Goal: Task Accomplishment & Management: Manage account settings

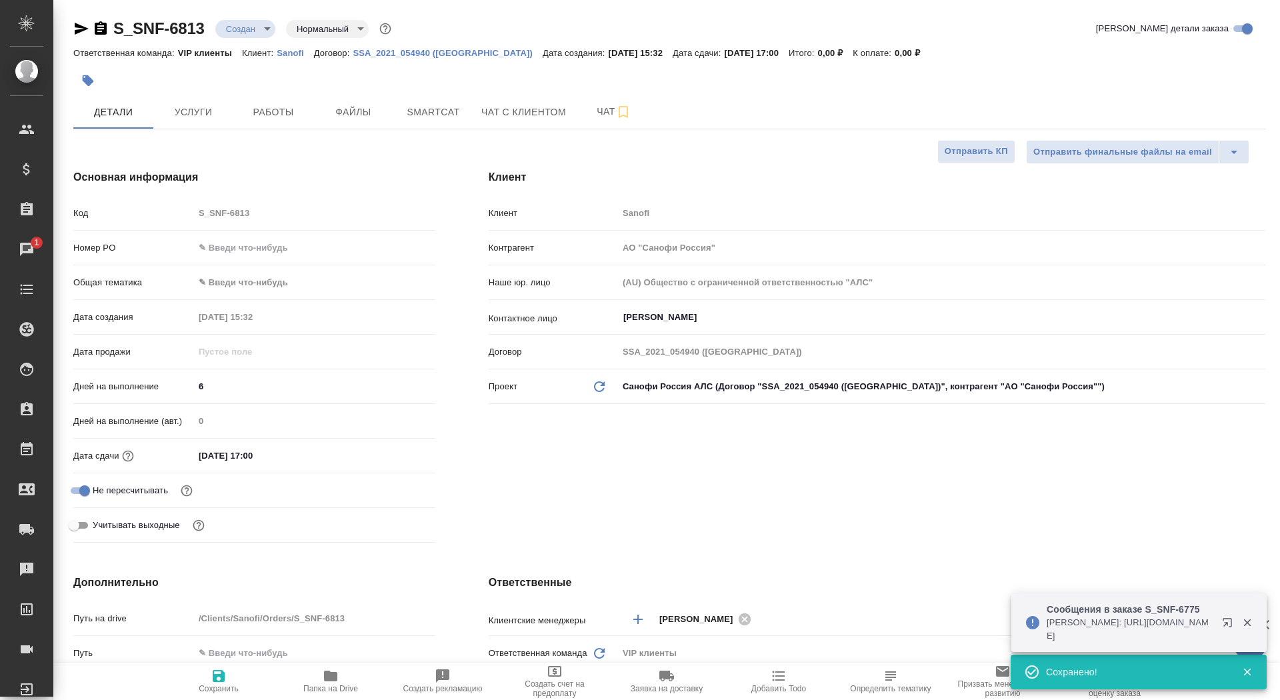
select select "RU"
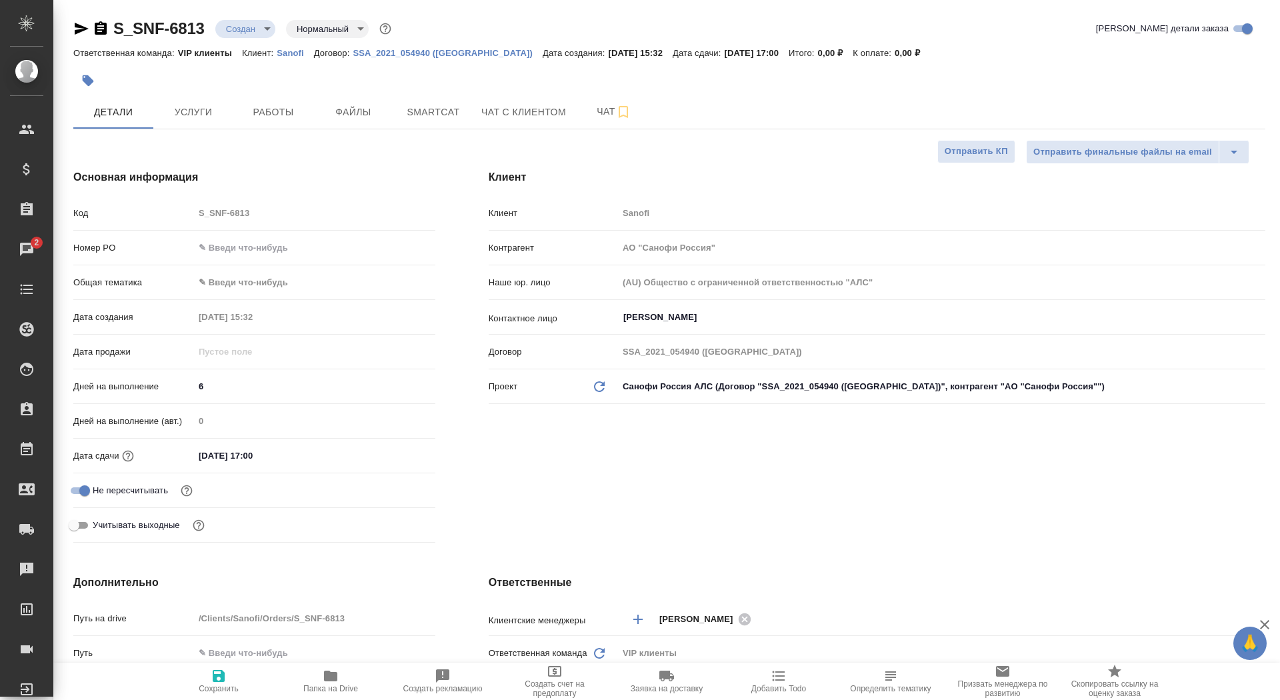
click at [323, 685] on span "Папка на Drive" at bounding box center [330, 688] width 55 height 9
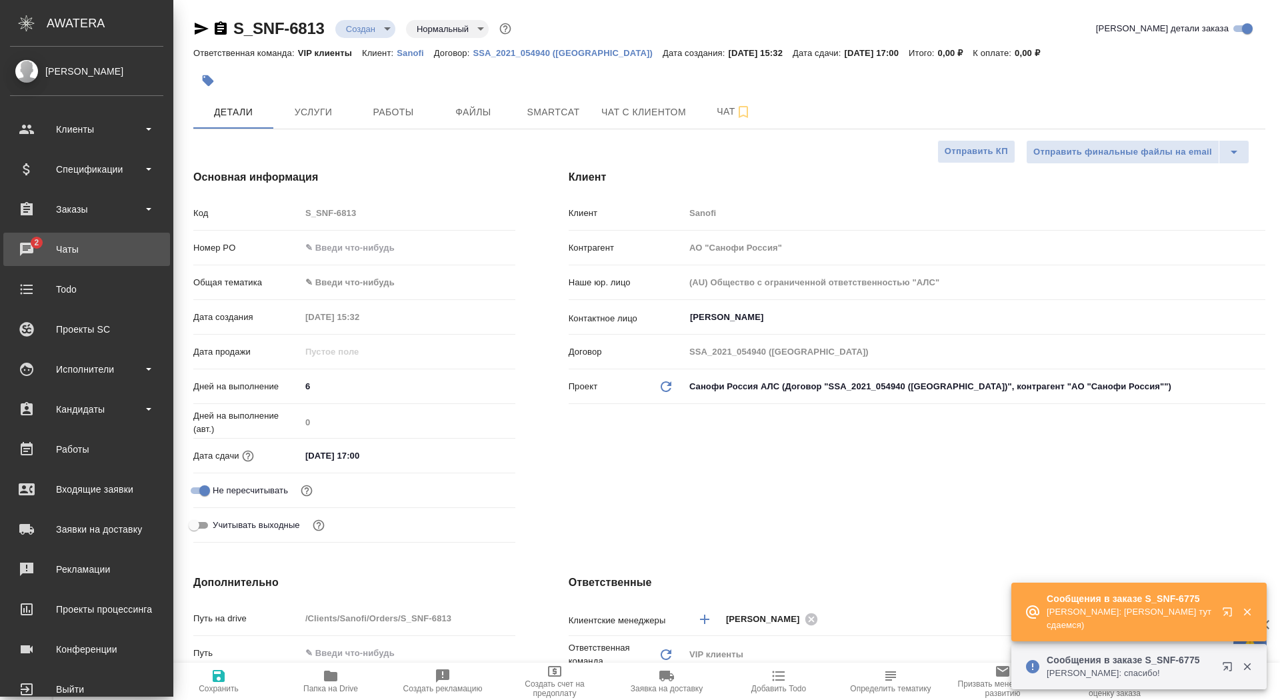
click at [46, 256] on div "Чаты" at bounding box center [86, 249] width 153 height 20
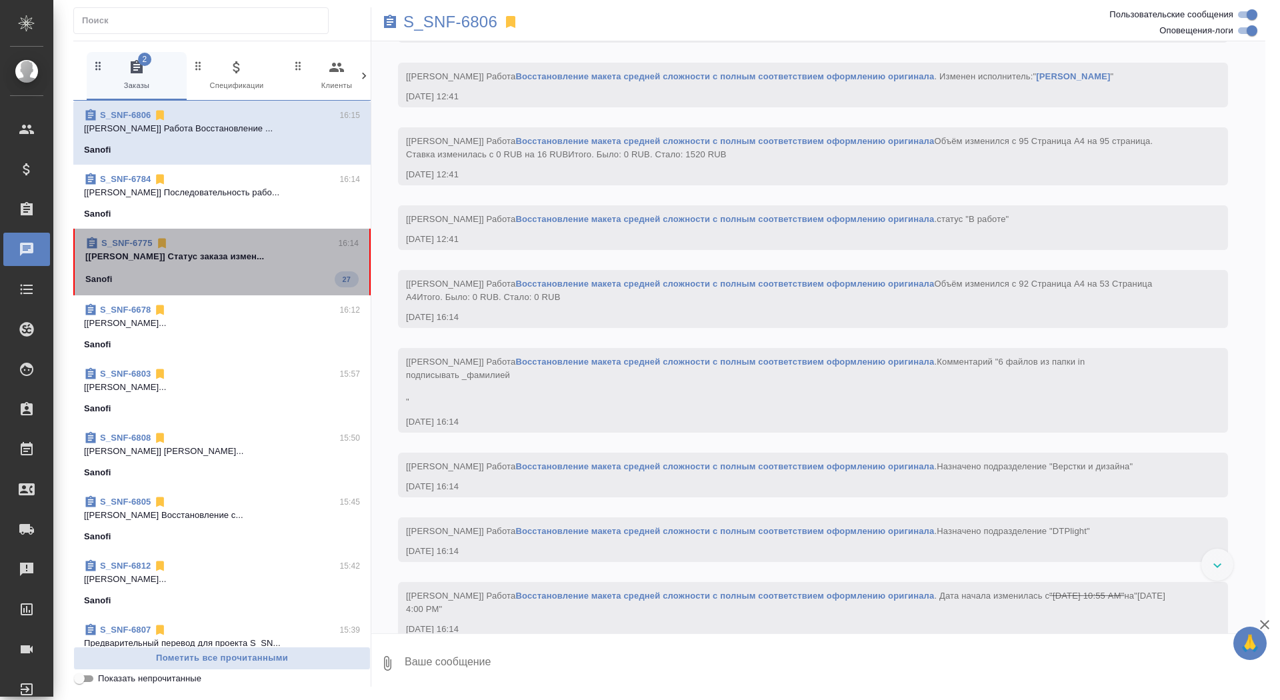
click at [286, 267] on span "S_SNF-6775 16:14 [Горшкова Валентина] Статус заказа измен... Sanofi 27" at bounding box center [221, 262] width 273 height 51
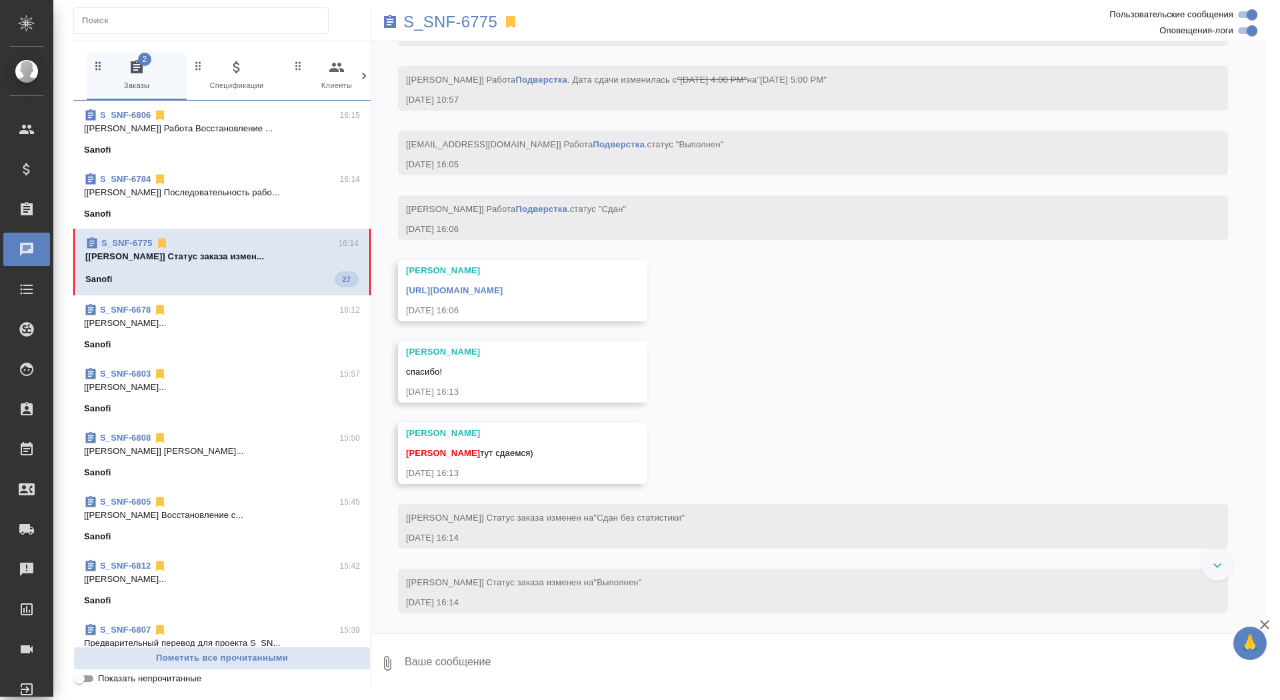
click at [615, 674] on textarea at bounding box center [834, 663] width 862 height 45
type textarea "спасибо! забрала"
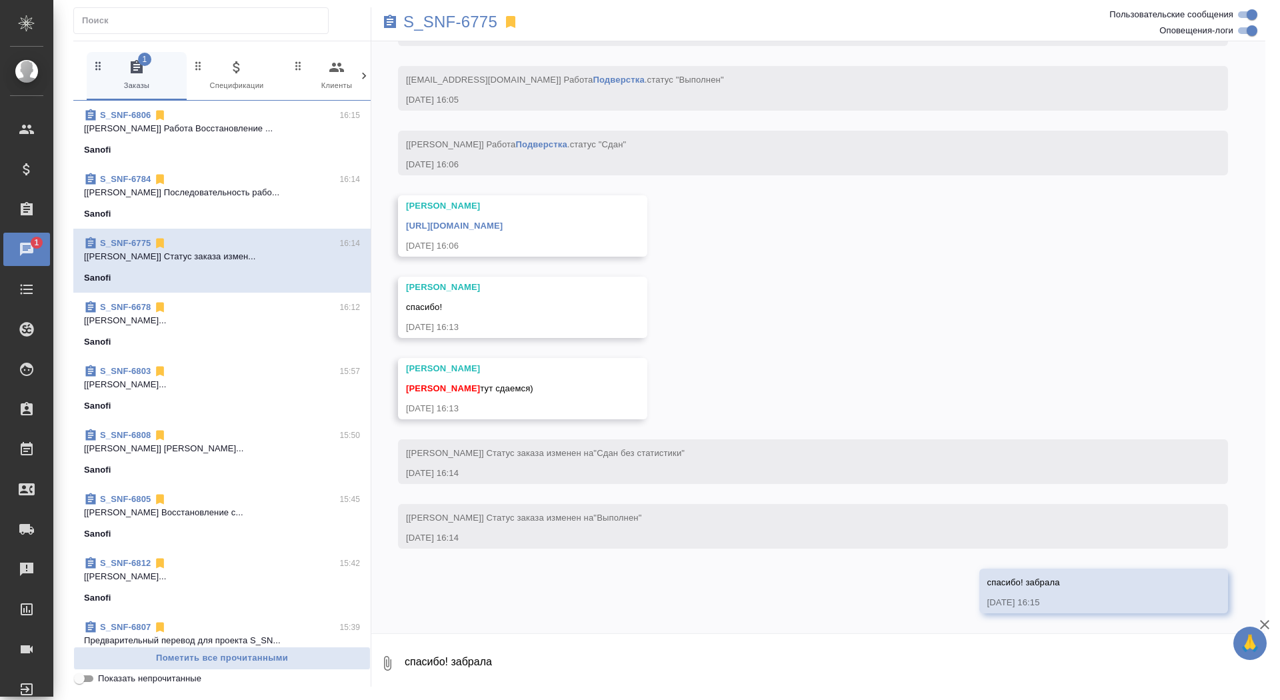
scroll to position [9429, 0]
click at [503, 223] on link "https://drive.awatera.com/apps/files/files/10029985?dir=/Shares/Sanofi/Orders/S…" at bounding box center [454, 226] width 97 height 10
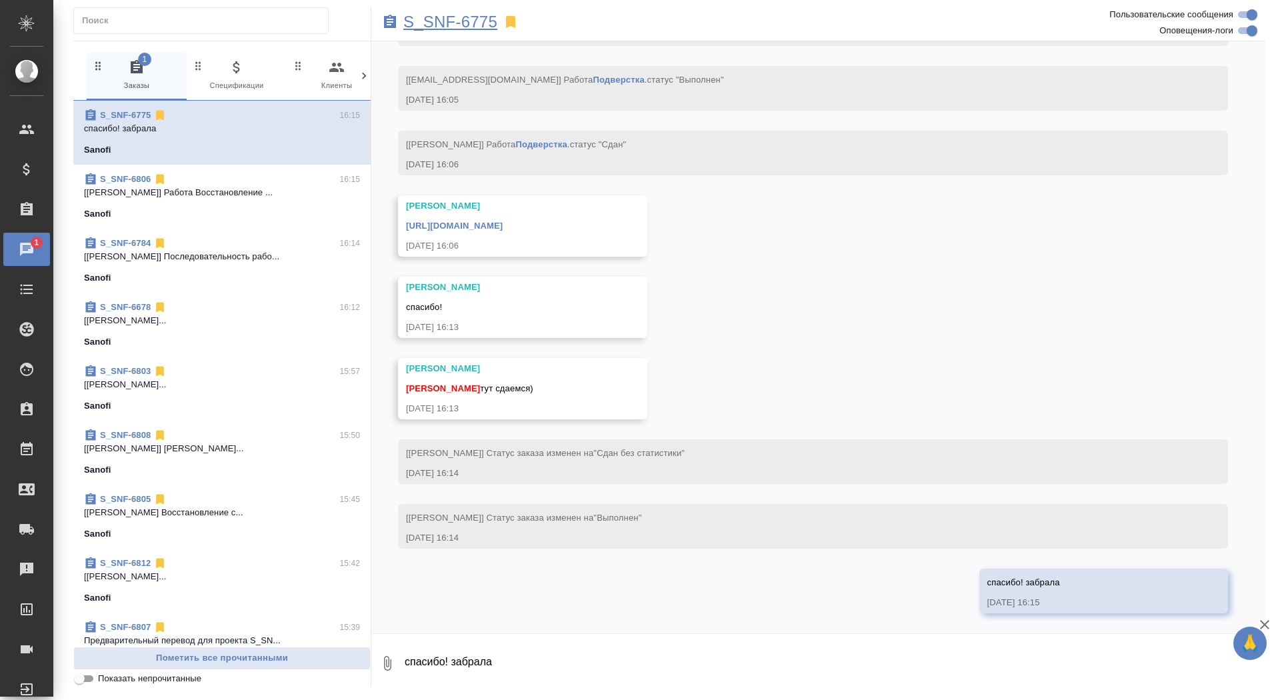
click at [471, 19] on p "S_SNF-6775" at bounding box center [450, 21] width 94 height 13
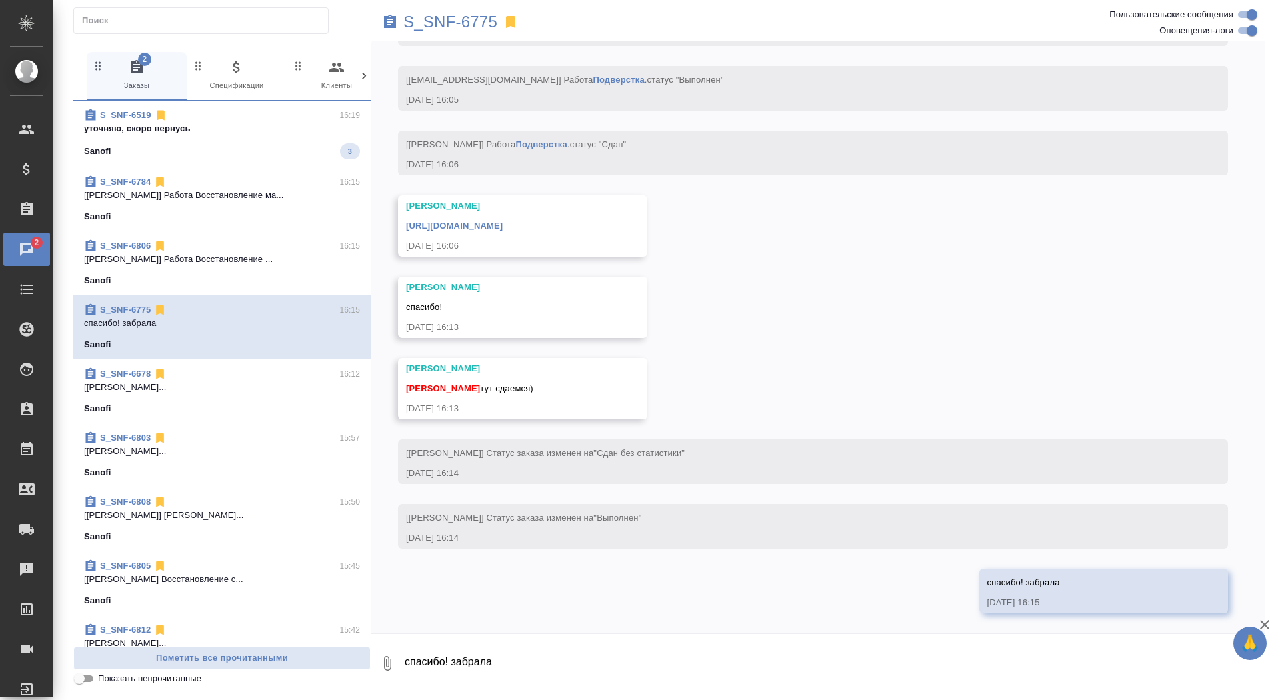
click at [267, 137] on span "S_SNF-6519 16:19 уточняю, скоро вернусь Sanofi 3" at bounding box center [222, 134] width 276 height 51
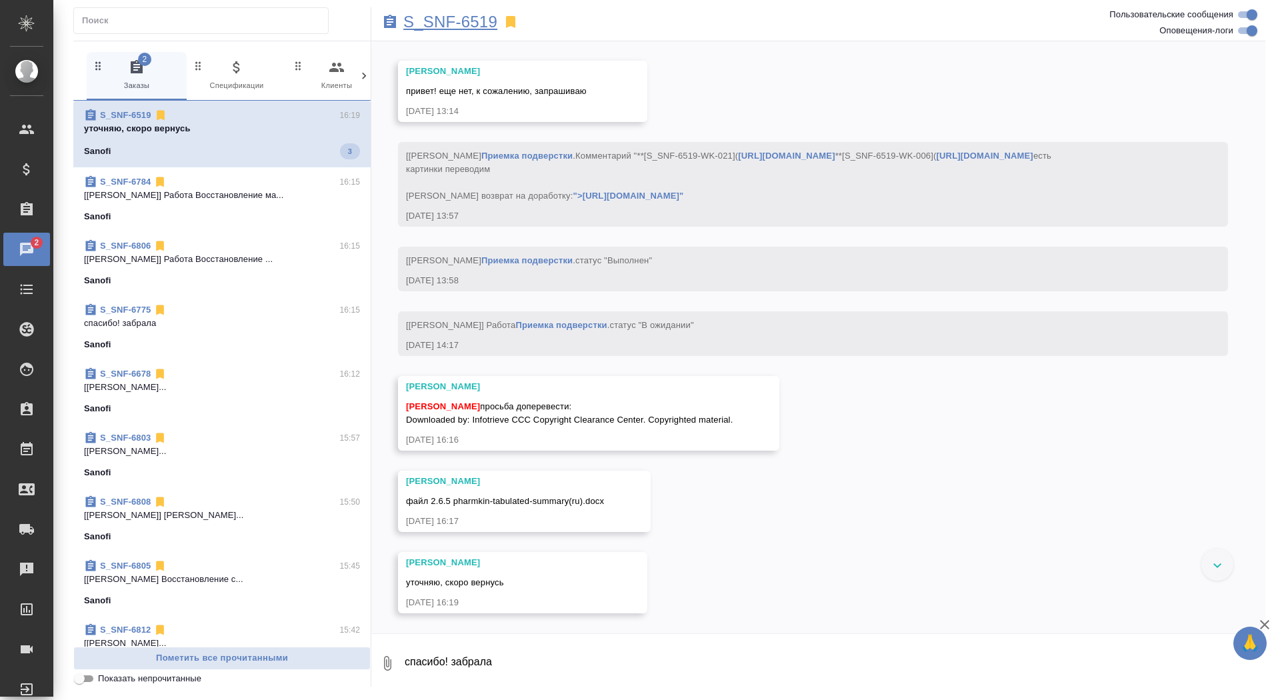
scroll to position [27658, 0]
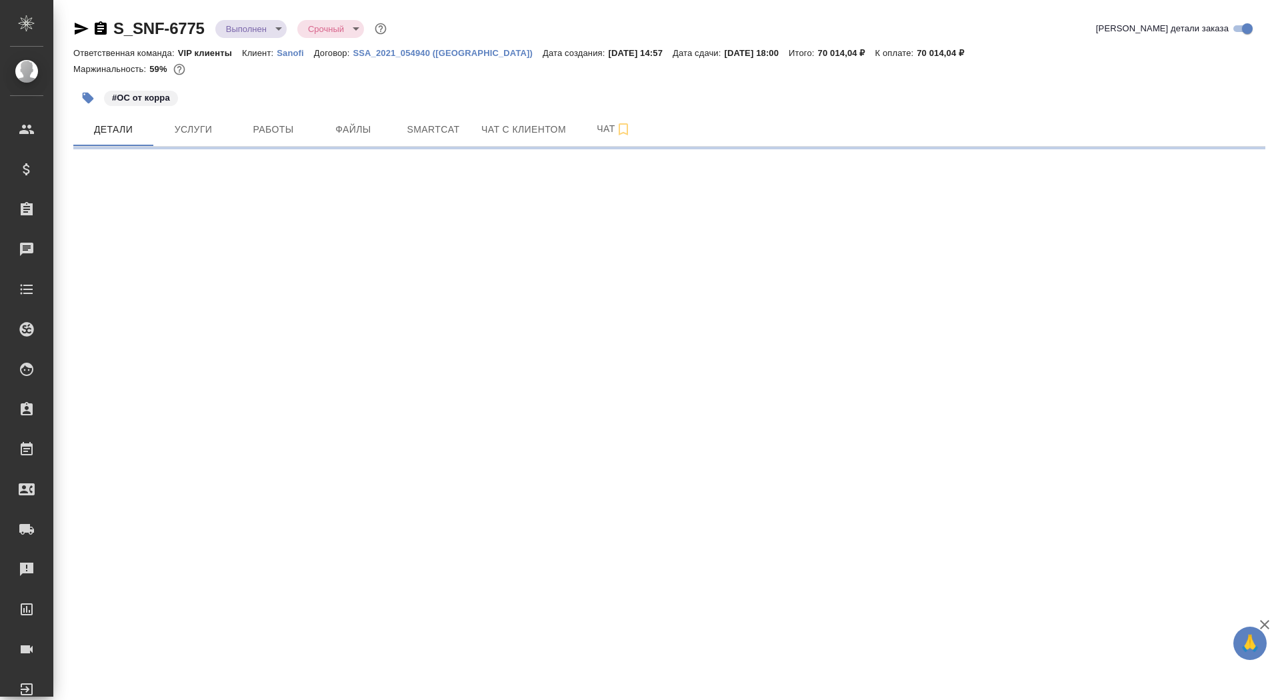
select select "RU"
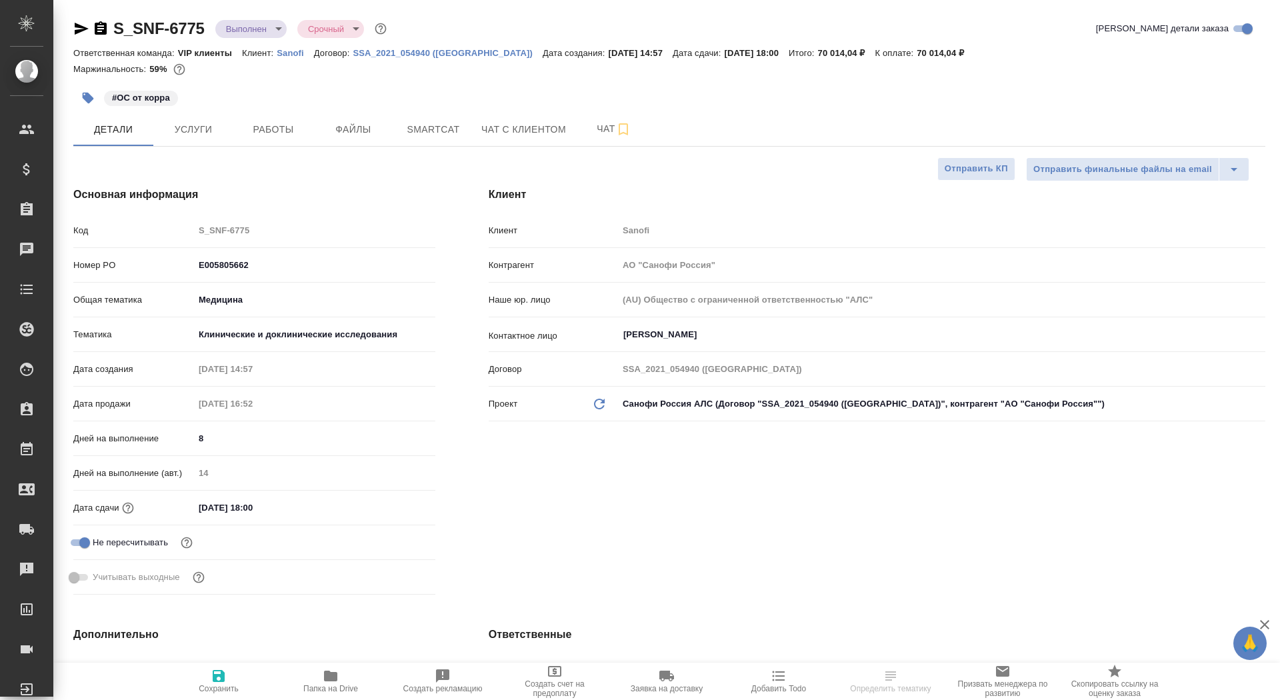
type textarea "x"
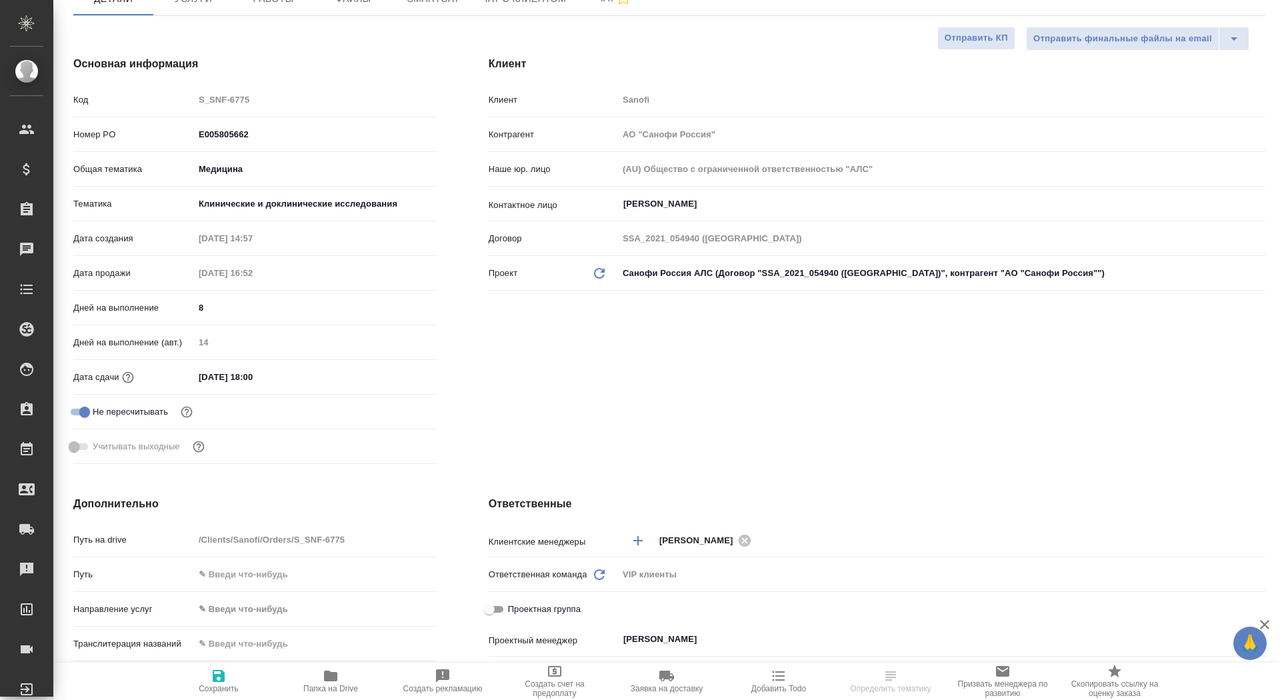
type textarea "x"
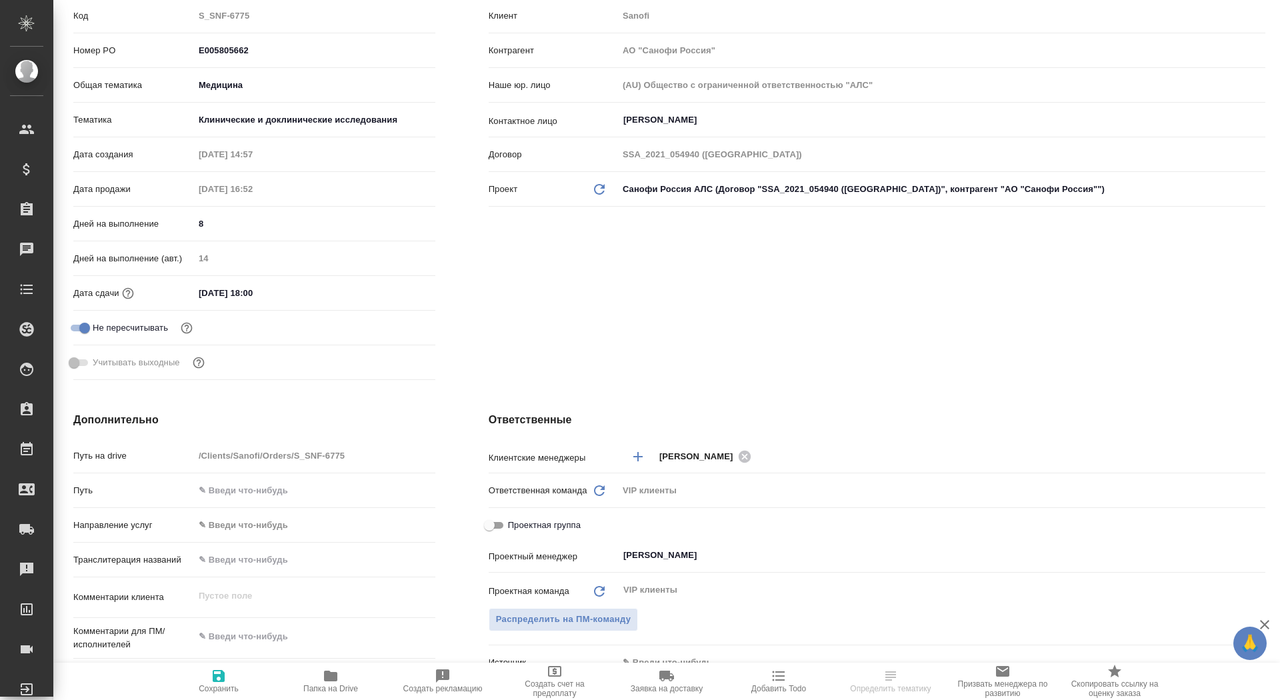
type textarea "x"
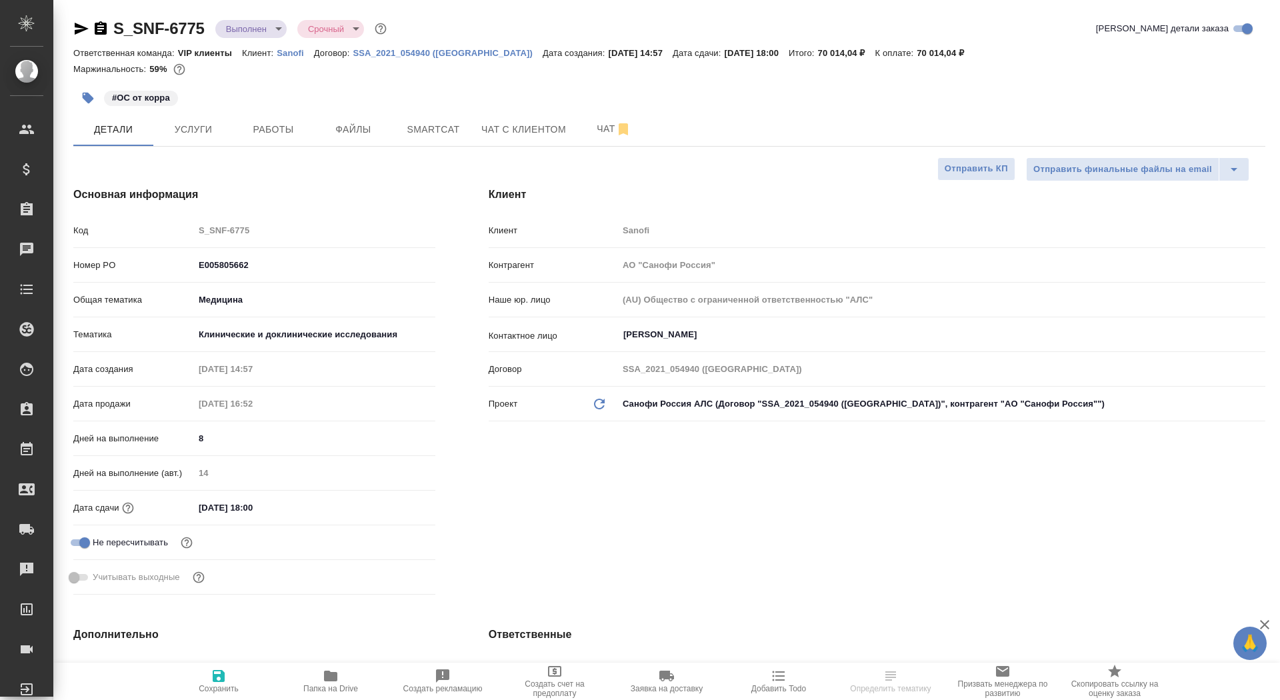
click at [100, 37] on div "S_SNF-6775 Выполнен completed Срочный urgent" at bounding box center [231, 28] width 316 height 21
click at [101, 24] on icon "button" at bounding box center [101, 27] width 12 height 13
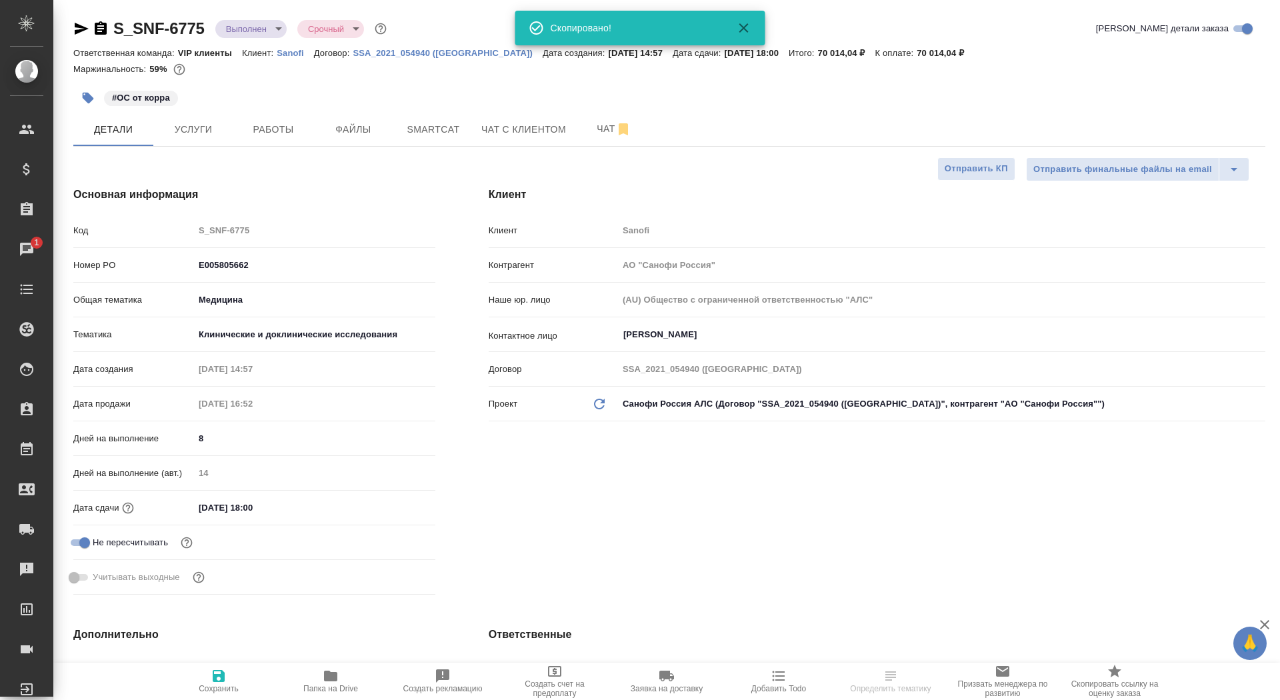
type textarea "x"
select select "RU"
type textarea "x"
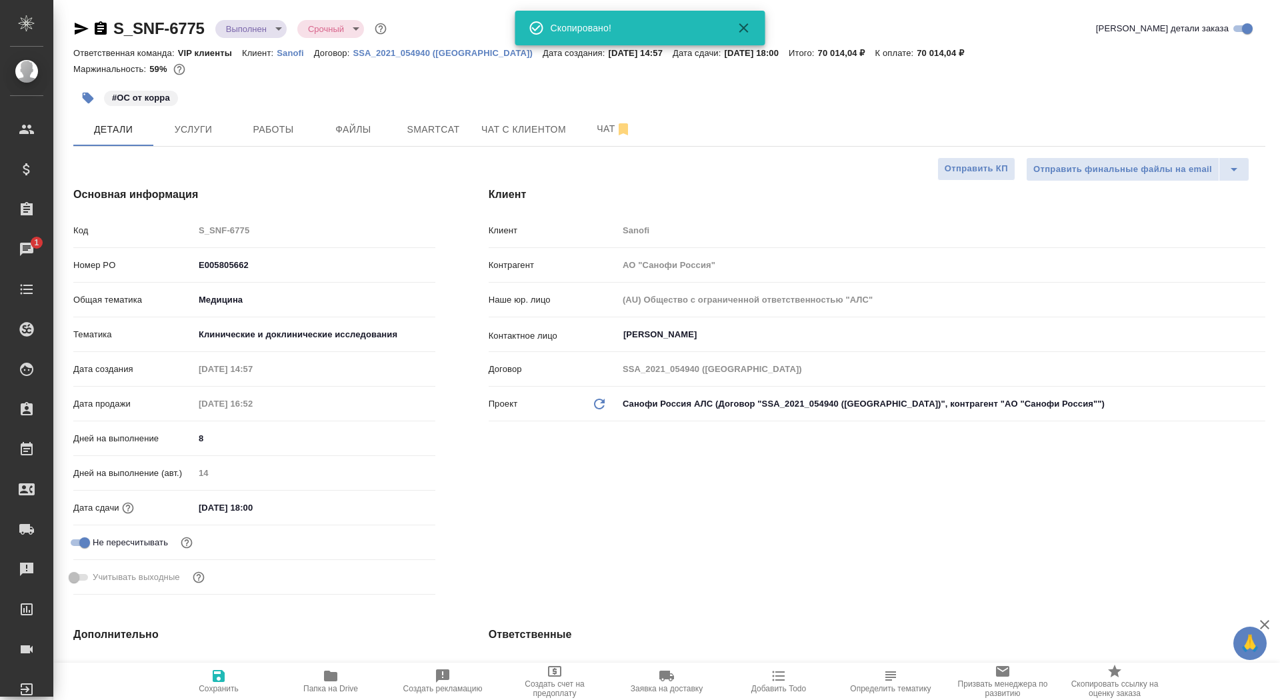
type textarea "x"
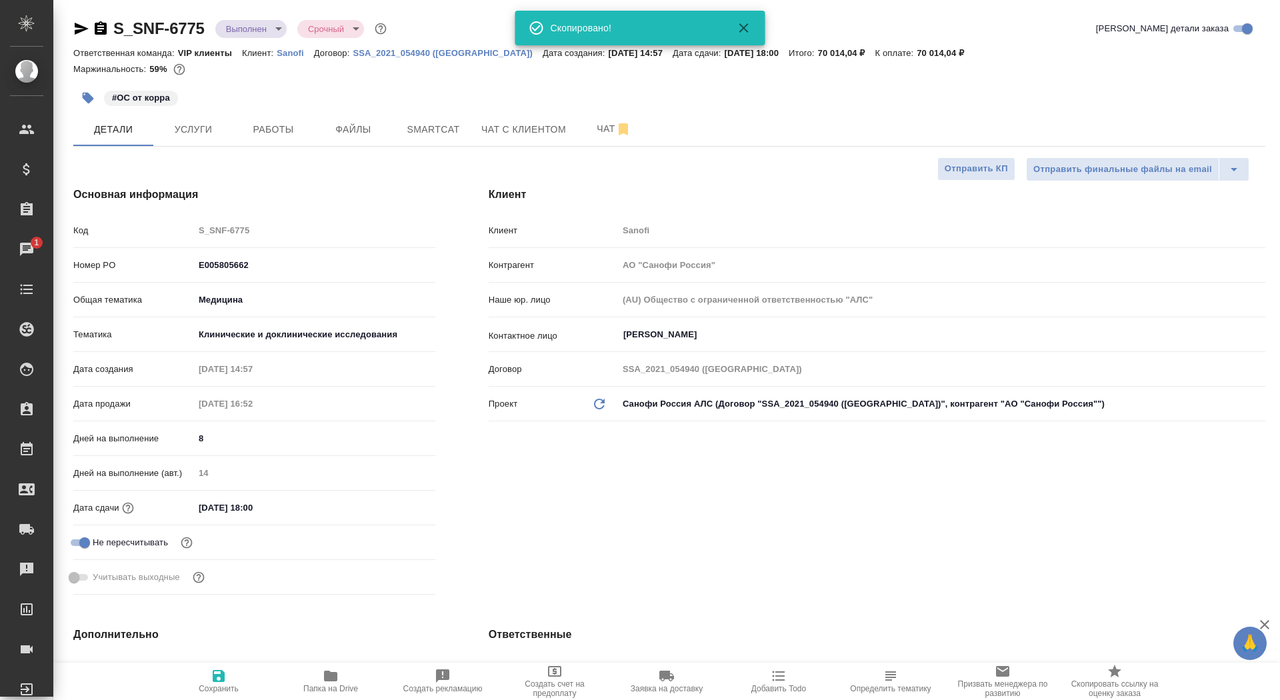
type textarea "x"
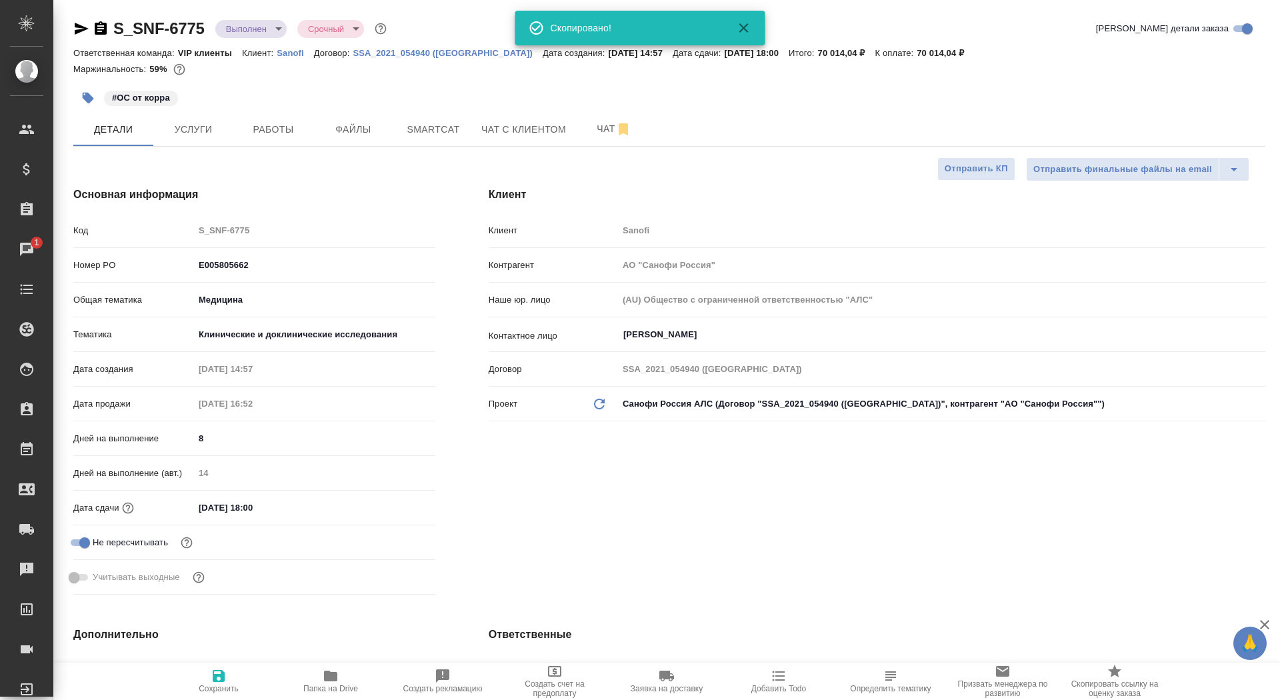
type textarea "x"
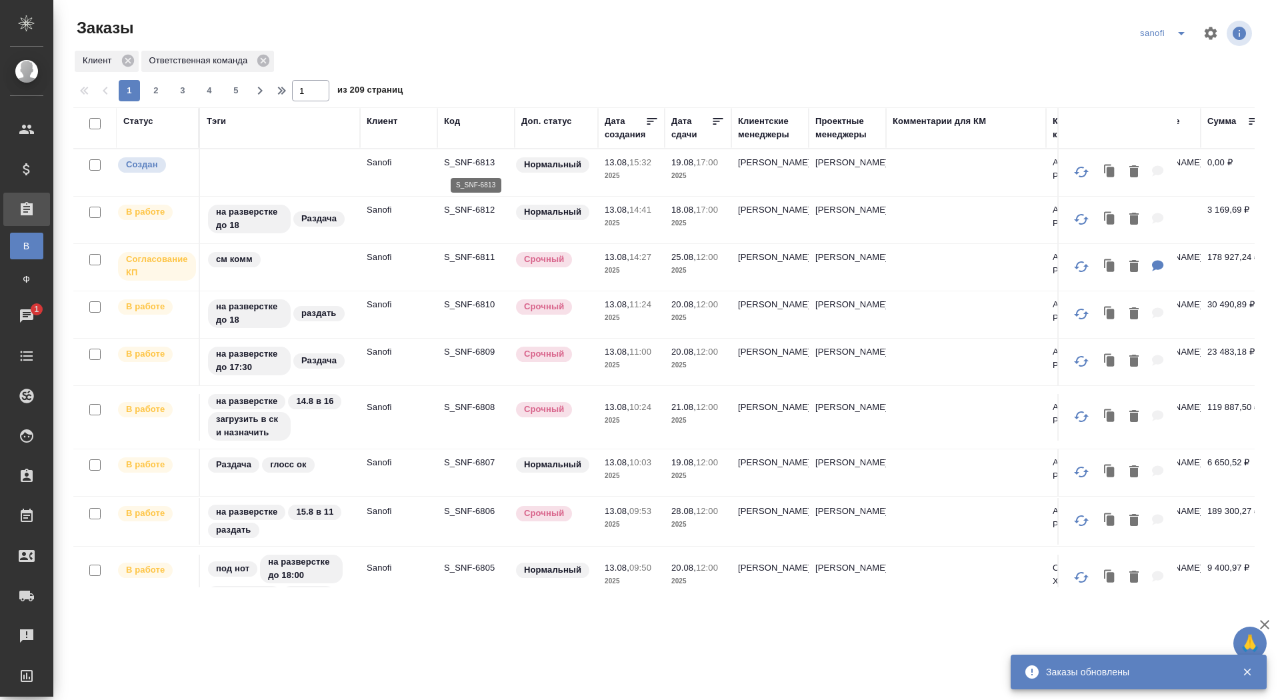
click at [469, 159] on p "S_SNF-6813" at bounding box center [476, 162] width 64 height 13
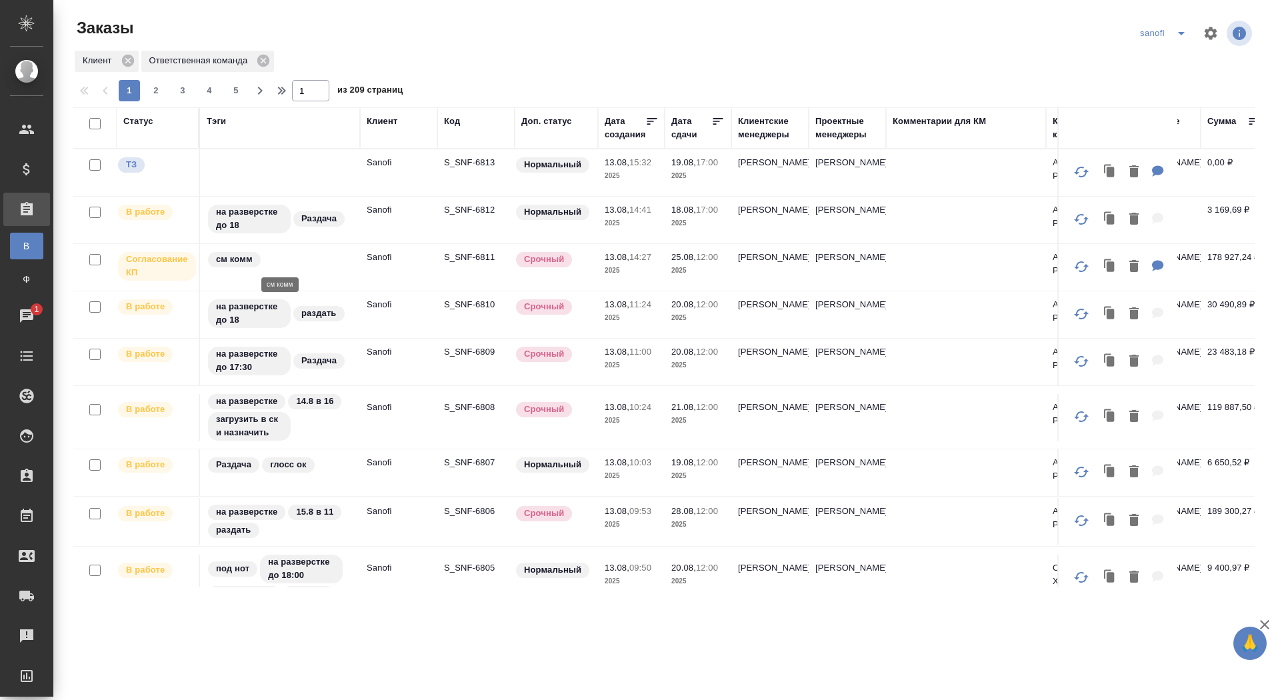
click at [321, 255] on div "см комм" at bounding box center [280, 260] width 147 height 18
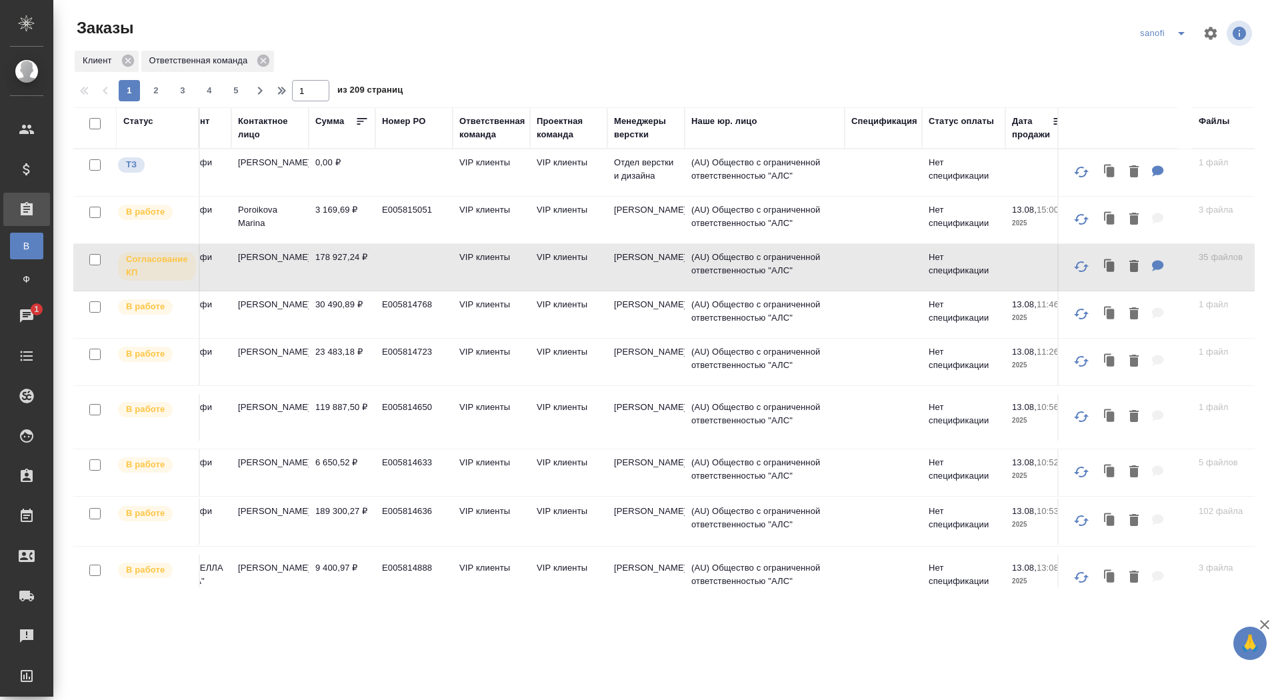
scroll to position [0, 907]
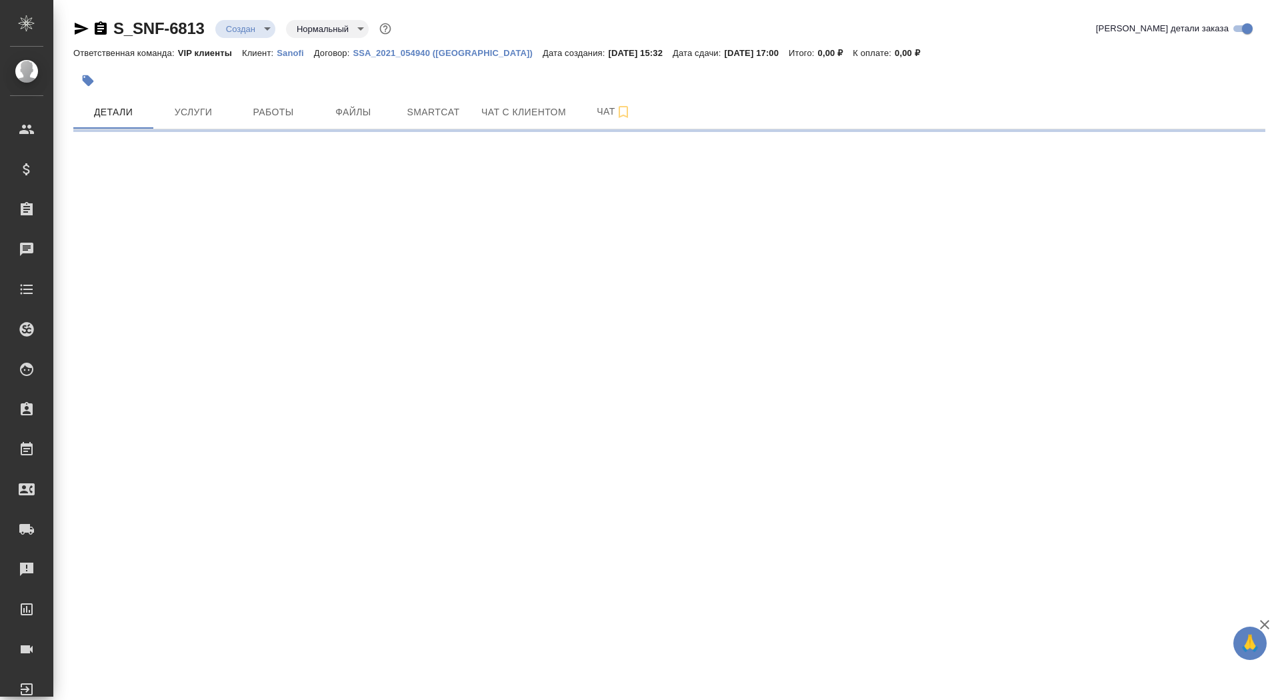
select select "RU"
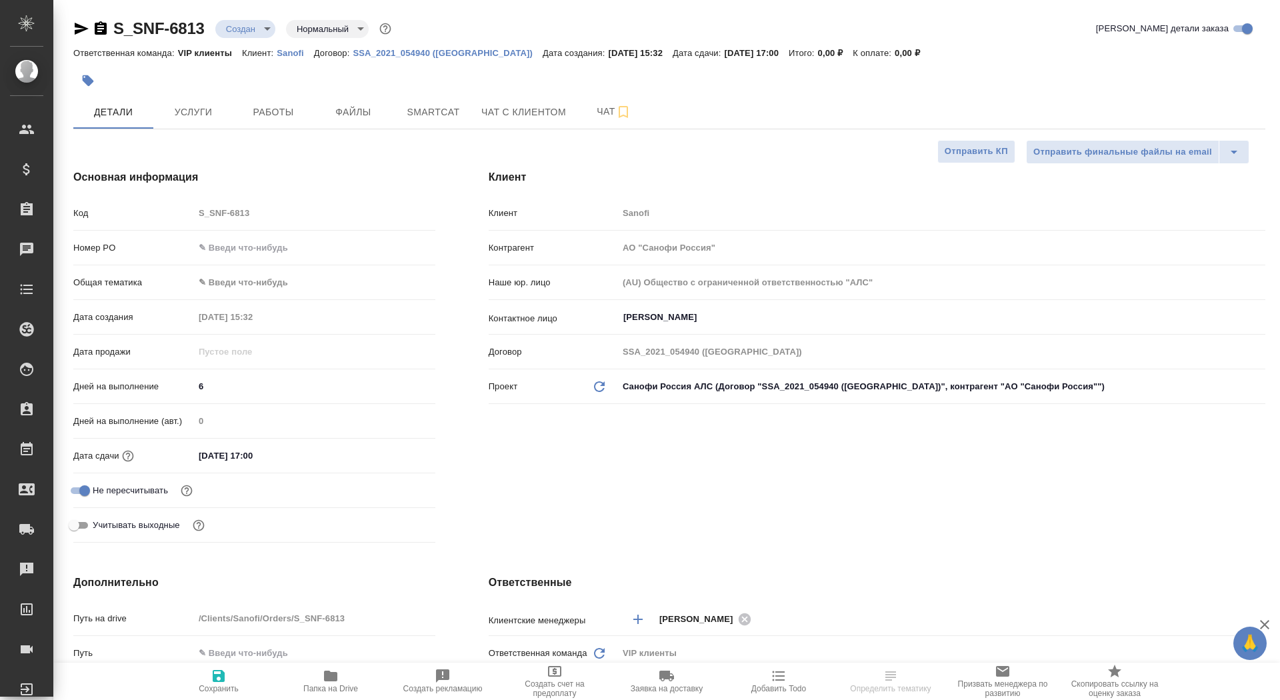
type textarea "x"
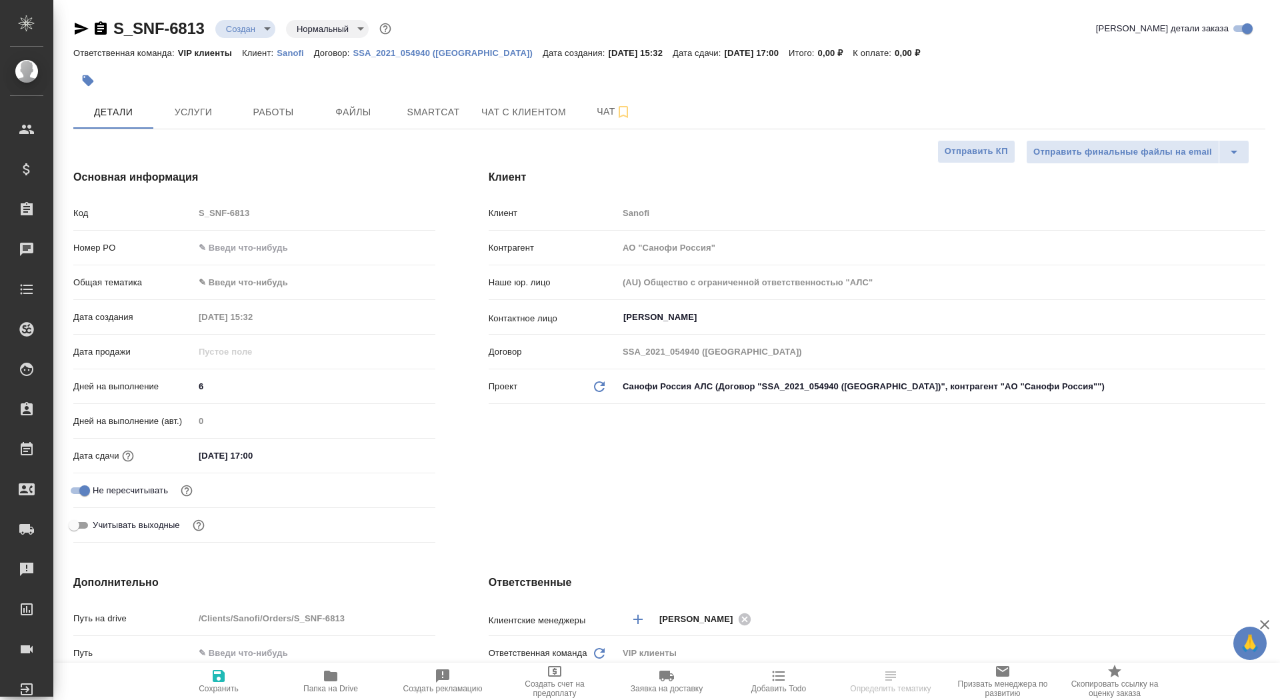
type textarea "x"
click at [348, 109] on span "Файлы" at bounding box center [353, 112] width 64 height 17
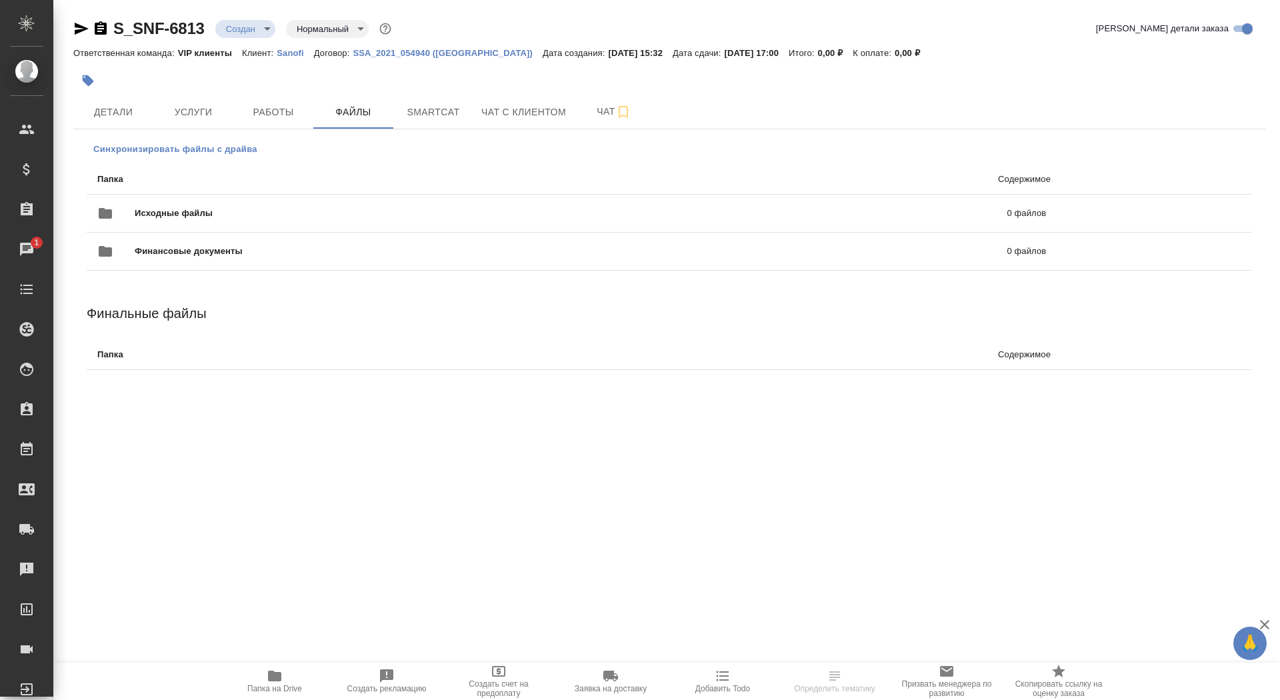
click at [232, 141] on button "Синхронизировать файлы с драйва" at bounding box center [175, 149] width 177 height 20
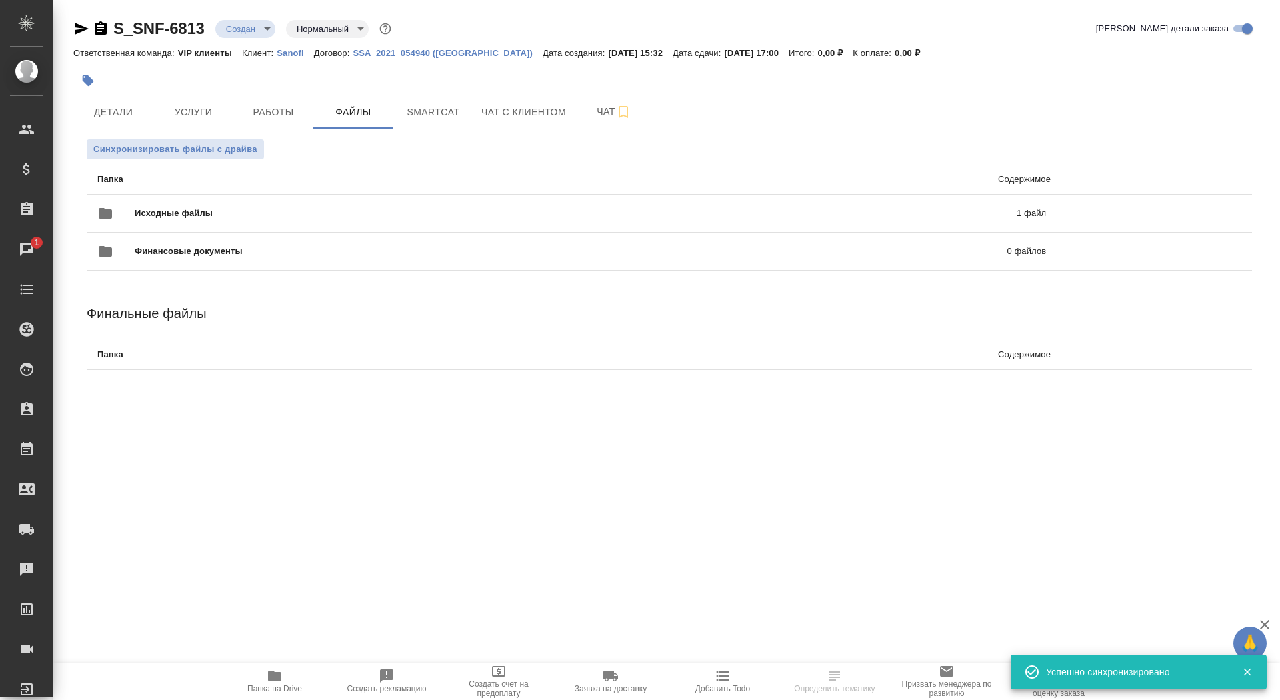
click at [78, 30] on icon "button" at bounding box center [82, 29] width 14 height 12
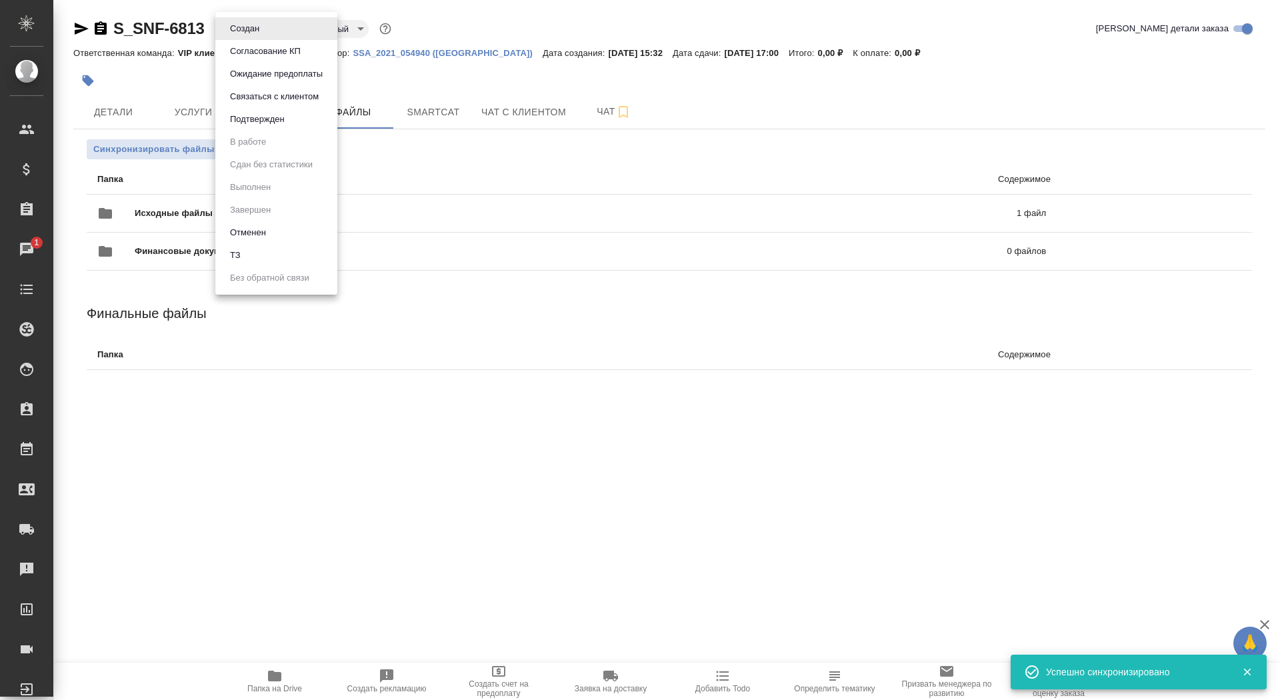
click at [255, 27] on body "🙏 .cls-1 fill:#fff; AWATERA Saydasheva Dilyara Клиенты Спецификации Заказы 1 Ча…" at bounding box center [640, 350] width 1280 height 700
click at [264, 260] on li "ТЗ" at bounding box center [276, 255] width 122 height 23
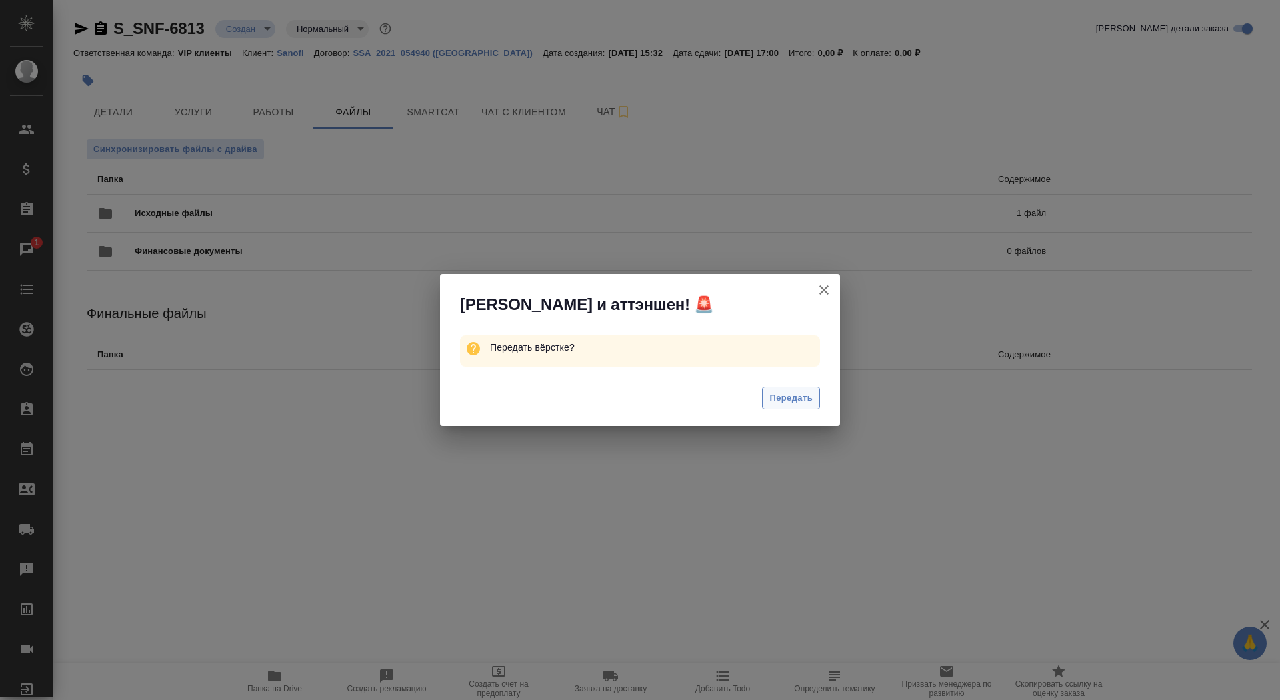
click at [787, 396] on span "Передать" at bounding box center [791, 398] width 43 height 15
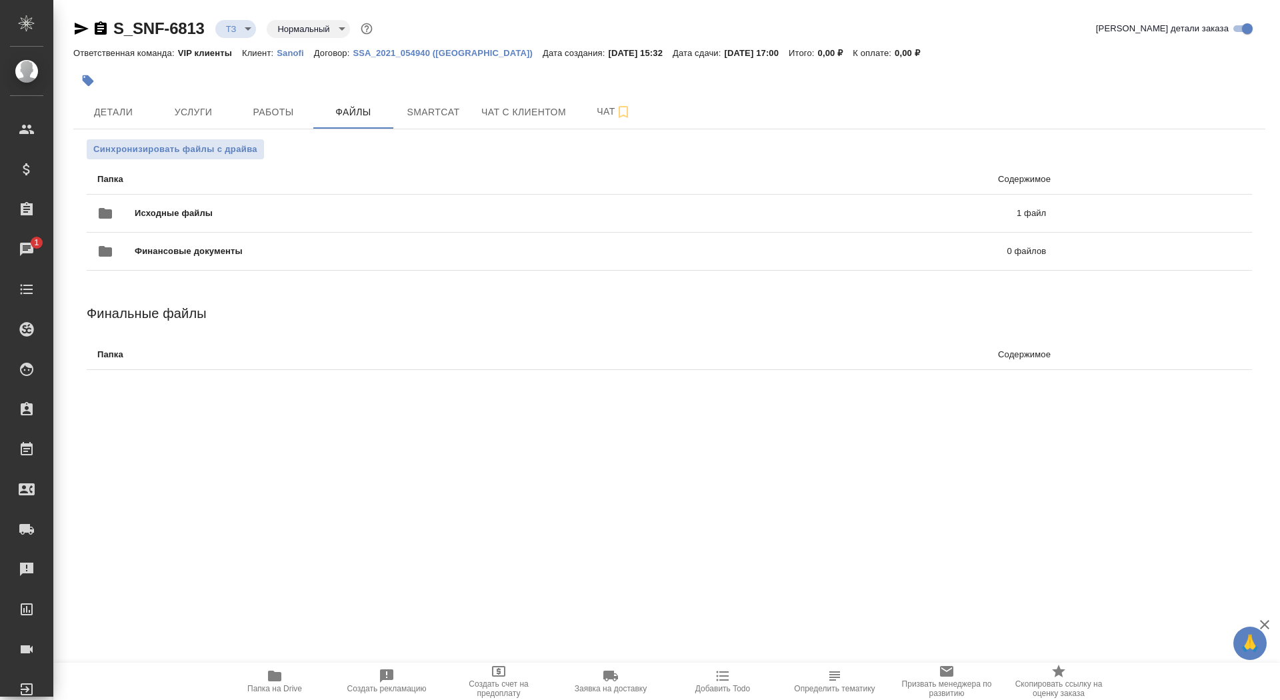
click at [583, 130] on div "Синхронизировать файлы с драйва Папка Содержимое Исходные файлы 1 файл Финансов…" at bounding box center [669, 270] width 1192 height 283
click at [599, 118] on span "Чат" at bounding box center [614, 111] width 64 height 17
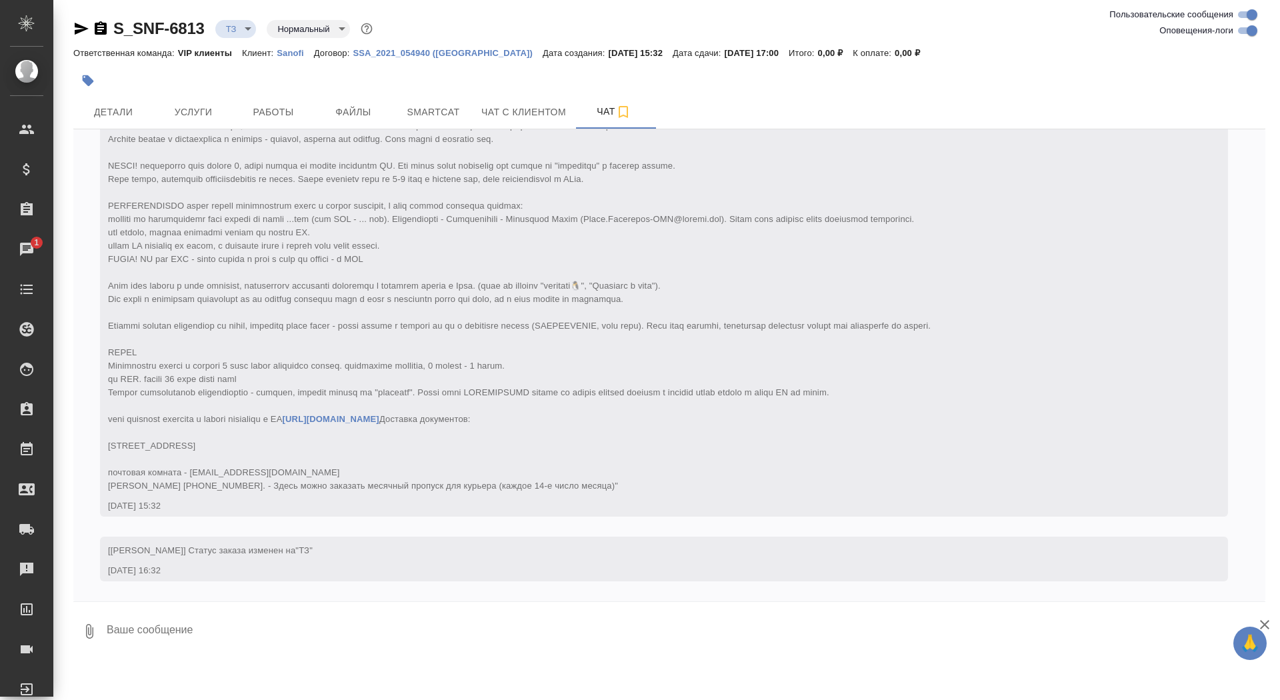
scroll to position [169, 0]
click at [293, 636] on textarea at bounding box center [685, 631] width 1160 height 45
paste textarea "https://messenger.360.yandex.ru/#/join/c43e533d-217c-49aa-b803-fe0c482f9348/175…"
type textarea "ссылочка на обсуждение https://messenger.360.yandex.ru/#/join/c43e533d-217c-49a…"
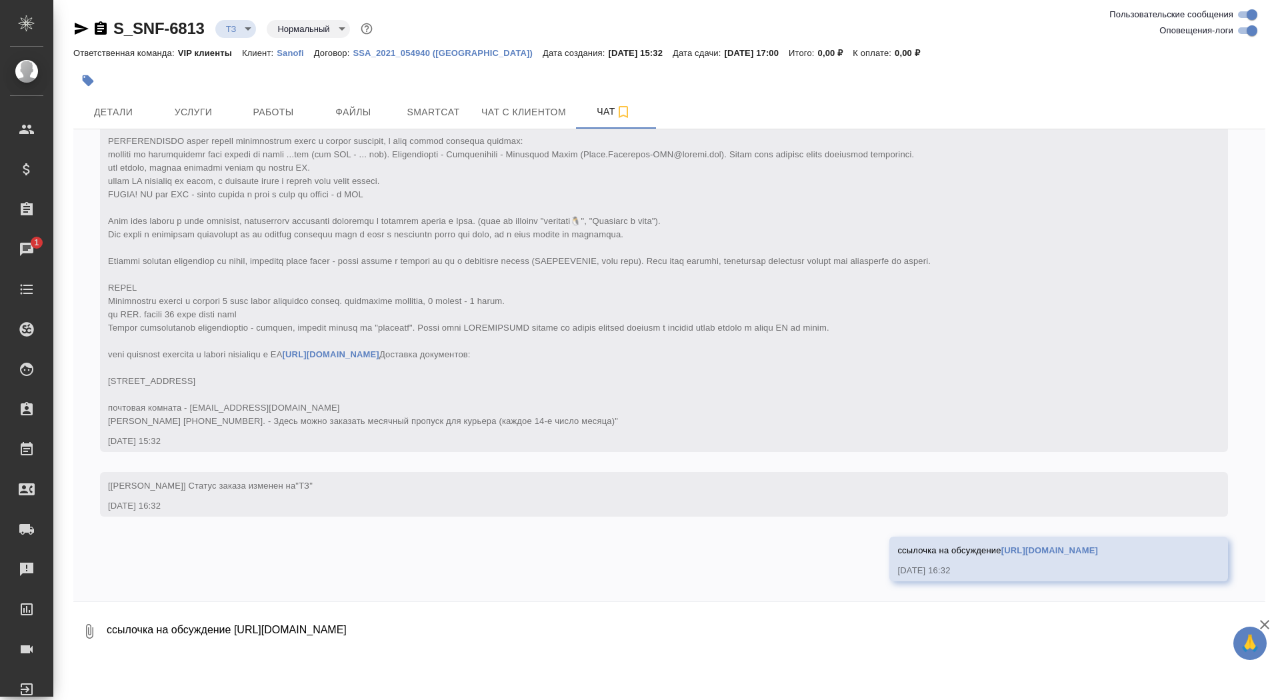
scroll to position [233, 0]
click at [1002, 551] on link "https://messenger.360.yandex.ru/#/join/c43e533d-217c-49aa-b803-fe0c482f9348/175…" at bounding box center [1050, 550] width 97 height 10
click at [101, 111] on span "Детали" at bounding box center [113, 112] width 64 height 17
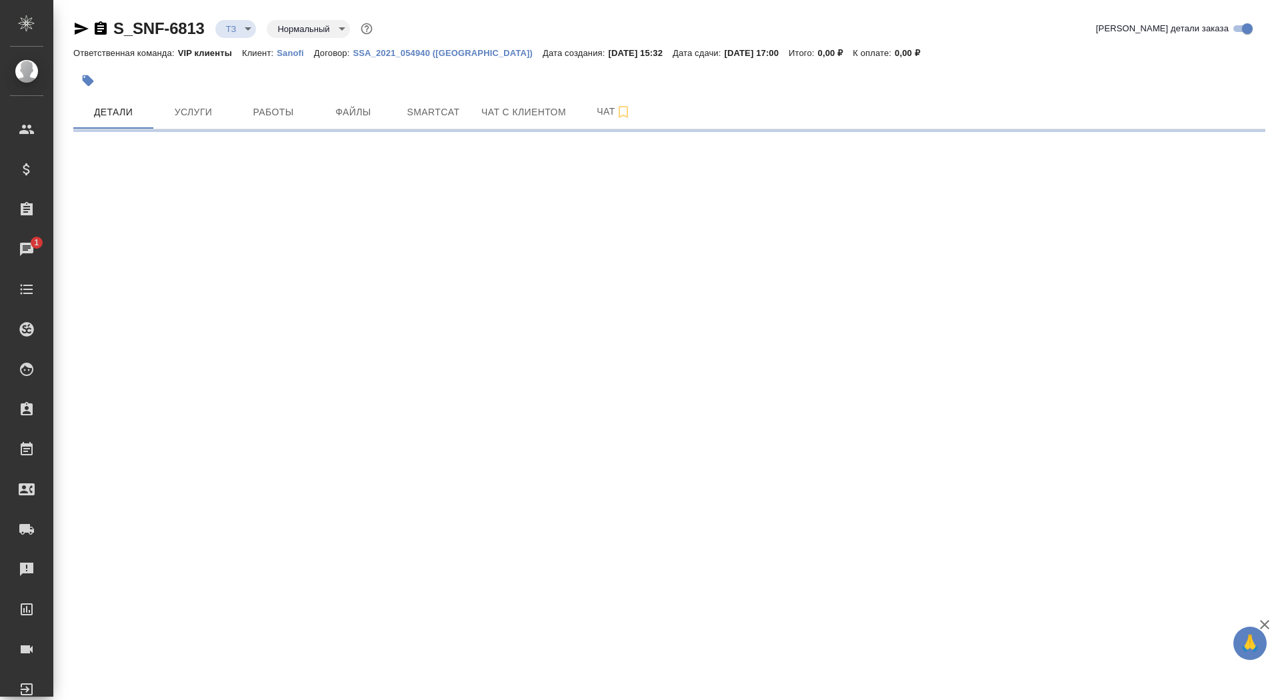
select select "RU"
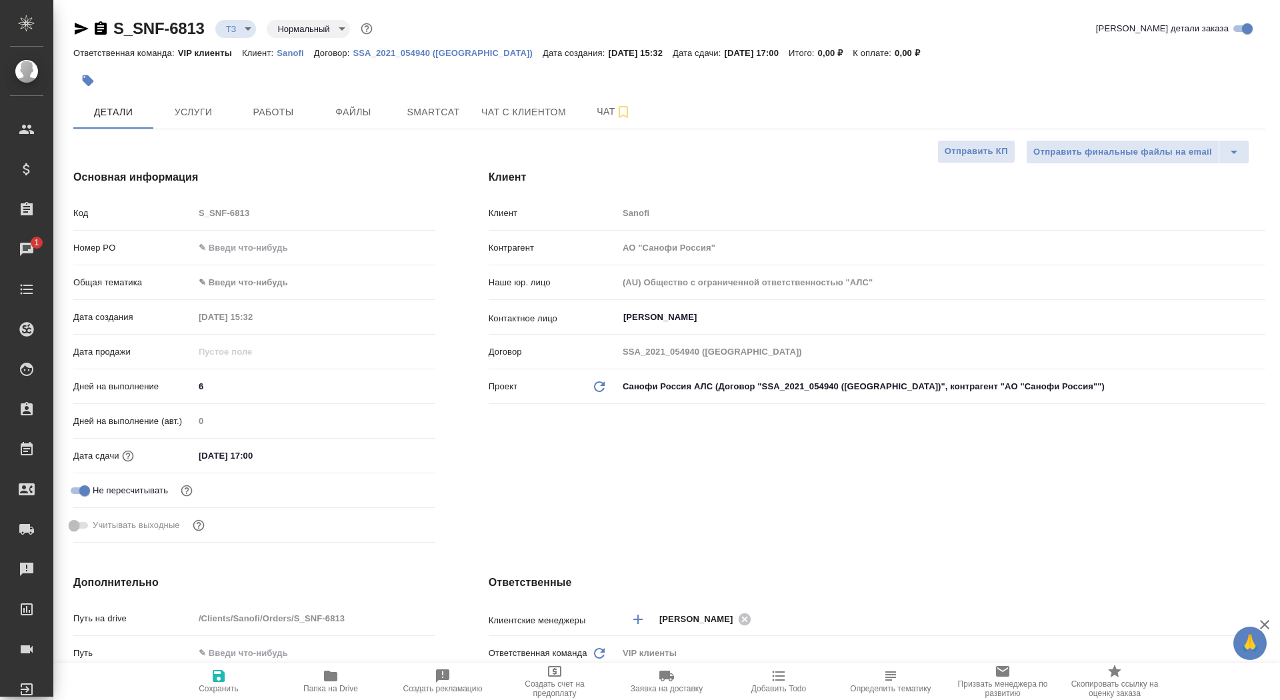
type textarea "x"
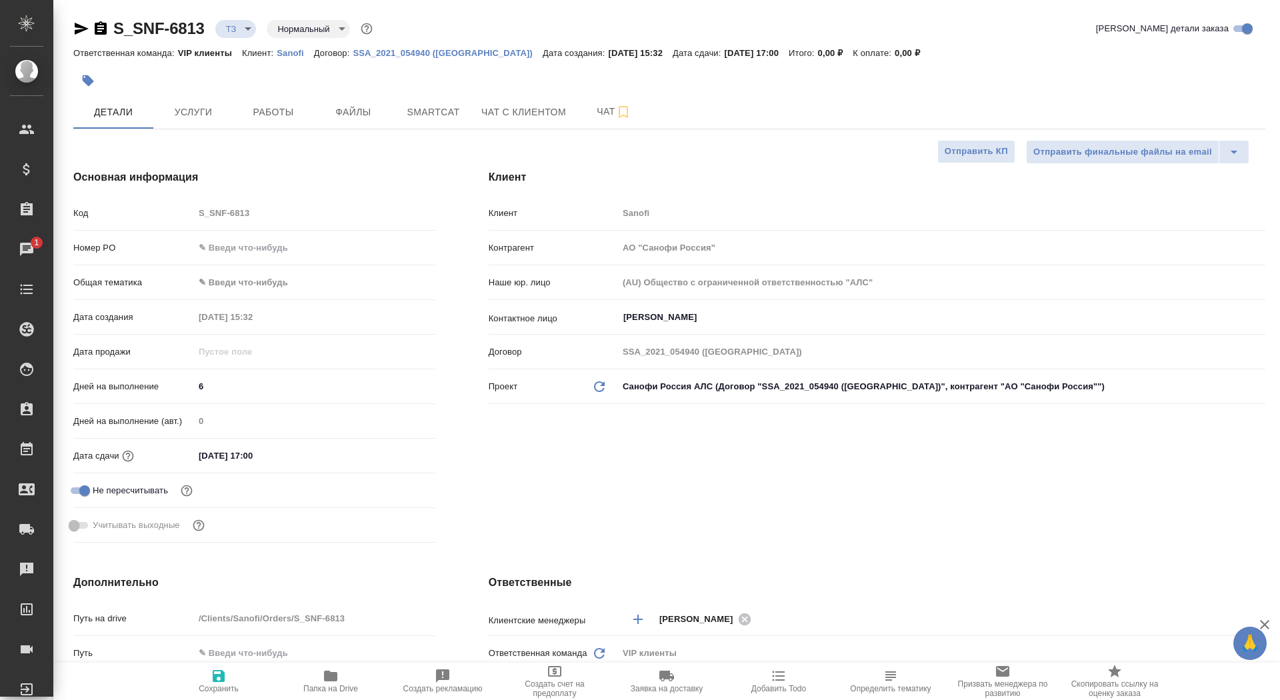
type textarea "x"
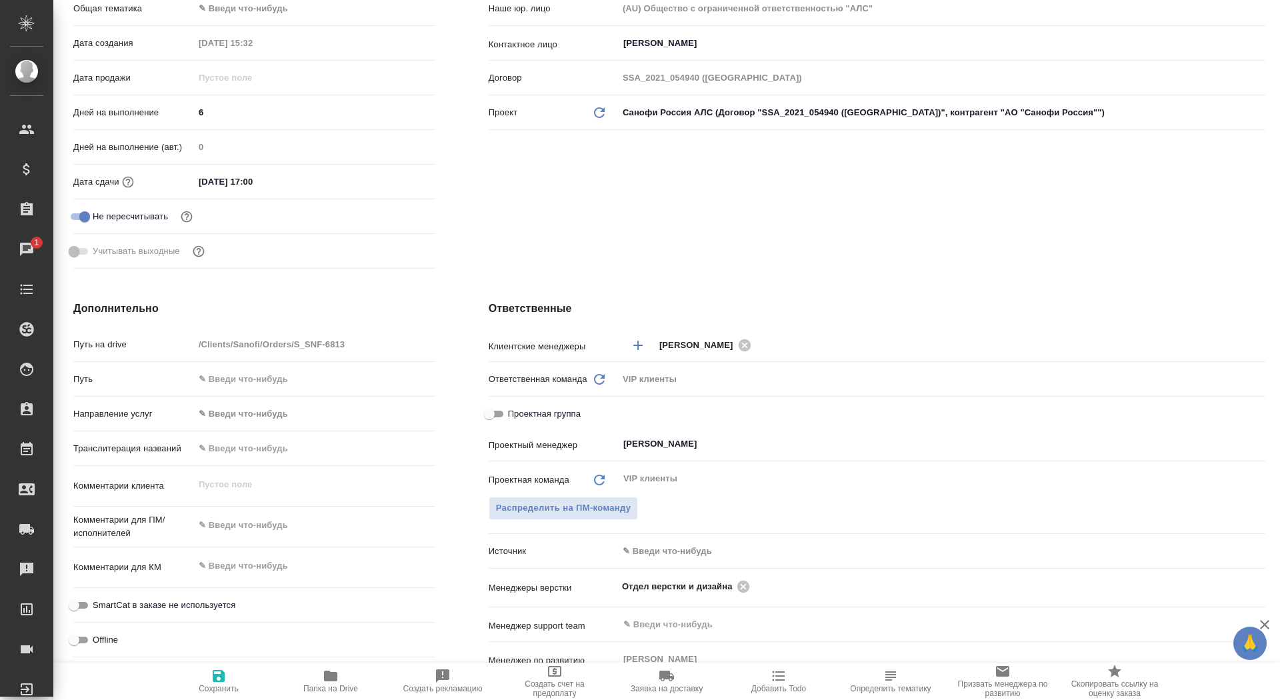
scroll to position [421, 0]
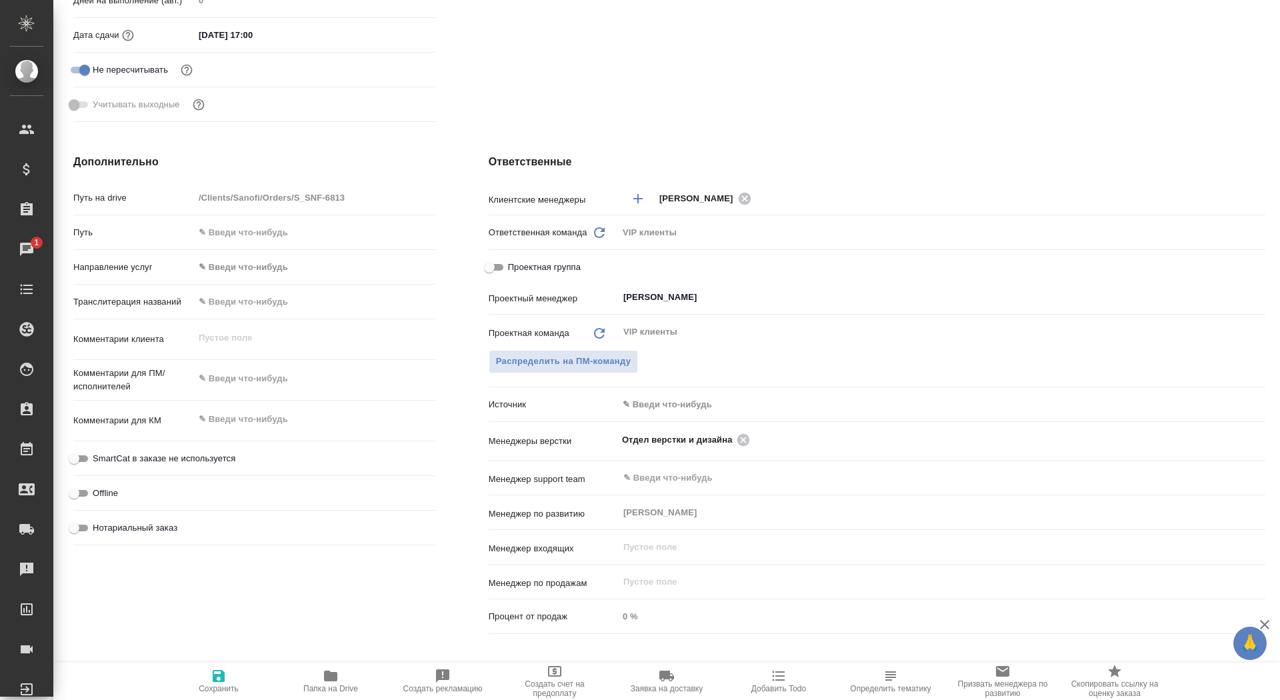
type textarea "x"
click at [227, 387] on textarea at bounding box center [314, 378] width 241 height 23
paste textarea "Мы подготовили документ pdf с комментариями для разработки макета. Посмотрите, …"
type textarea "x"
type textarea "Мы подготовили документ pdf с комментариями для разработки макета. Посмотрите, …"
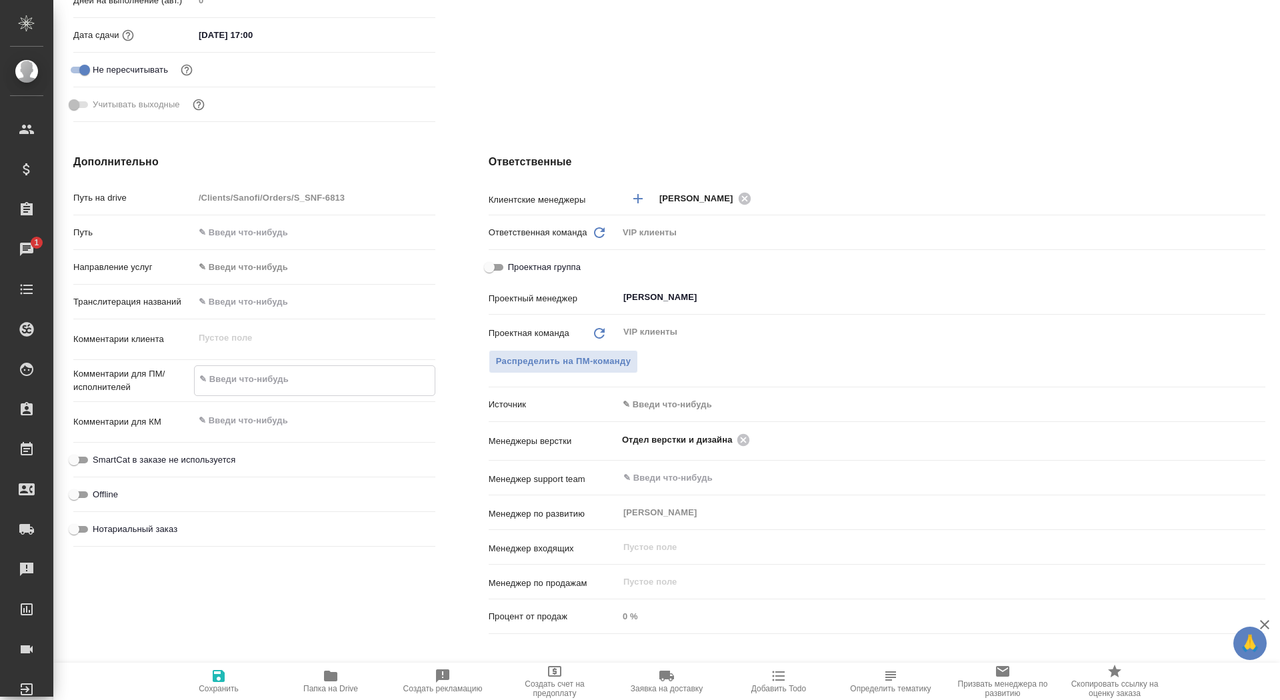
type textarea "x"
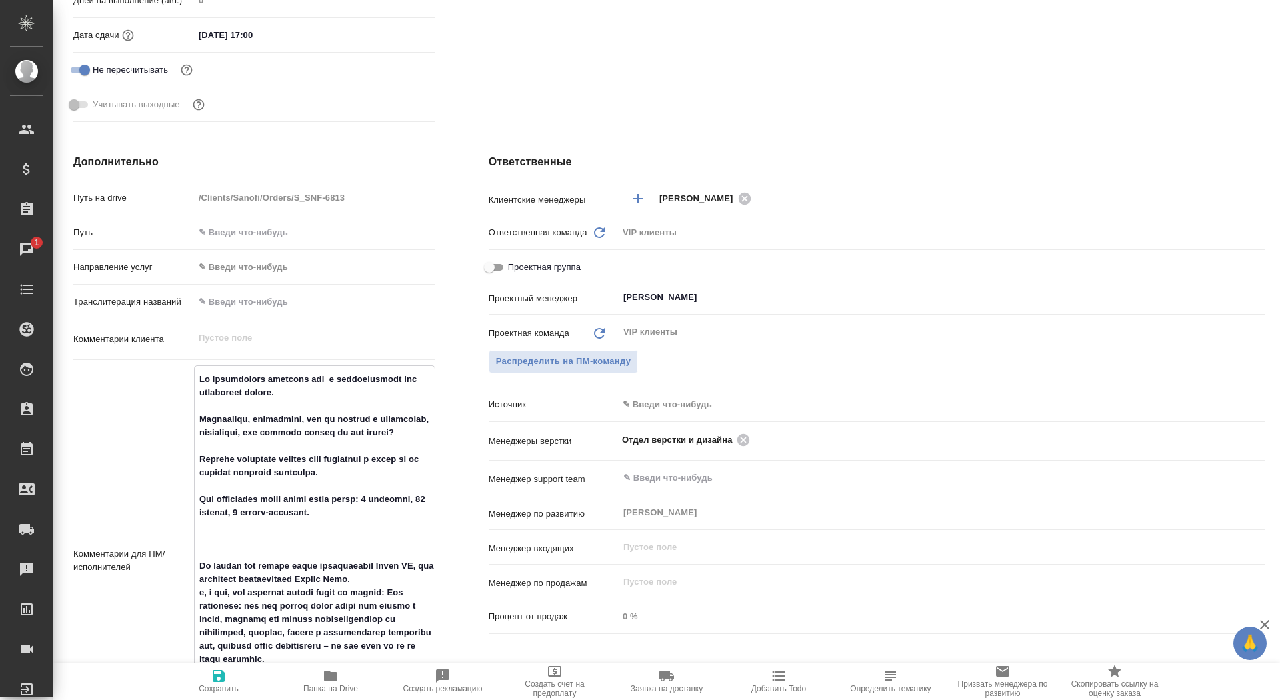
scroll to position [464, 0]
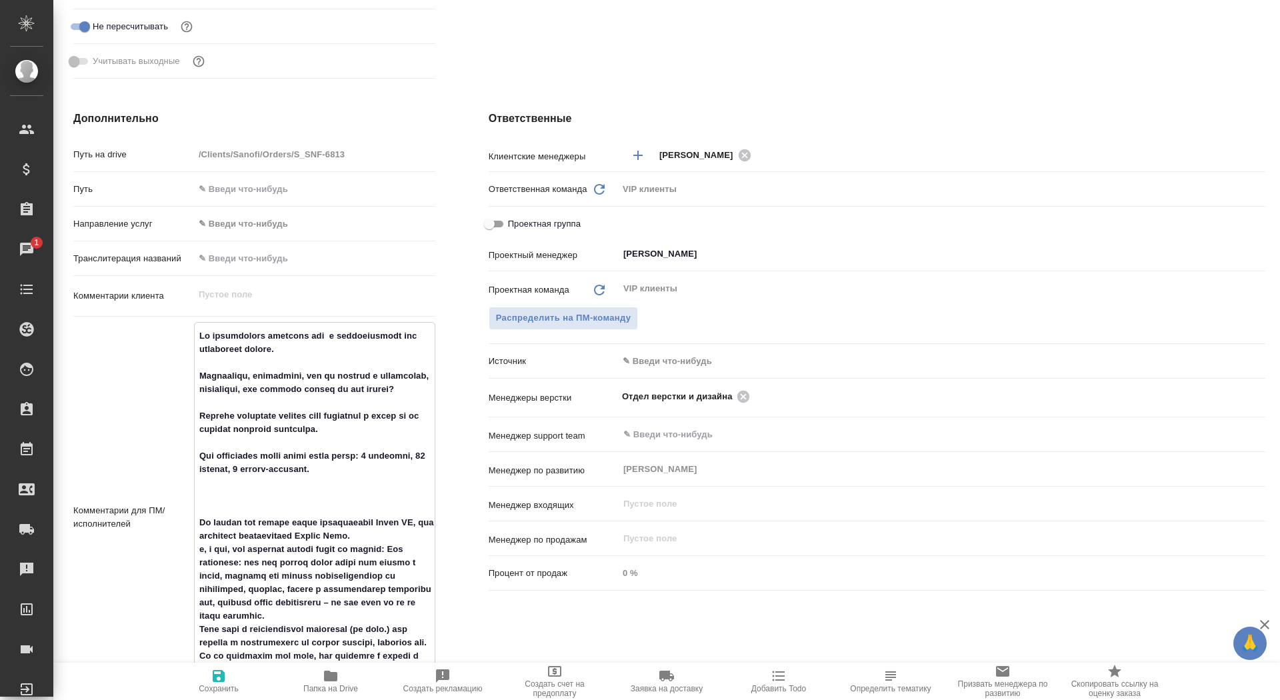
drag, startPoint x: 202, startPoint y: 387, endPoint x: 228, endPoint y: 399, distance: 28.9
click at [228, 399] on textarea at bounding box center [315, 516] width 240 height 383
type textarea "x"
type textarea "Мы подготовили документ pdf с комментариями для разработки макета. Посмотрите, …"
type textarea "x"
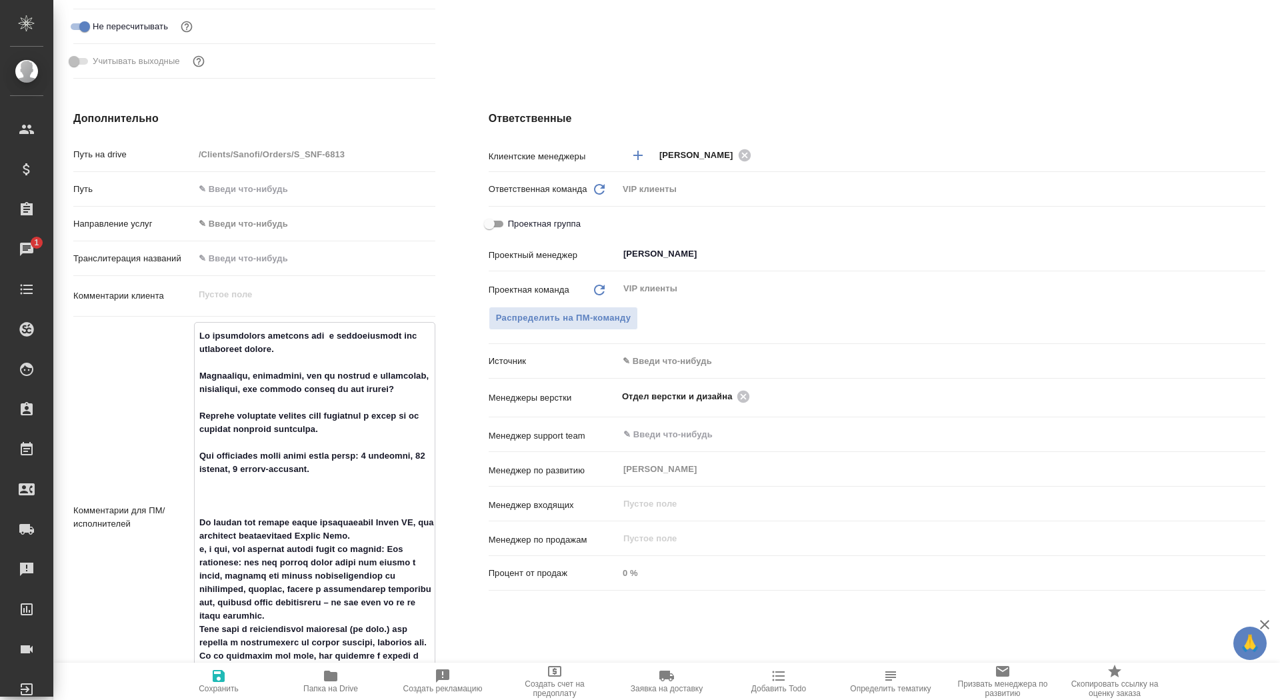
type textarea "x"
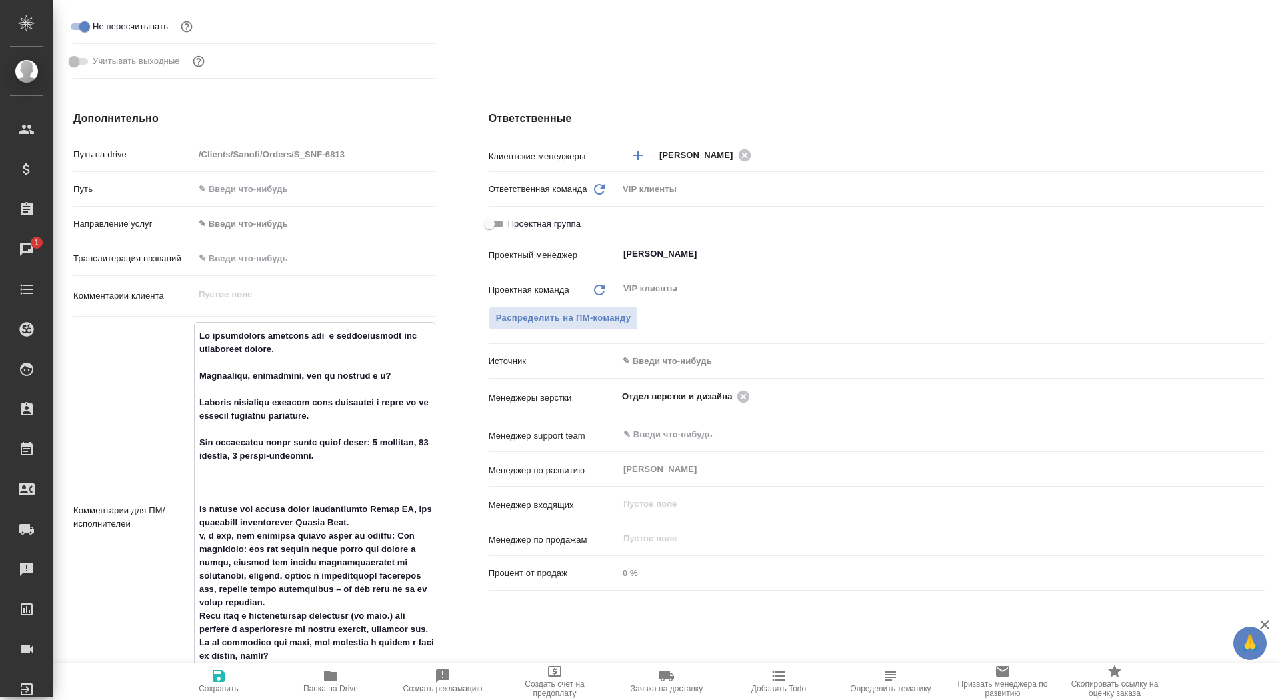
type textarea "x"
type textarea "Мы подготовили документ pdf с комментариями для разработки макета. Посмотрите, …"
type textarea "x"
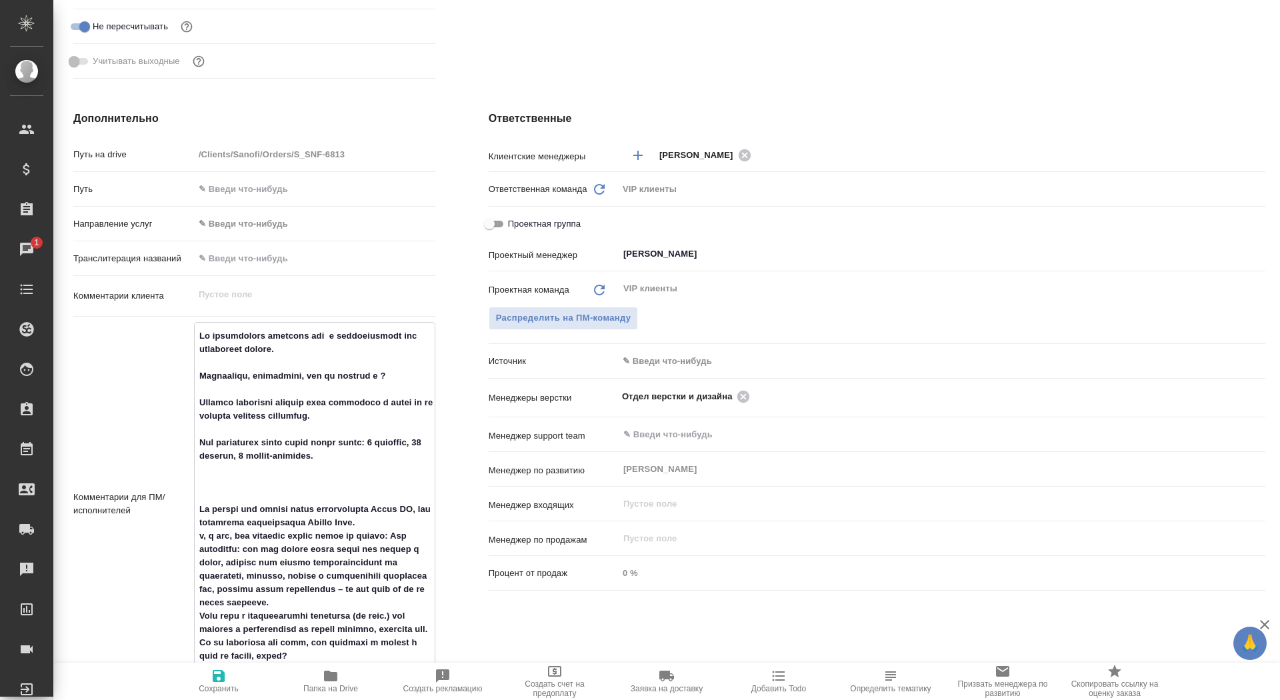
type textarea "Мы подготовили документ pdf с комментариями для разработки макета. Посмотрите, …"
type textarea "x"
type textarea "Мы подготовили документ pdf с комментариями для разработки макета. Посмотрите, …"
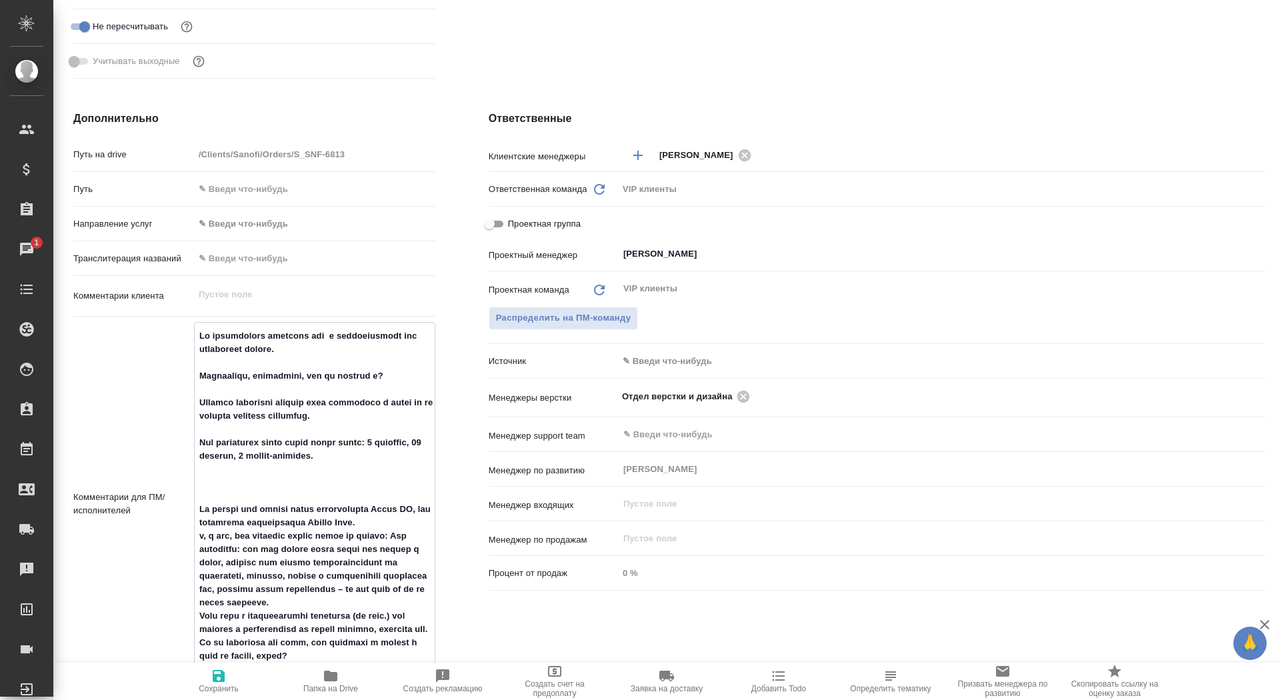
type textarea "x"
type textarea "Мы подготовили документ pdf с комментариями для разработки макета. Посмотрите, …"
type textarea "x"
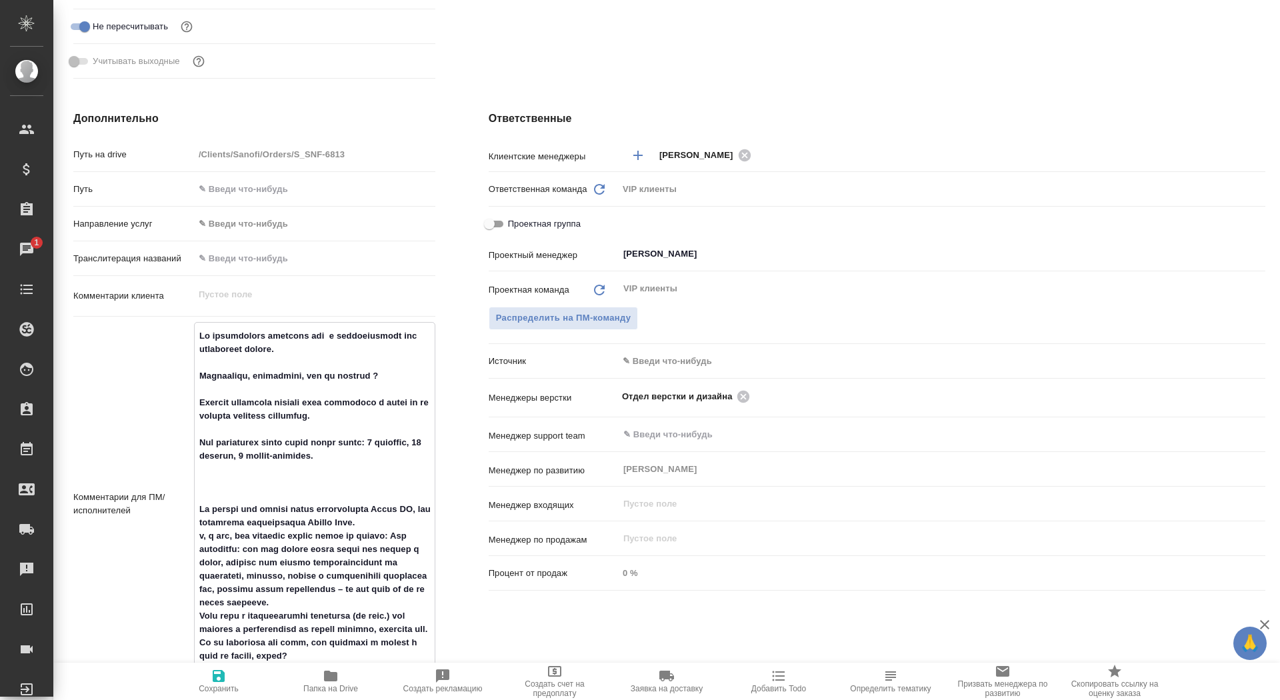
type textarea "x"
drag, startPoint x: 199, startPoint y: 438, endPoint x: 368, endPoint y: 469, distance: 171.5
click at [365, 471] on textarea at bounding box center [315, 503] width 240 height 356
type textarea "x"
type textarea "Мы подготовили документ pdf с комментариями для разработки макета. Посмотрите, …"
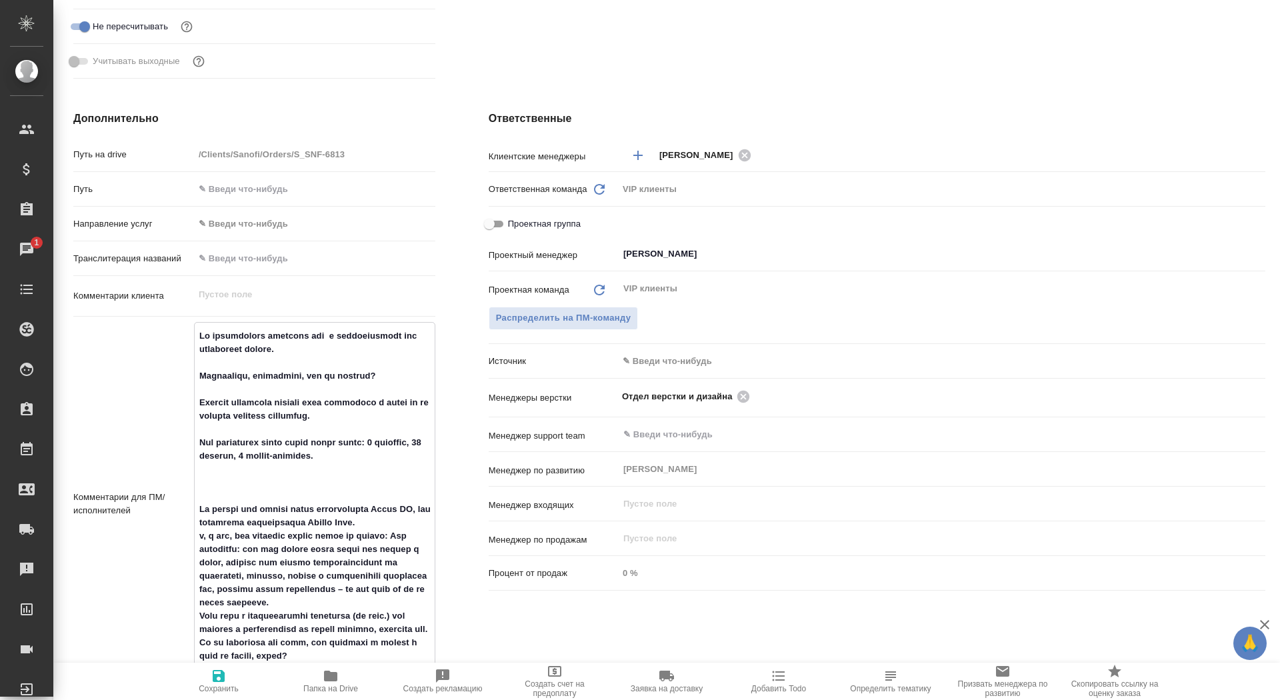
type textarea "x"
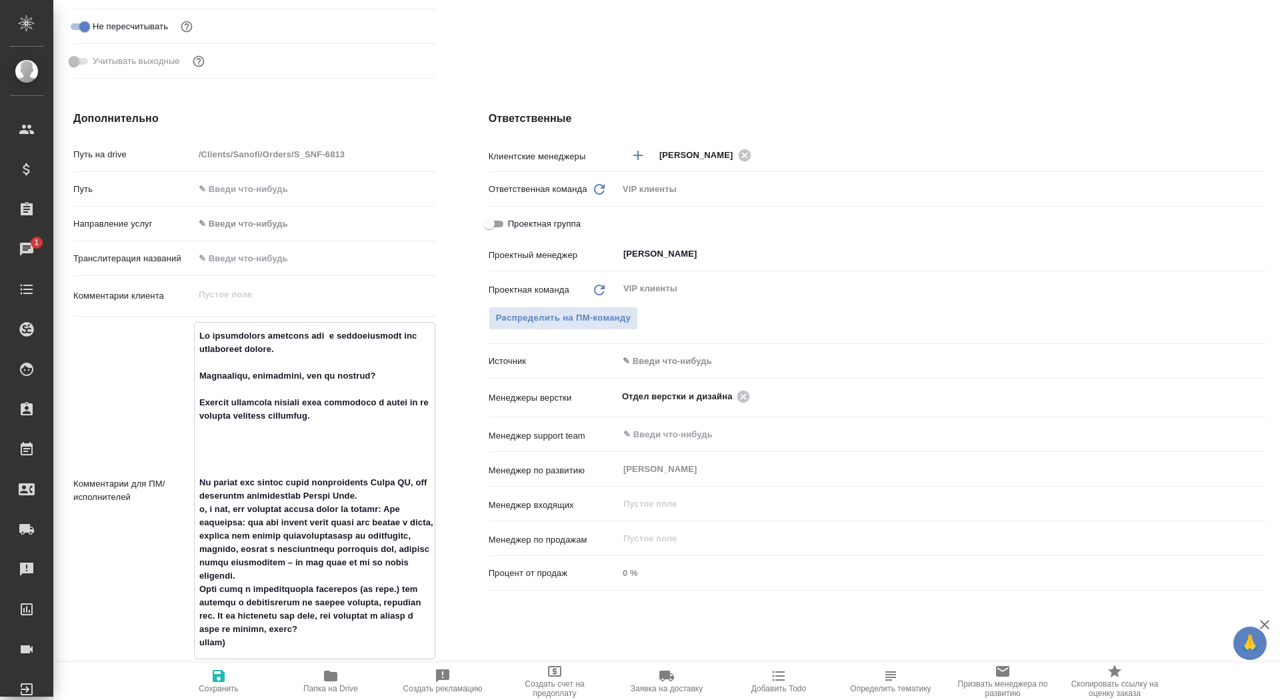
type textarea "x"
type textarea "Мы подготовили документ pdf с комментариями для разработки макета. Посмотрите, …"
type textarea "x"
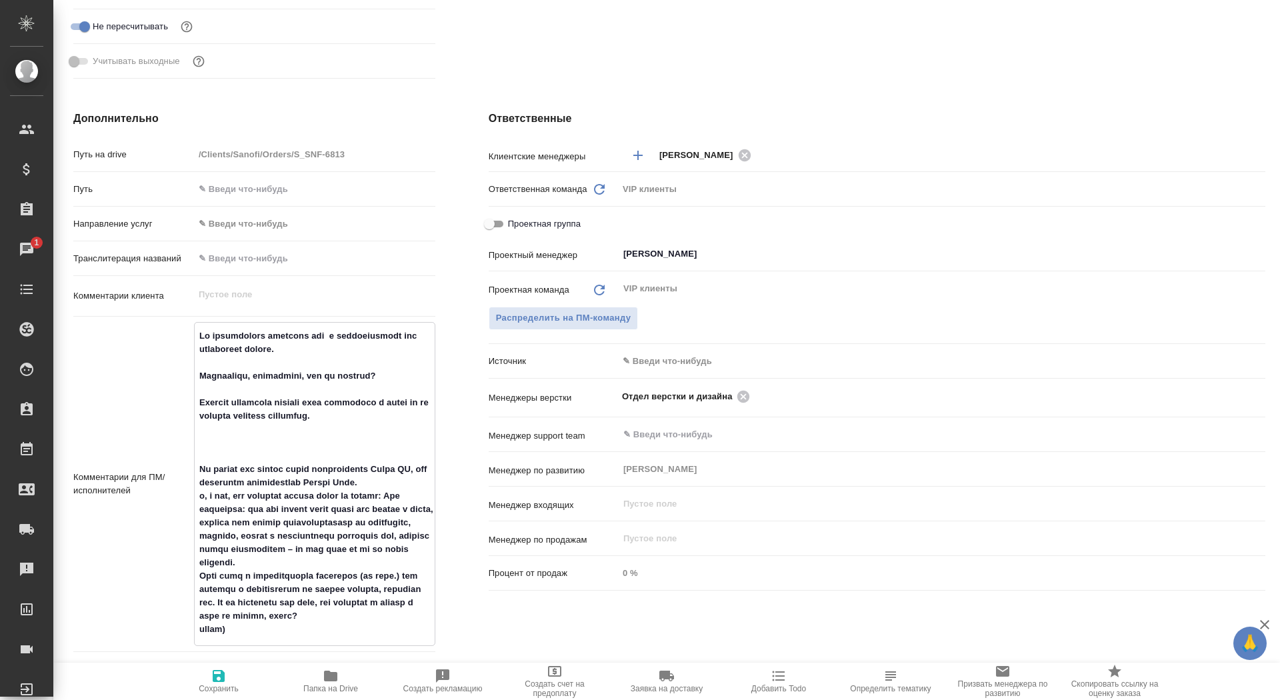
type textarea "x"
type textarea "Мы подготовили документ pdf с комментариями для разработки макета. Посмотрите, …"
type textarea "x"
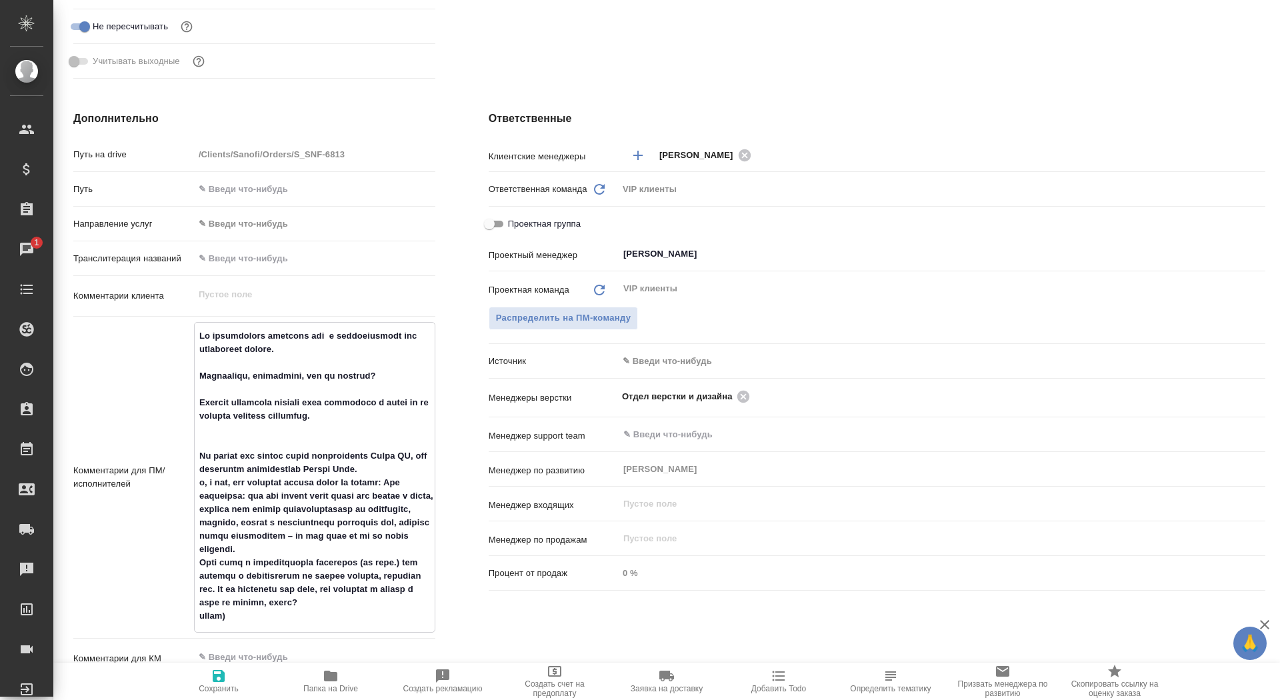
drag, startPoint x: 199, startPoint y: 481, endPoint x: 406, endPoint y: 483, distance: 207.4
click at [406, 483] on textarea at bounding box center [315, 476] width 240 height 303
type textarea "x"
type textarea "Мы подготовили документ pdf с комментариями для разработки макета. Посмотрите, …"
type textarea "x"
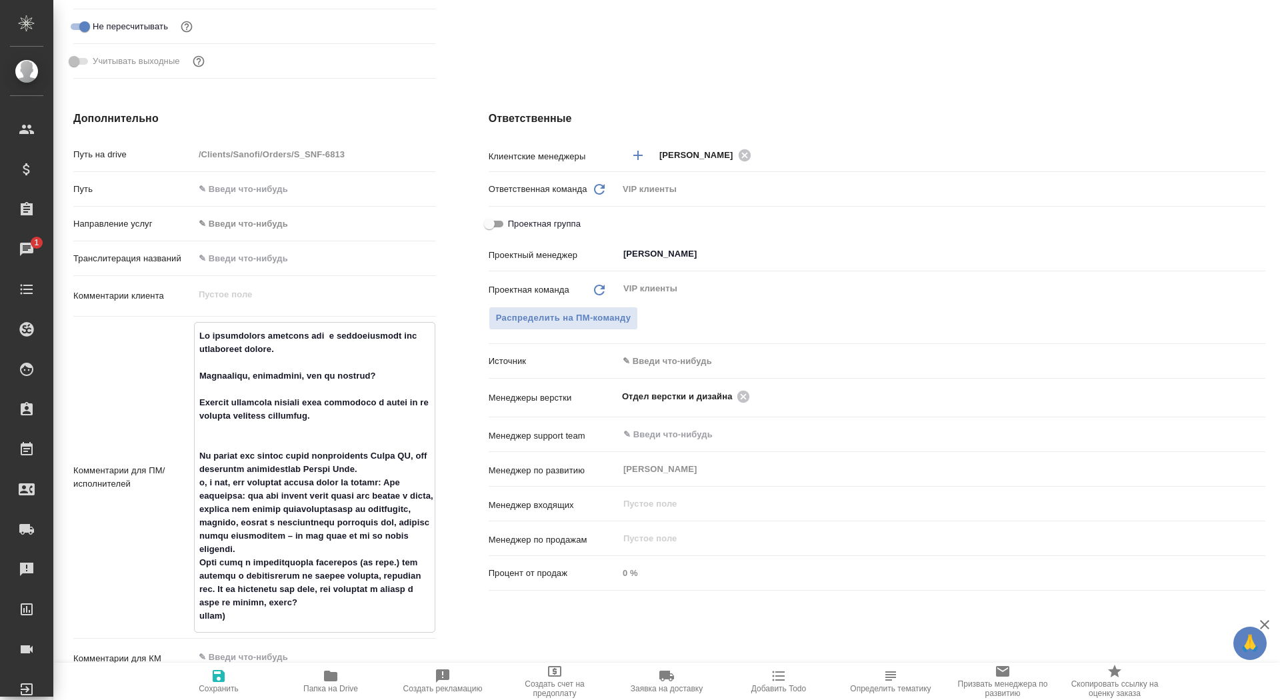
type textarea "x"
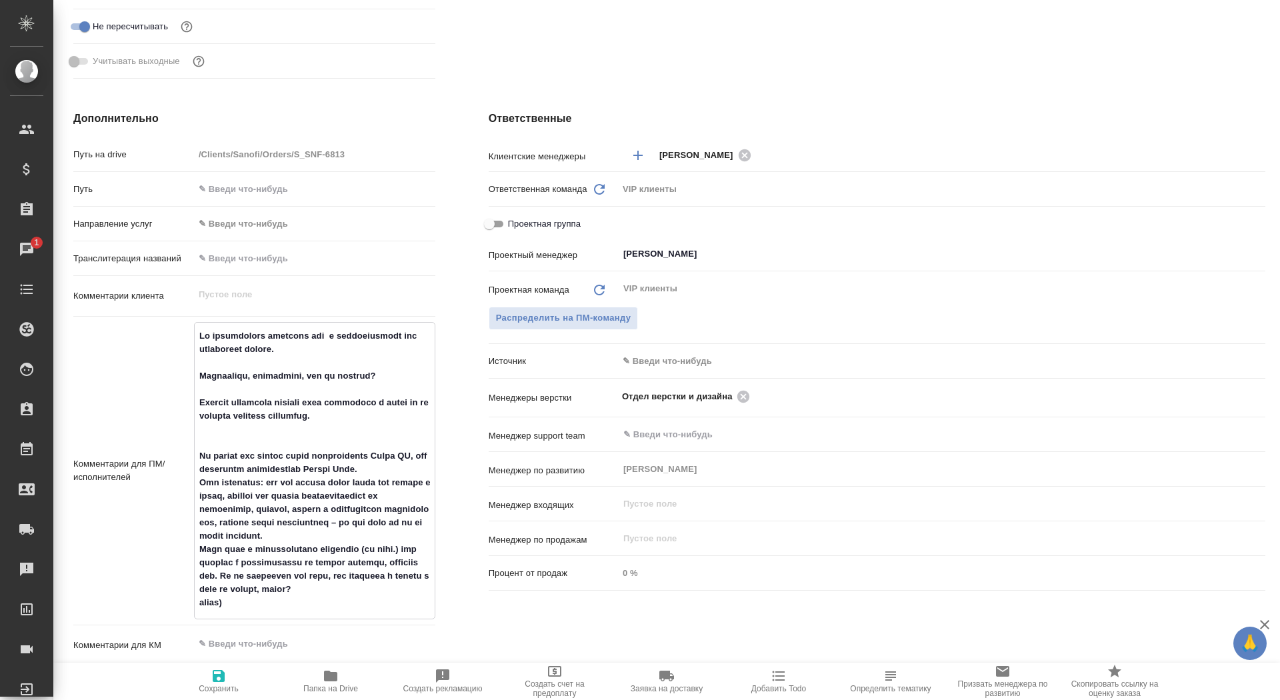
type textarea "x"
type textarea "Мы подготовили документ pdf с комментариями для разработки макета. Посмотрите, …"
type textarea "x"
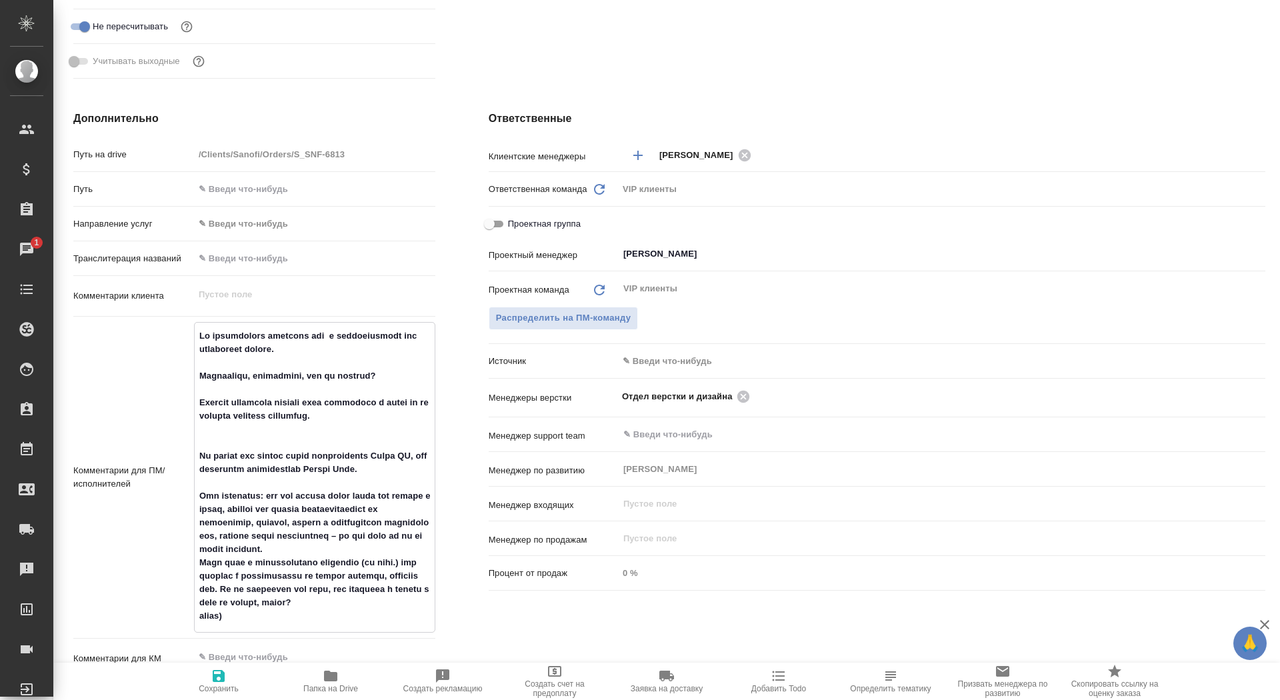
type textarea "Мы подготовили документ pdf с комментариями для разработки макета. Посмотрите, …"
type textarea "x"
click at [205, 674] on span "Сохранить" at bounding box center [219, 680] width 96 height 25
type textarea "x"
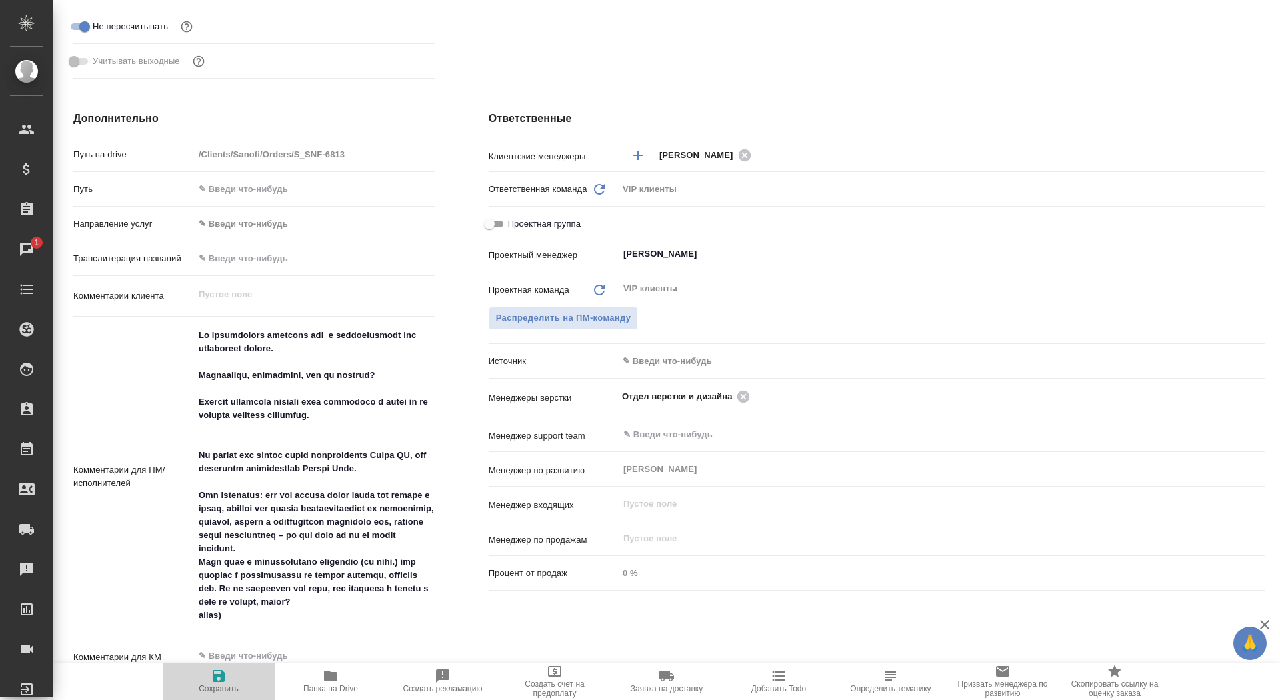
type textarea "x"
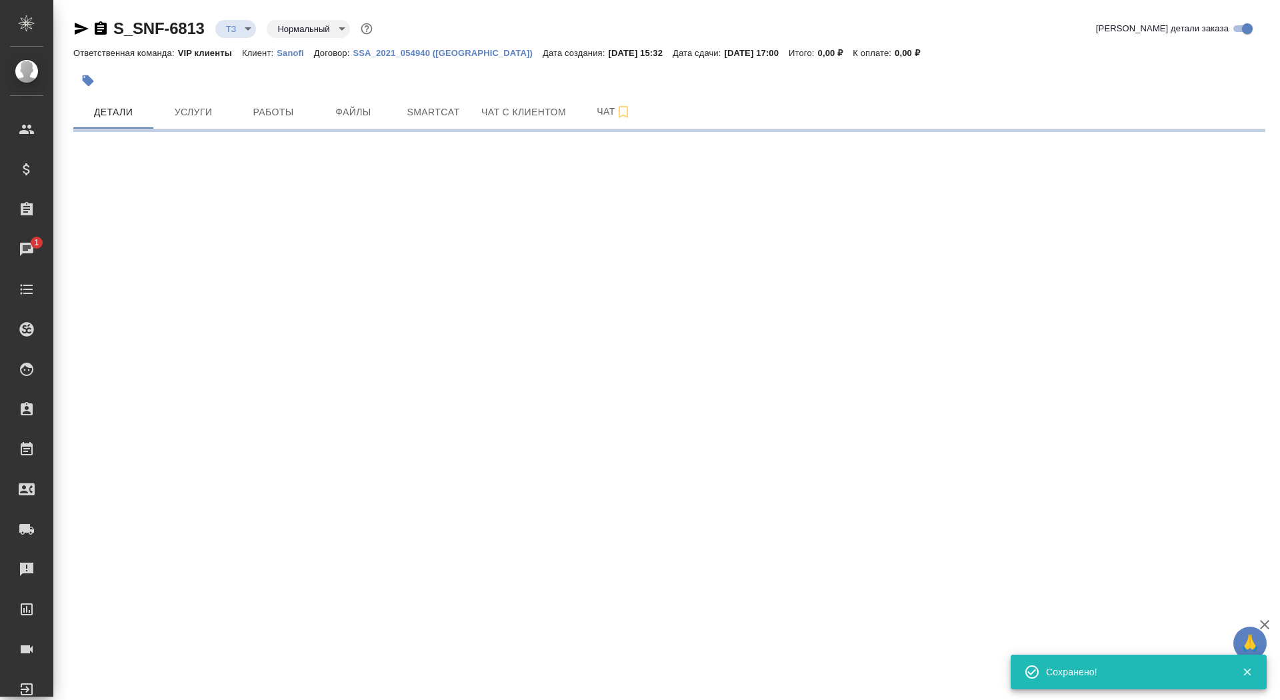
scroll to position [0, 0]
select select "RU"
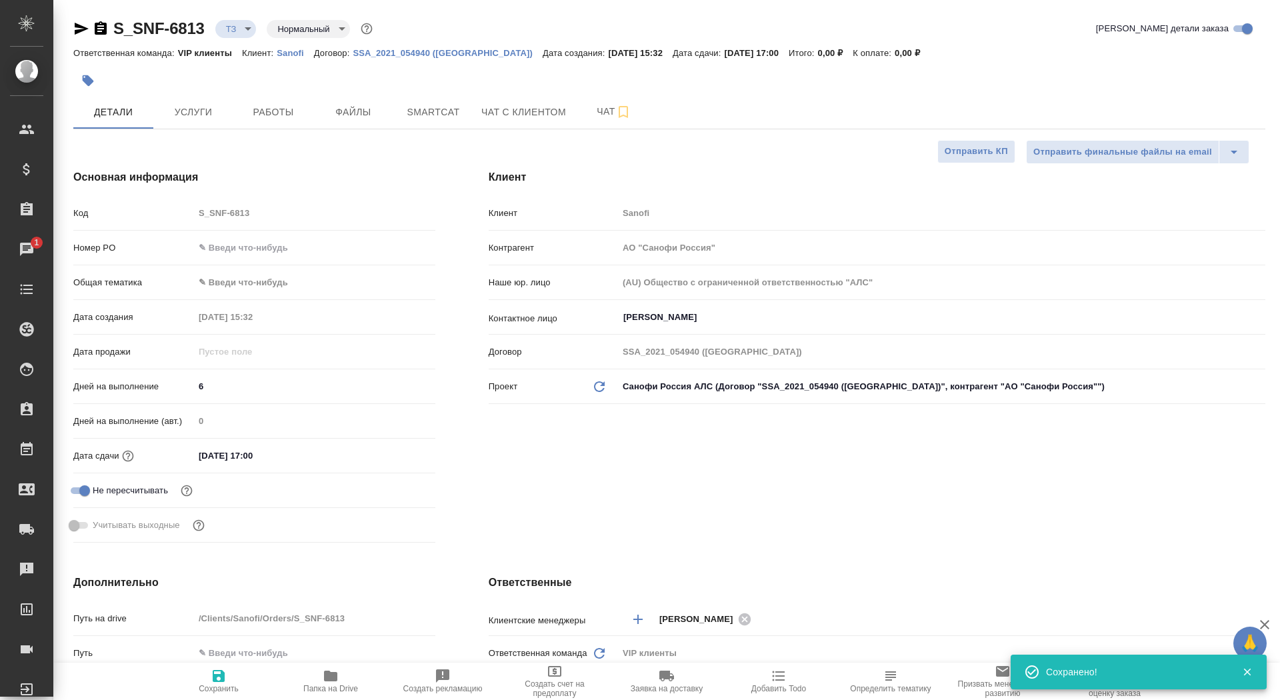
type textarea "x"
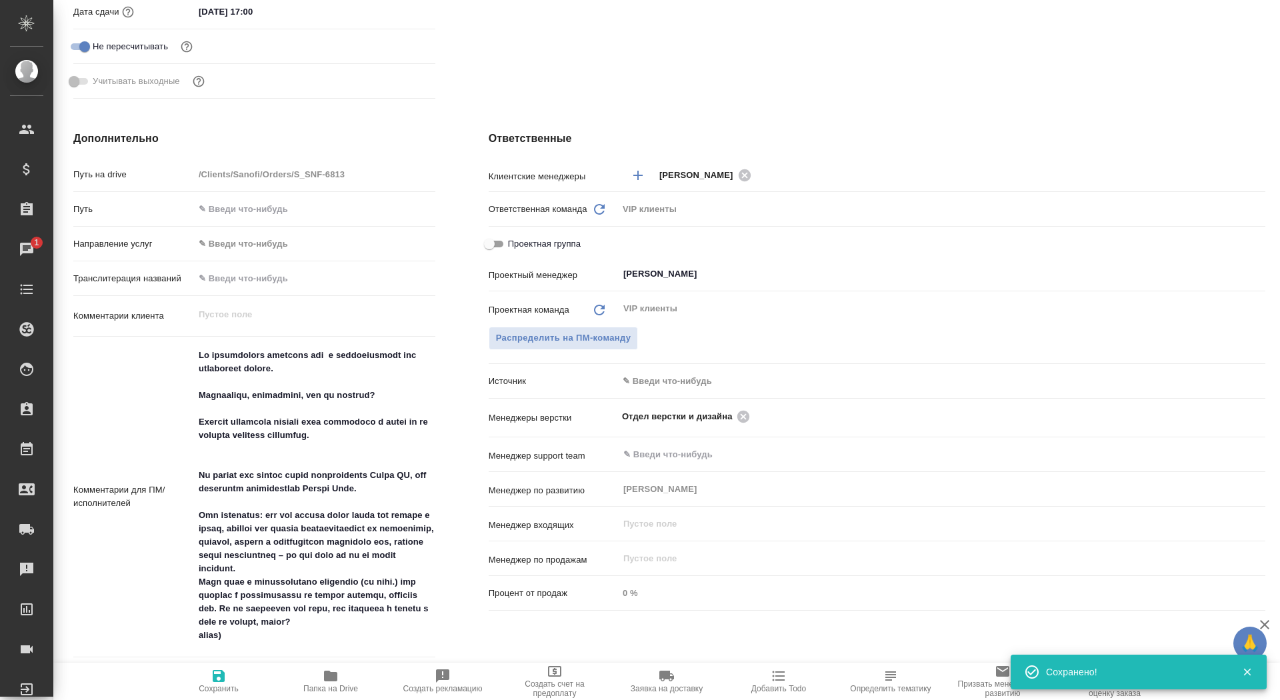
scroll to position [481, 0]
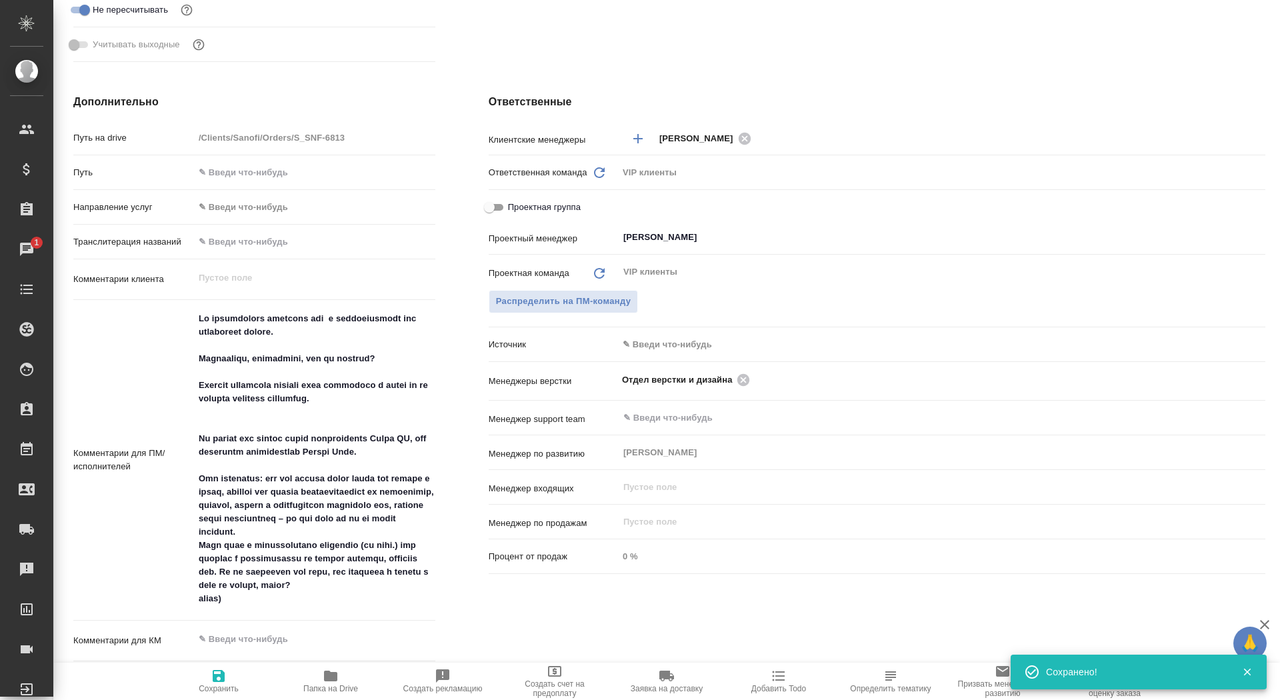
type textarea "x"
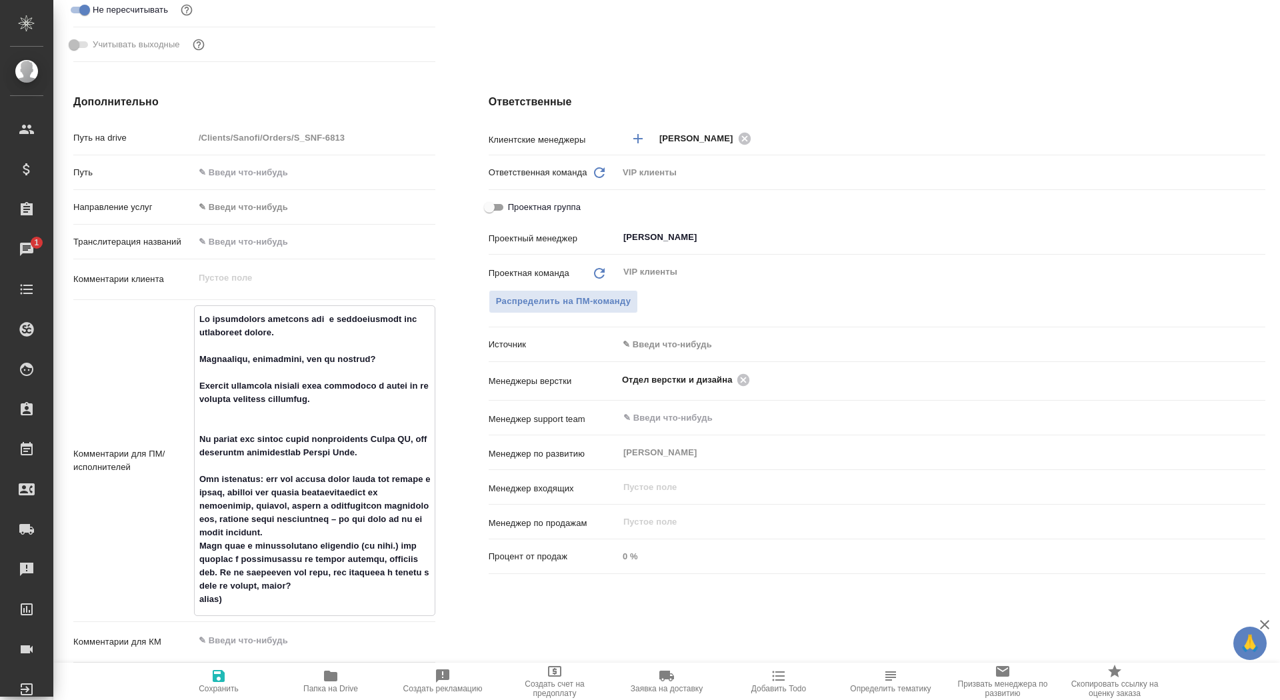
drag, startPoint x: 253, startPoint y: 601, endPoint x: 198, endPoint y: 539, distance: 82.7
click at [198, 539] on textarea at bounding box center [315, 459] width 240 height 303
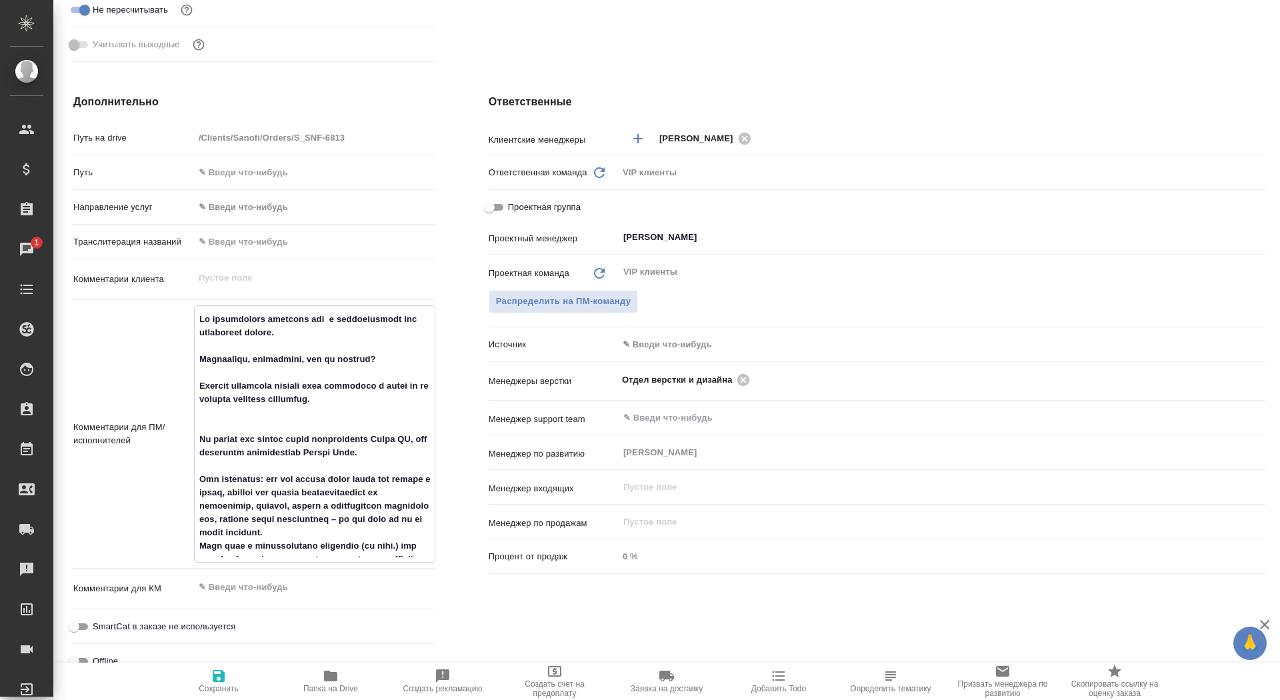
type textarea "x"
type textarea "Мы подготовили документ pdf с комментариями для разработки макета. Посмотрите, …"
type textarea "x"
type textarea "Мы подготовили документ pdf с комментариями для разработки макета. Посмотрите, …"
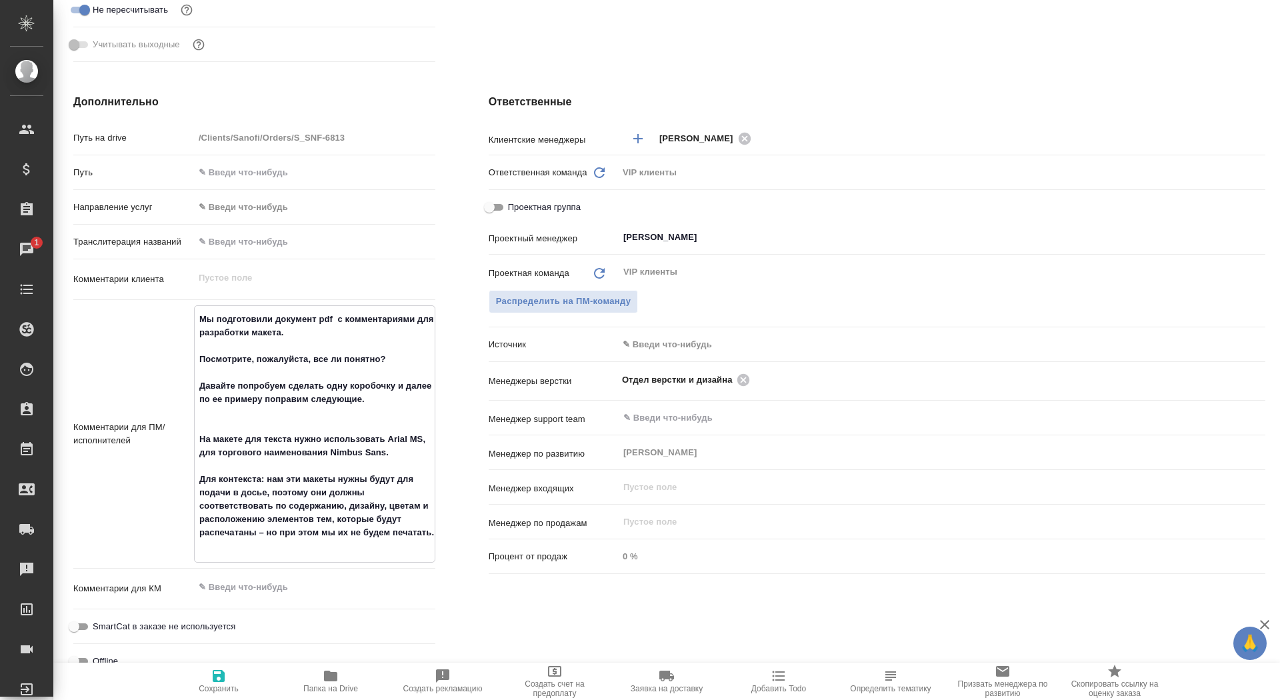
type textarea "x"
click at [226, 684] on icon "button" at bounding box center [219, 676] width 16 height 16
type textarea "x"
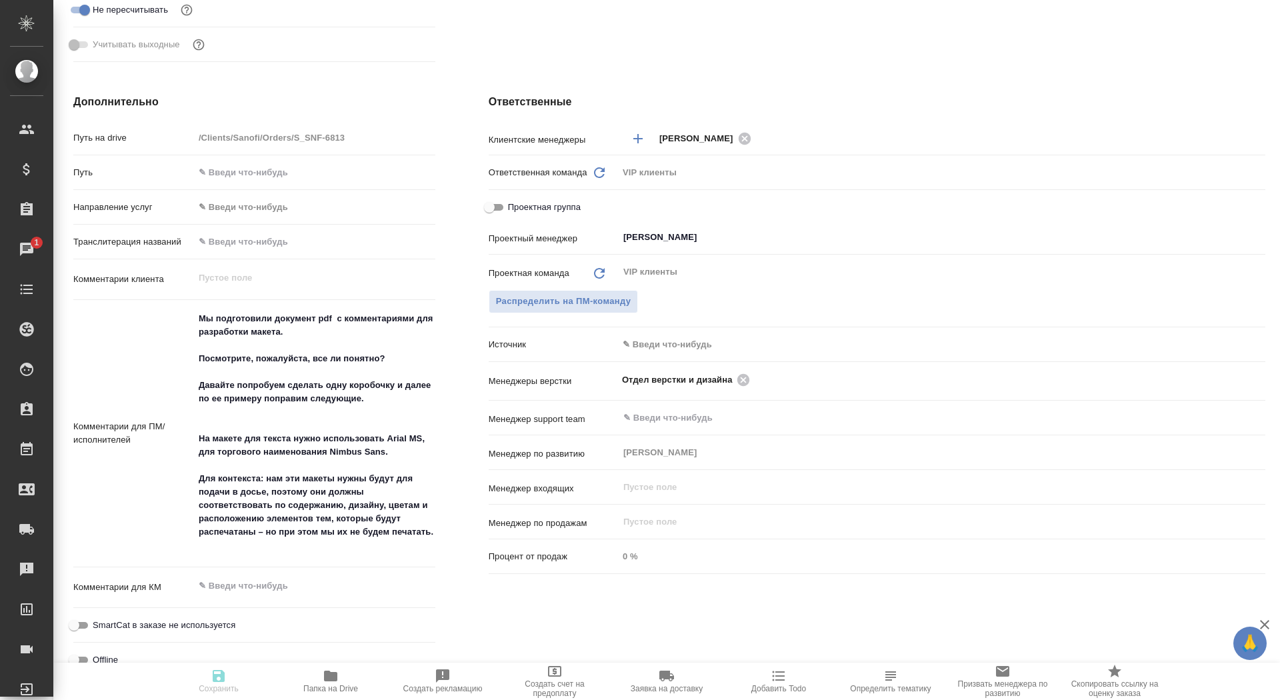
type textarea "x"
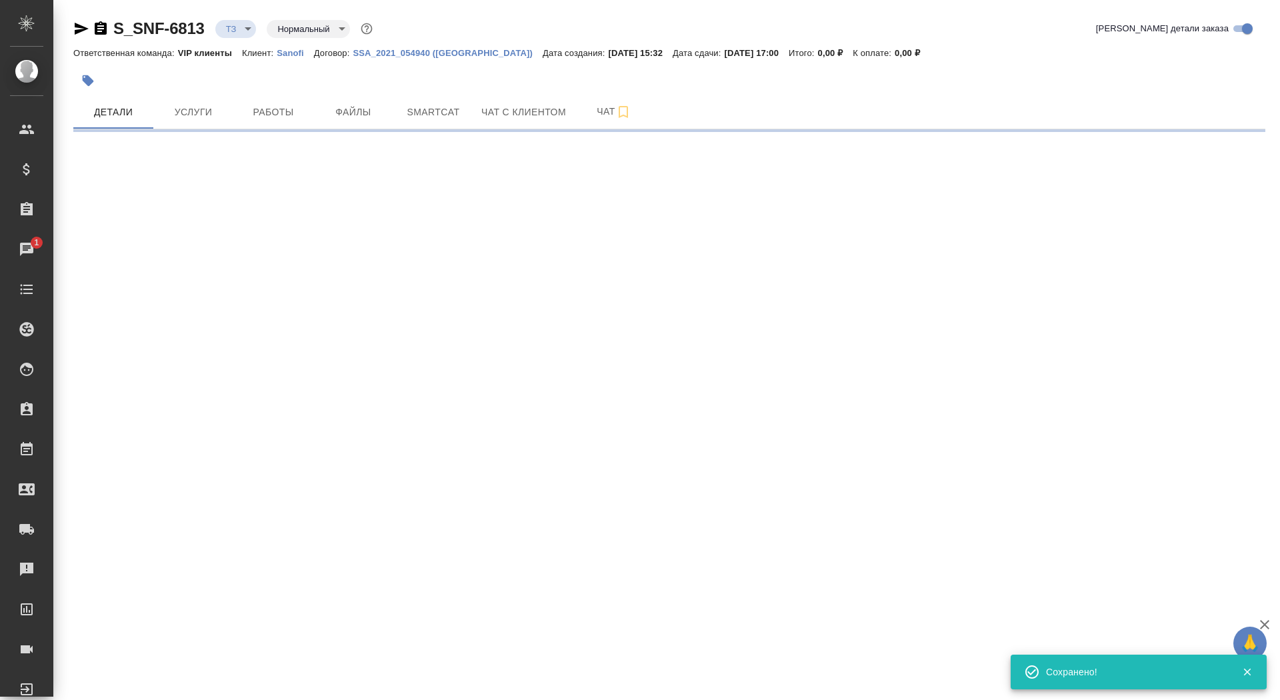
scroll to position [0, 0]
select select "RU"
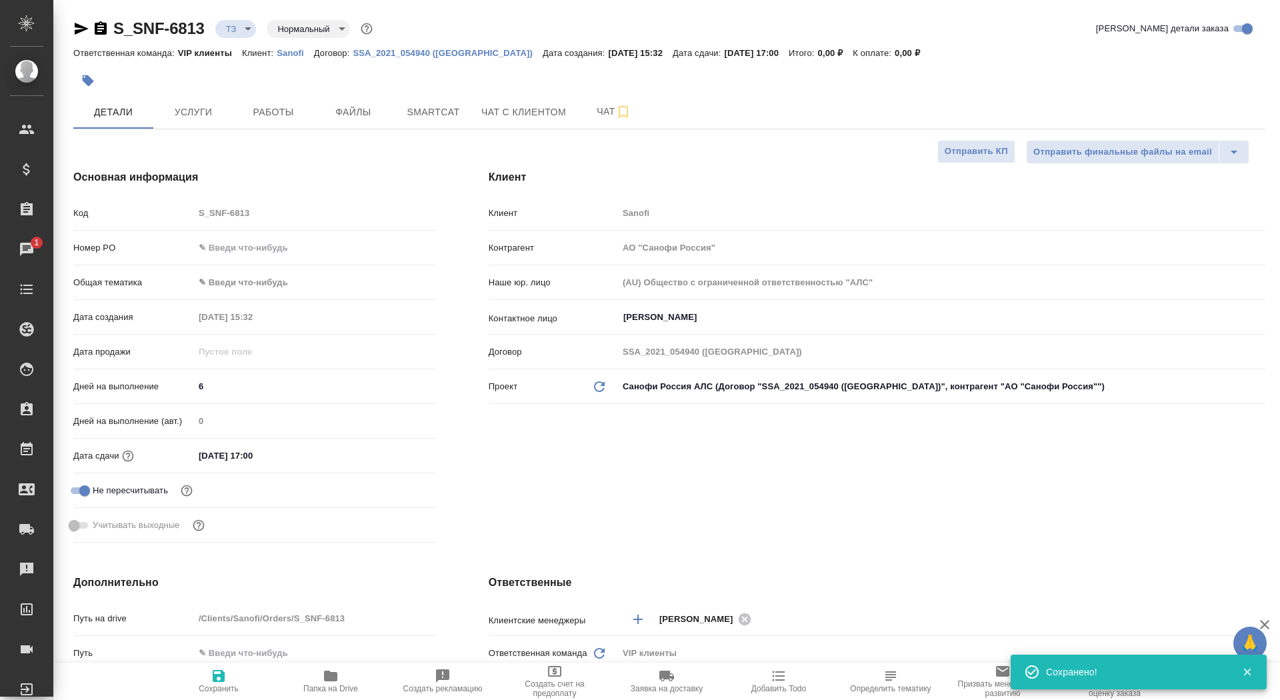
type textarea "x"
type input "[PERSON_NAME]"
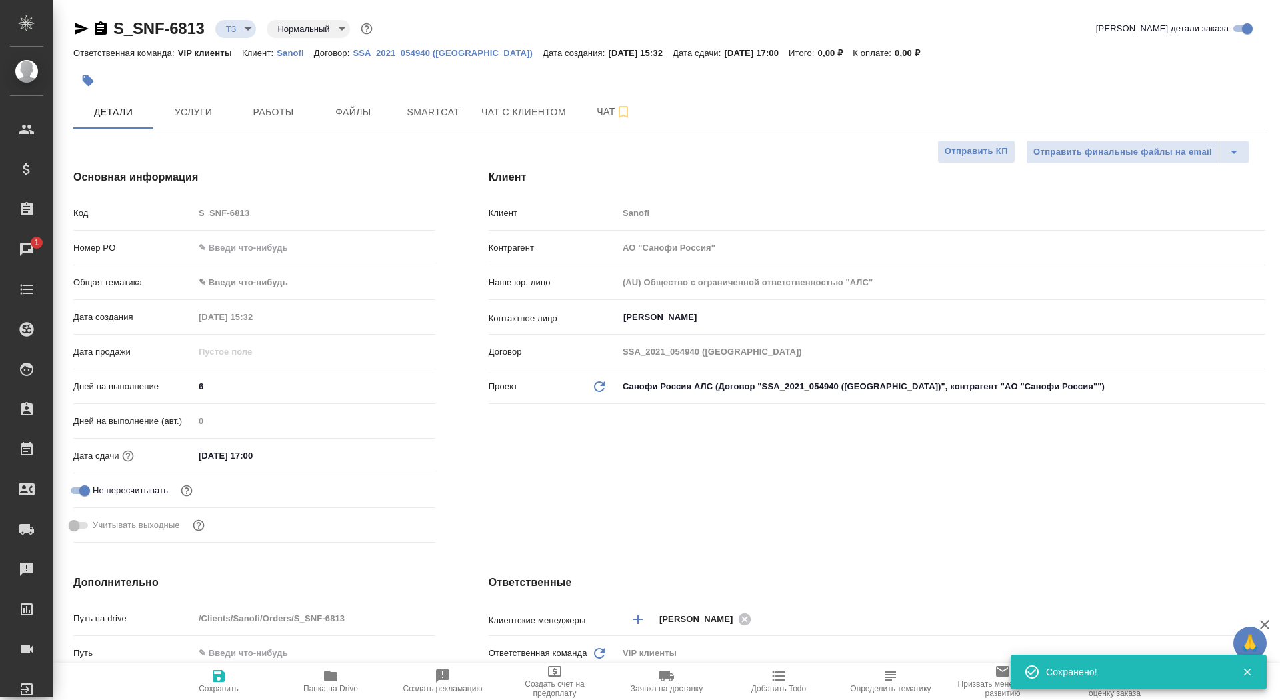
type textarea "x"
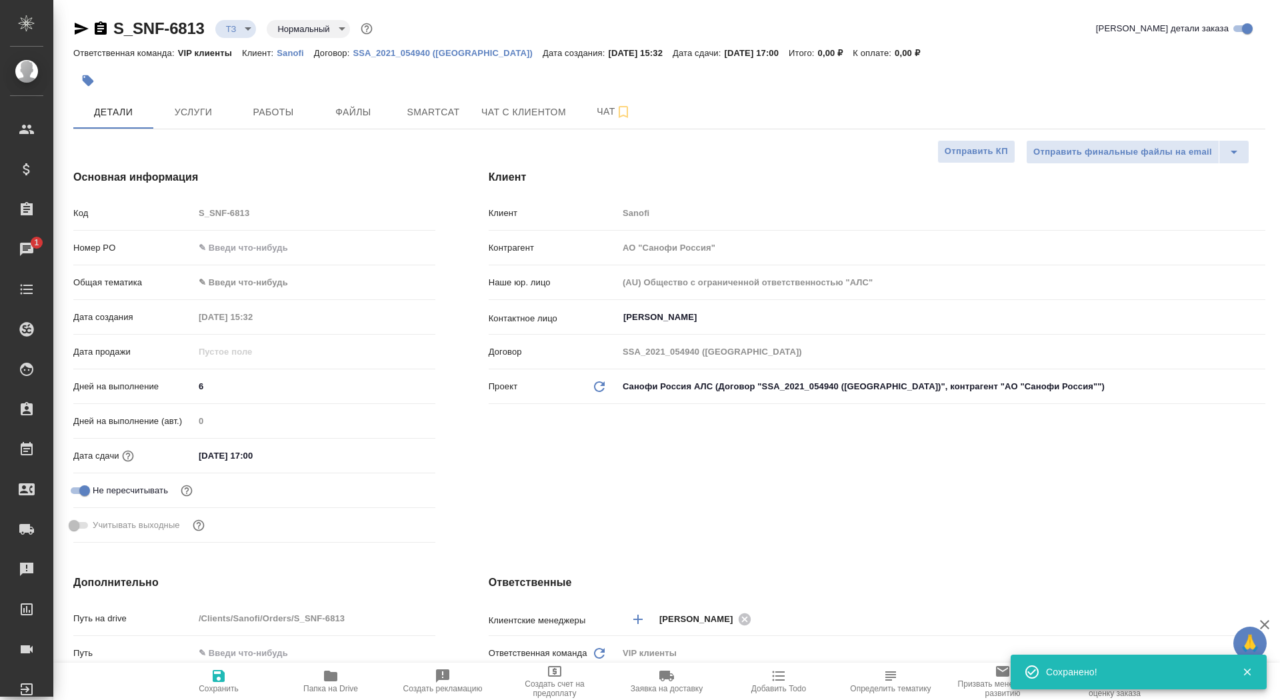
type textarea "x"
click at [598, 117] on span "Чат" at bounding box center [614, 111] width 64 height 17
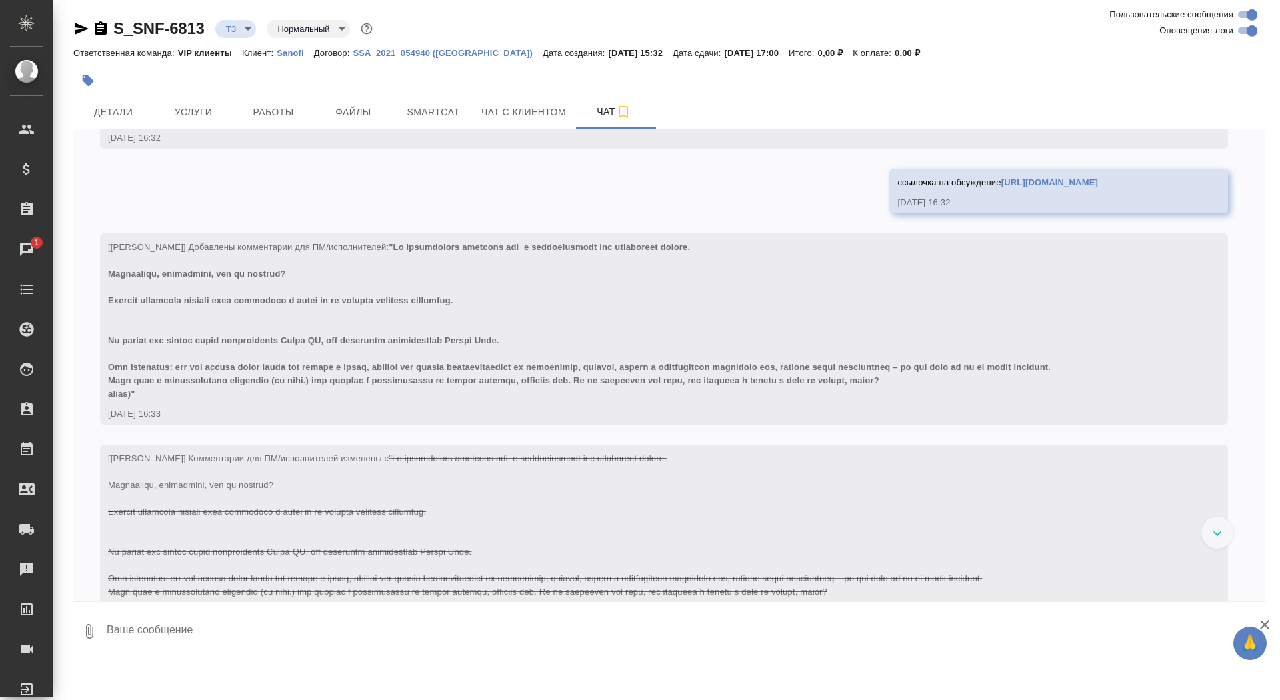
scroll to position [816, 0]
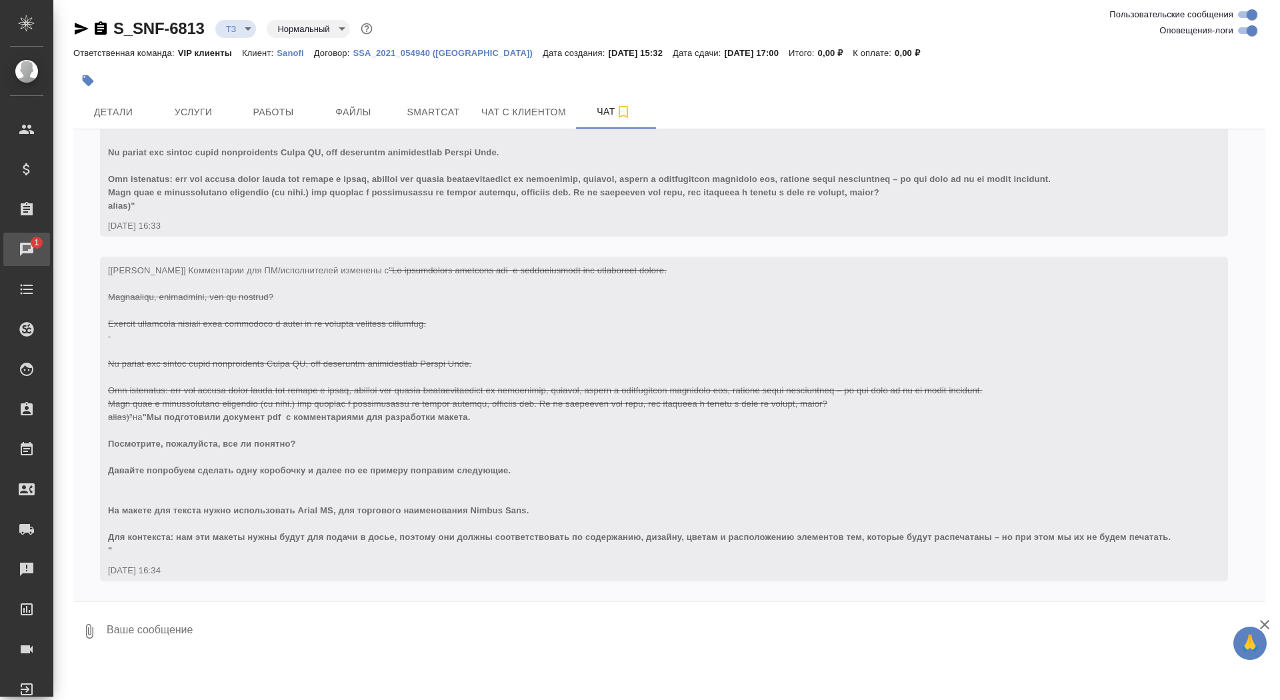
click at [22, 249] on div "Чаты" at bounding box center [9, 249] width 33 height 20
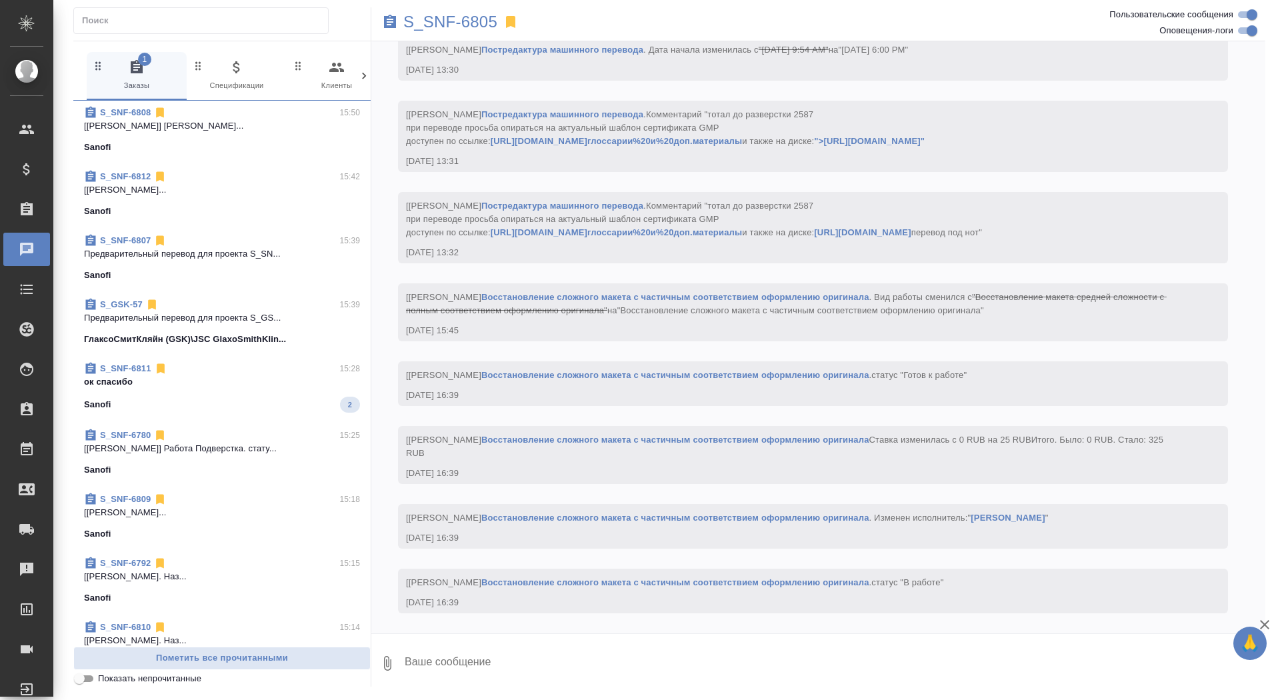
scroll to position [573, 0]
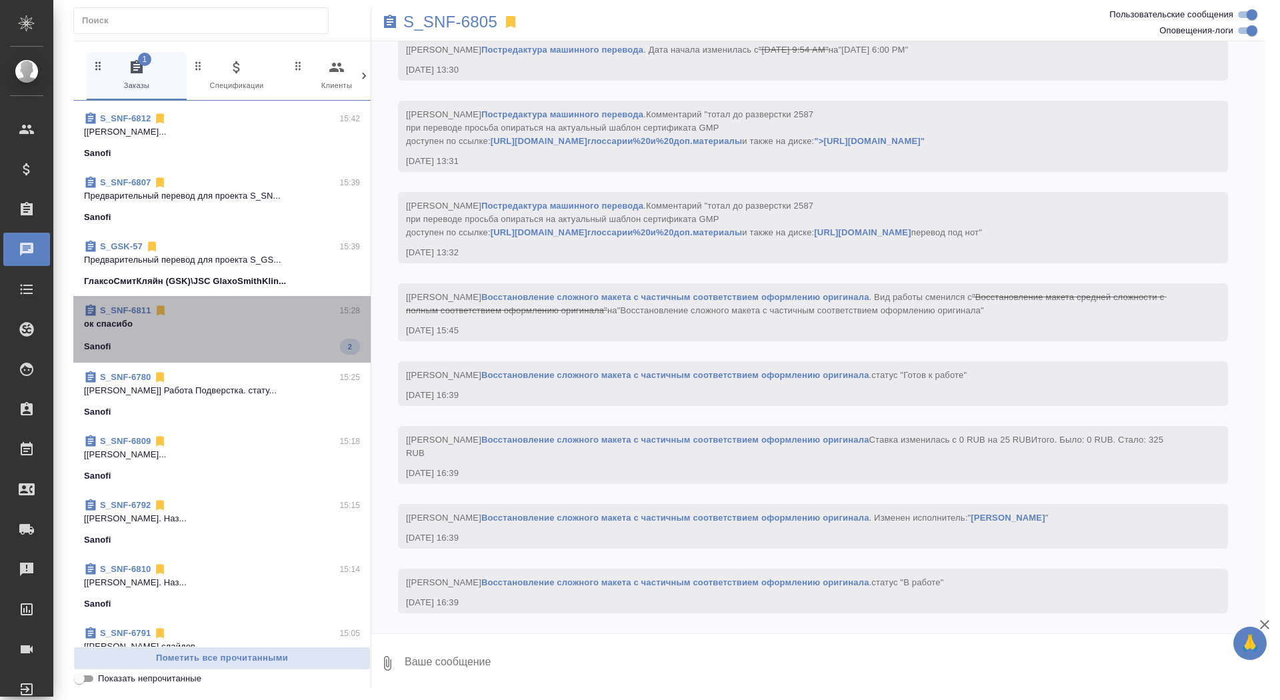
click at [145, 326] on p "ок спасибо" at bounding box center [222, 323] width 276 height 13
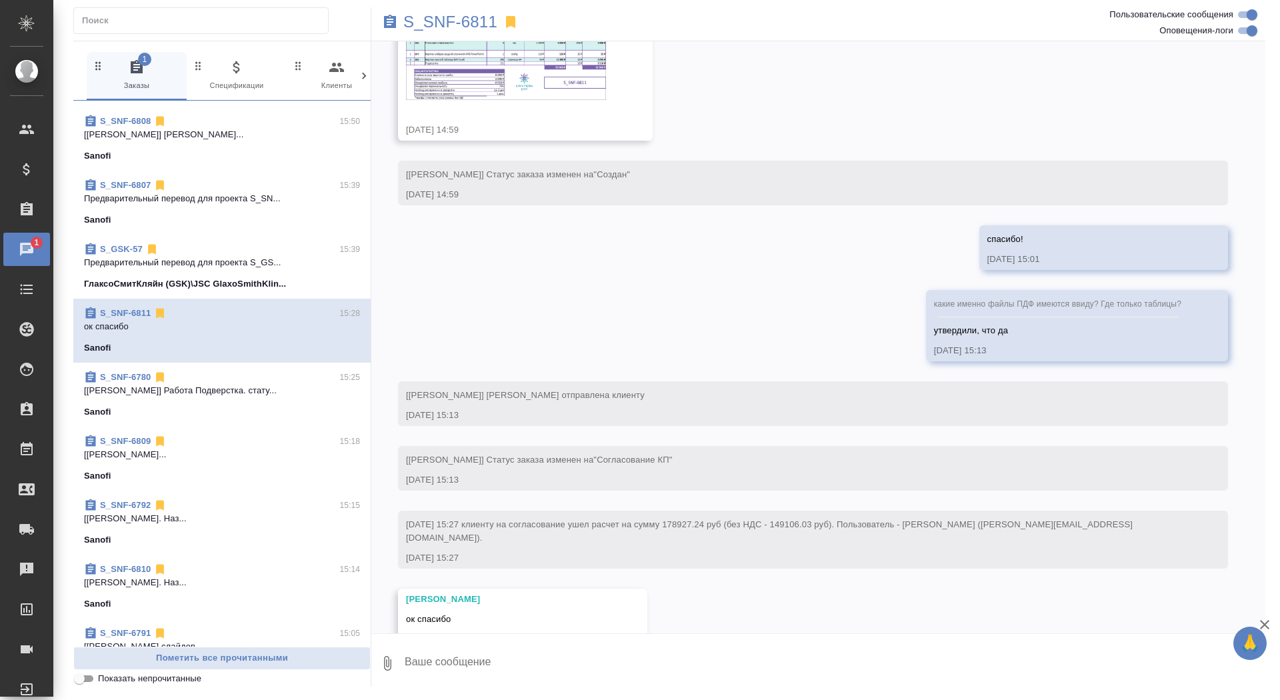
scroll to position [0, 0]
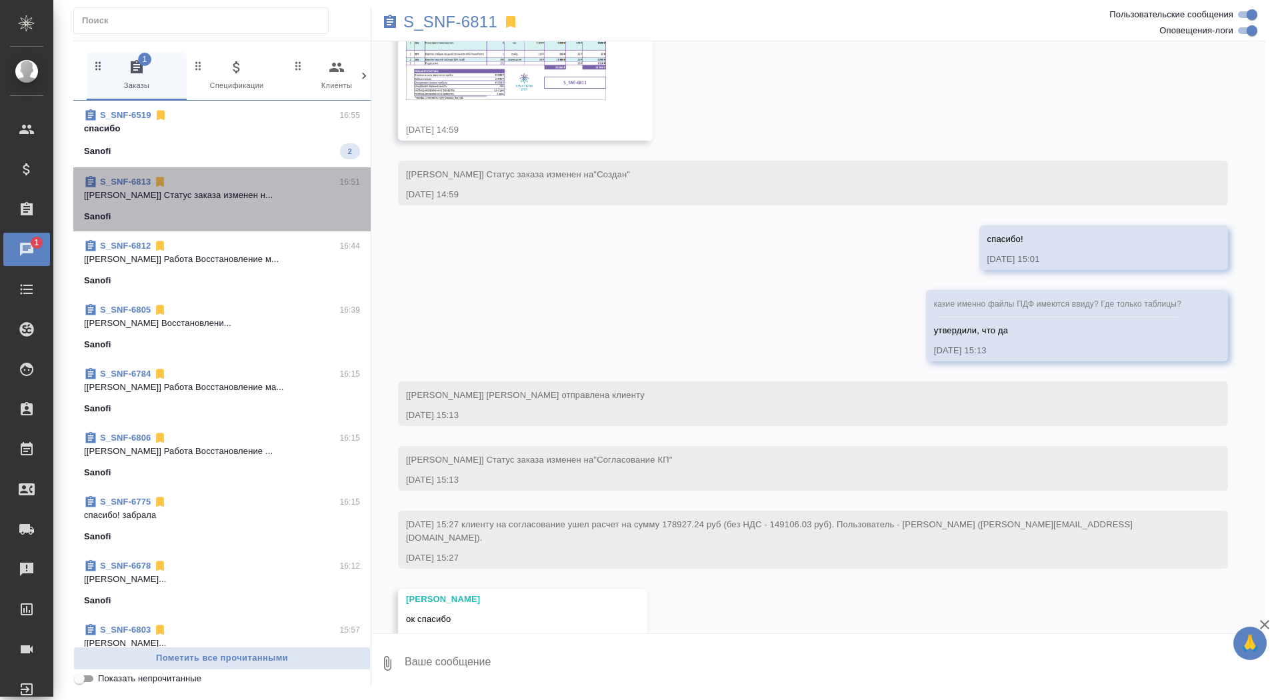
click at [251, 219] on div "Sanofi" at bounding box center [222, 216] width 276 height 13
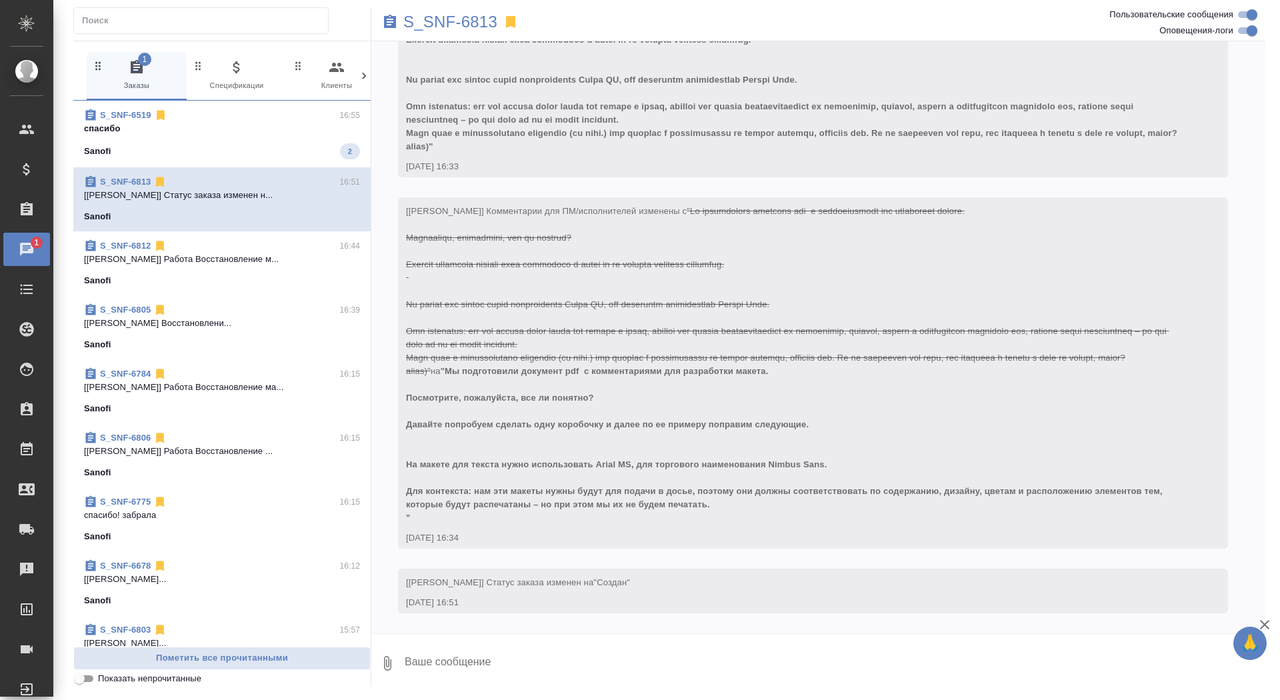
scroll to position [854, 0]
click at [245, 147] on div "Sanofi 2" at bounding box center [222, 151] width 276 height 16
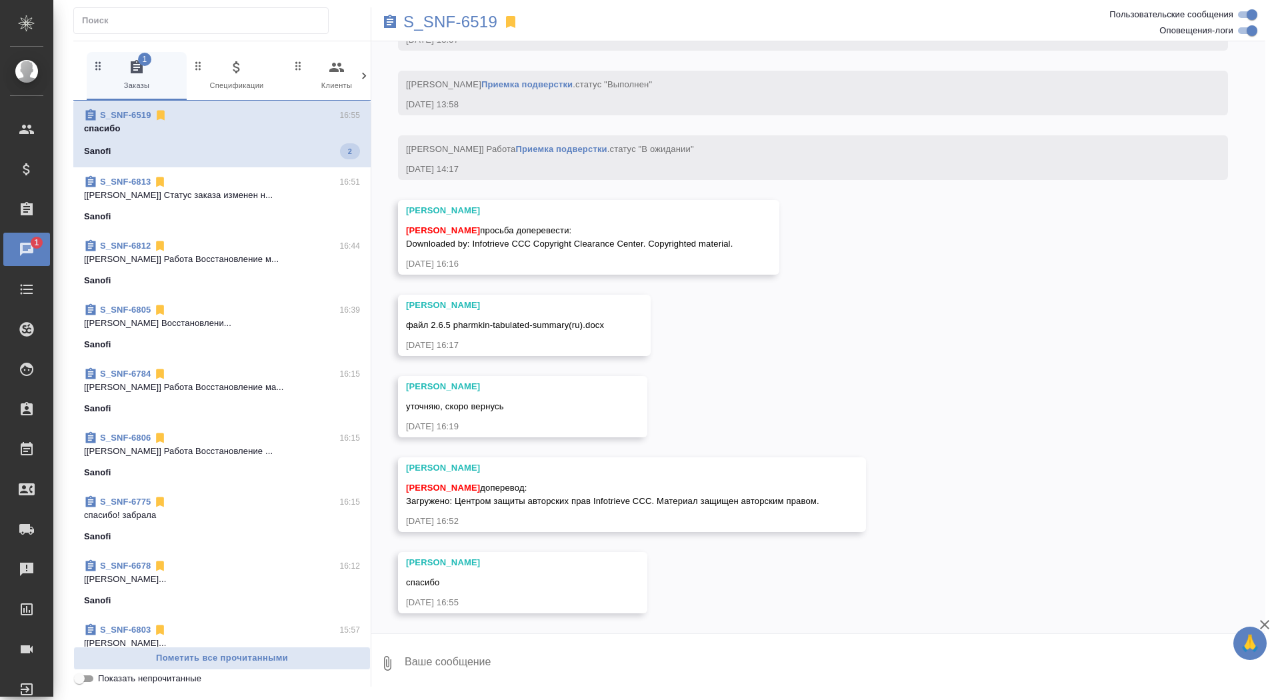
click at [246, 191] on p "[Арсеньева Вера] Статус заказа изменен н..." at bounding box center [222, 195] width 276 height 13
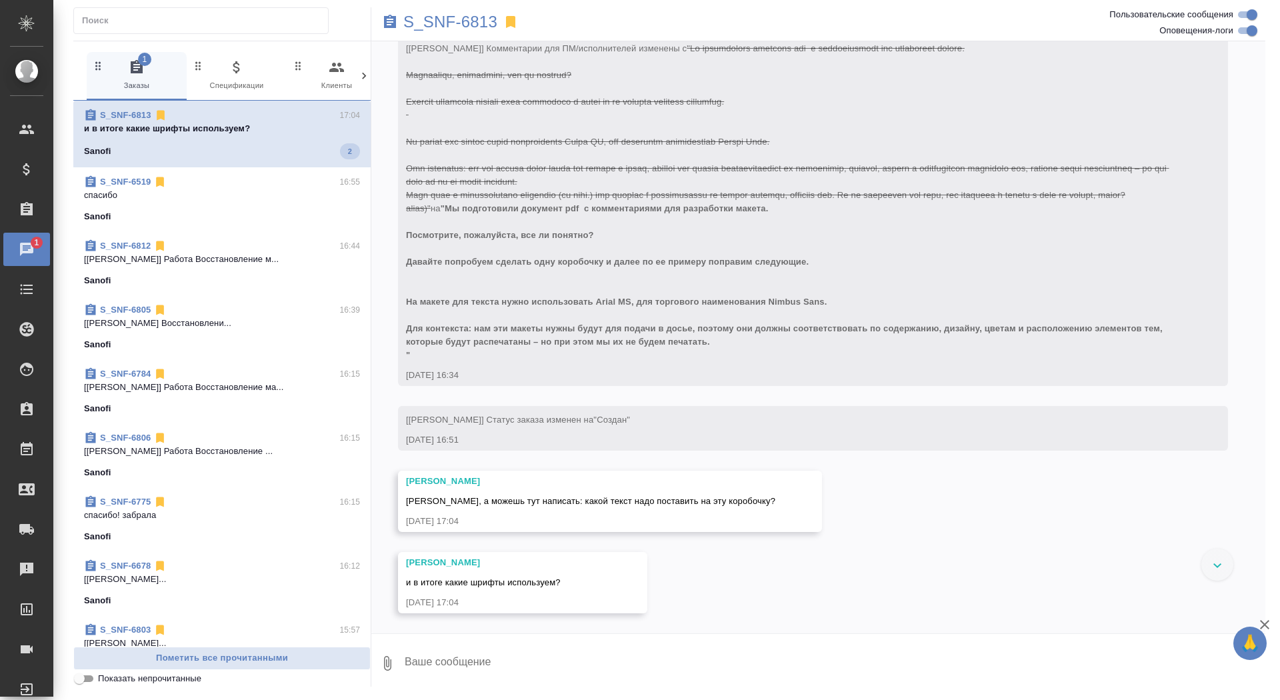
scroll to position [1017, 0]
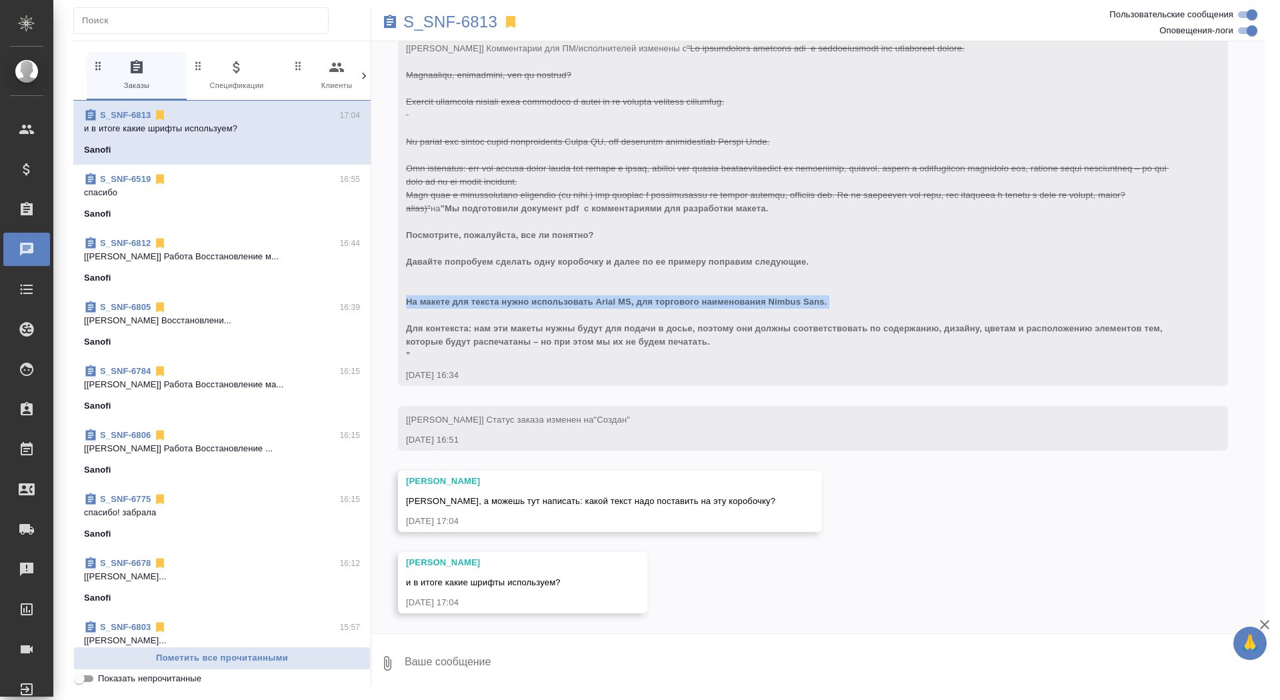
drag, startPoint x: 408, startPoint y: 302, endPoint x: 780, endPoint y: 307, distance: 372.1
click at [778, 310] on div "[Сайдашева Диляра] Комментарии для ПМ/исполнителей изменены с на" at bounding box center [794, 200] width 776 height 323
copy span "На макете для текста нужно использовать Arial MS, для торгового наименования Ni…"
click at [494, 668] on textarea at bounding box center [834, 663] width 862 height 45
type textarea "л"
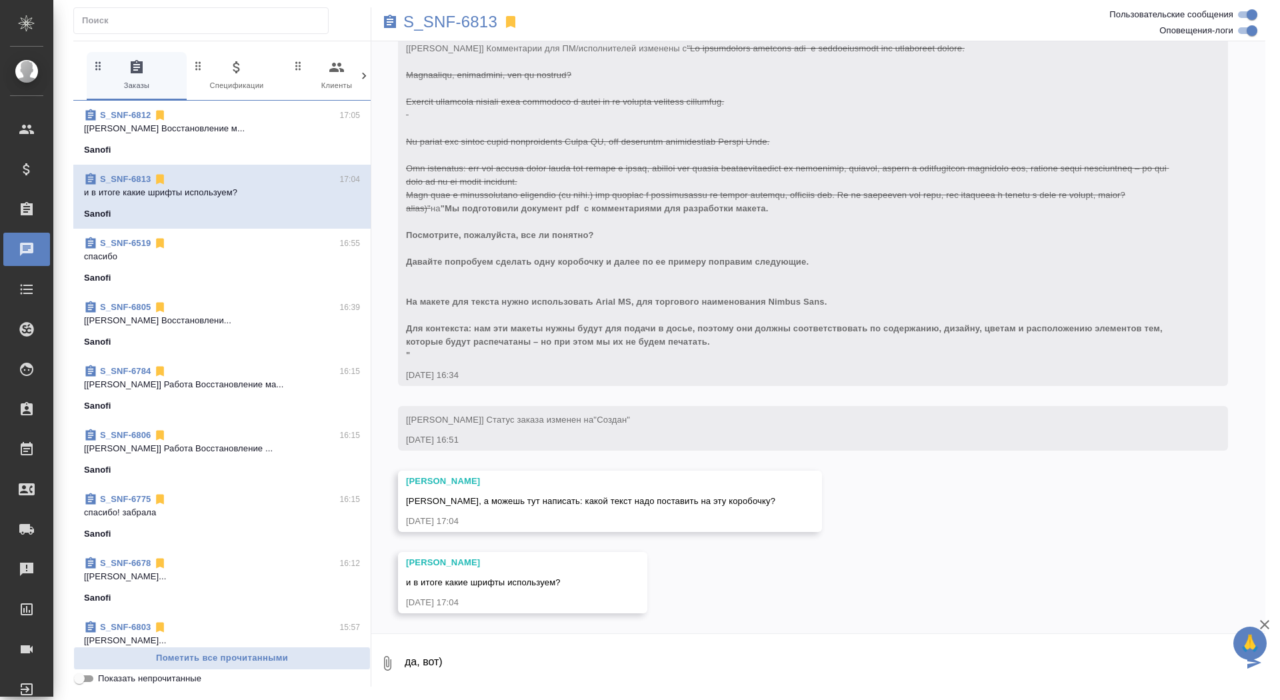
paste textarea "На макете для текста нужно использовать Arial MS, для торгового наименования Ni…"
type textarea "да, вот) На макете для текста нужно использовать Arial MS, для торгового наимен…"
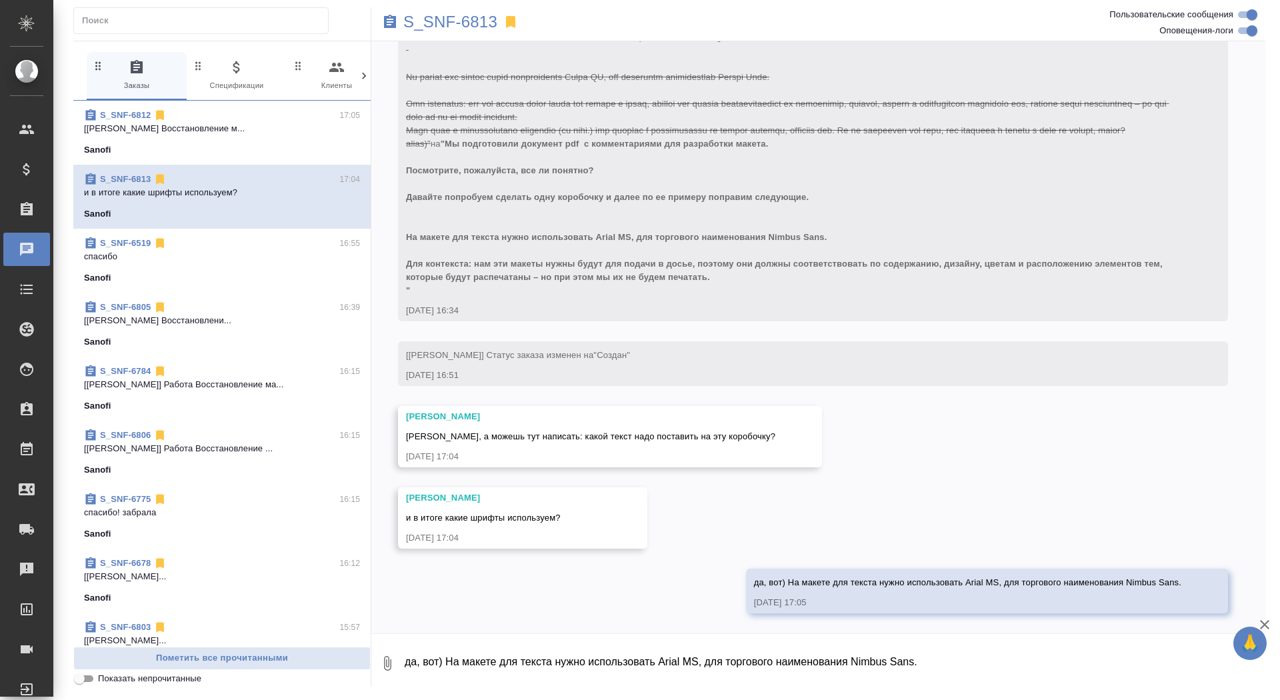
scroll to position [1082, 0]
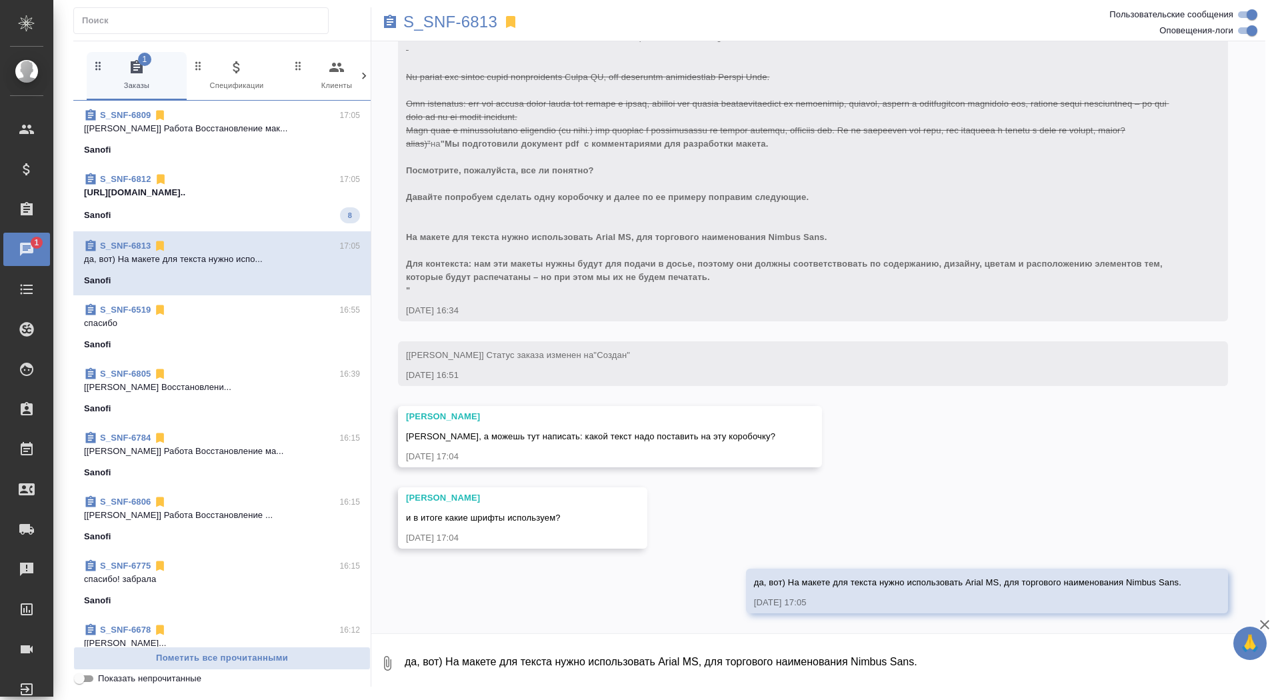
click at [275, 198] on p "[URL][DOMAIN_NAME].." at bounding box center [222, 192] width 276 height 13
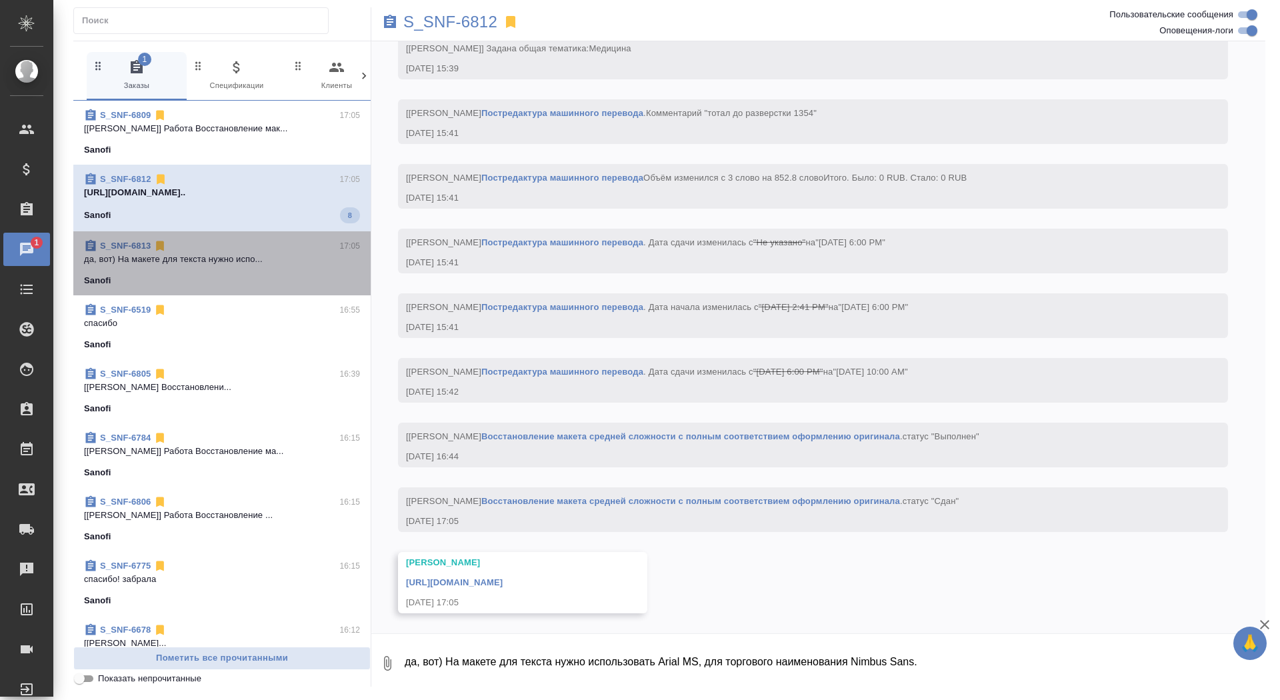
click at [281, 243] on div "S_SNF-6813 17:05" at bounding box center [222, 245] width 276 height 13
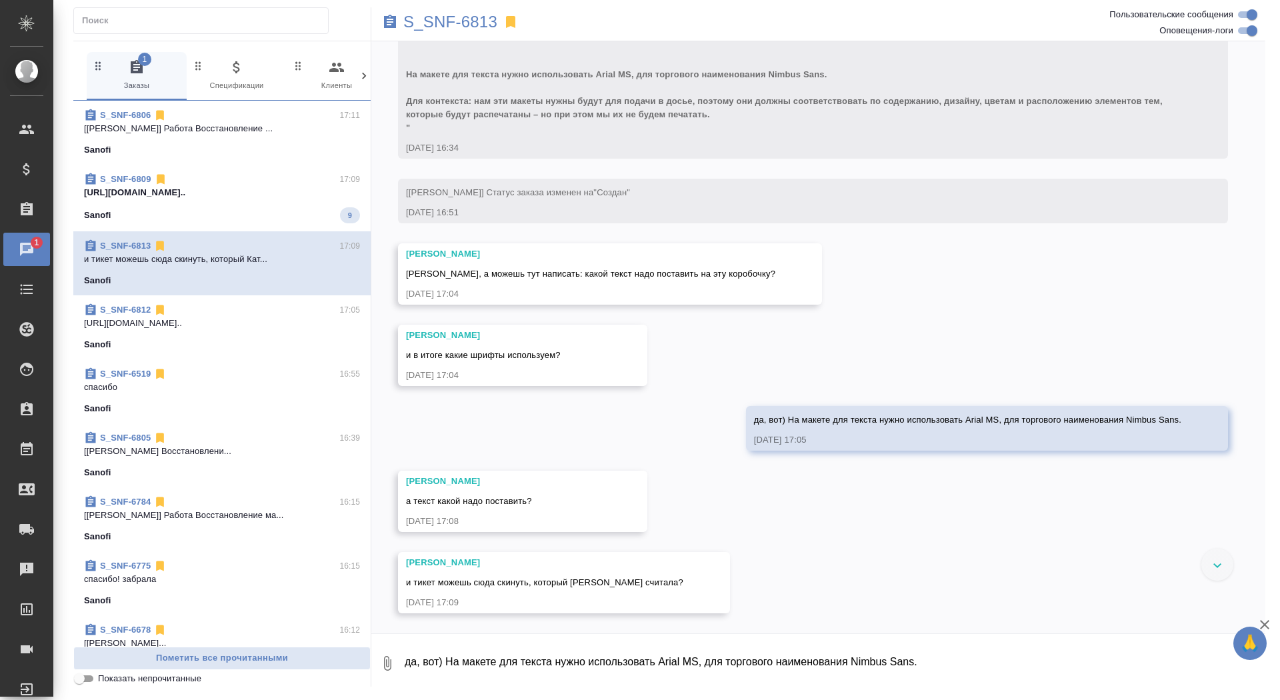
scroll to position [1244, 0]
click at [457, 674] on textarea "да, вот) На макете для текста нужно использовать Arial MS, для торгового наимен…" at bounding box center [834, 663] width 862 height 45
click at [484, 419] on button "Ответить на сообщение" at bounding box center [479, 422] width 146 height 26
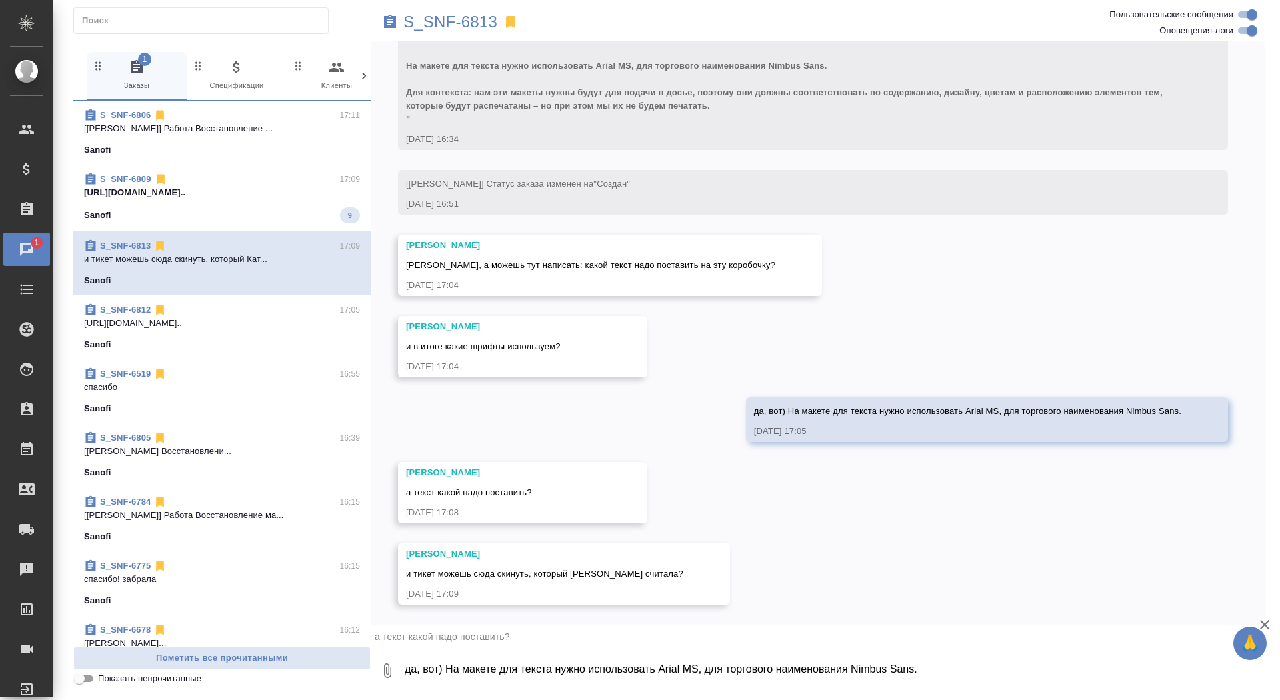
click at [447, 676] on textarea "да, вот) На макете для текста нужно использовать Arial MS, для торгового наимен…" at bounding box center [834, 670] width 862 height 45
type textarea "в файле комментарии"
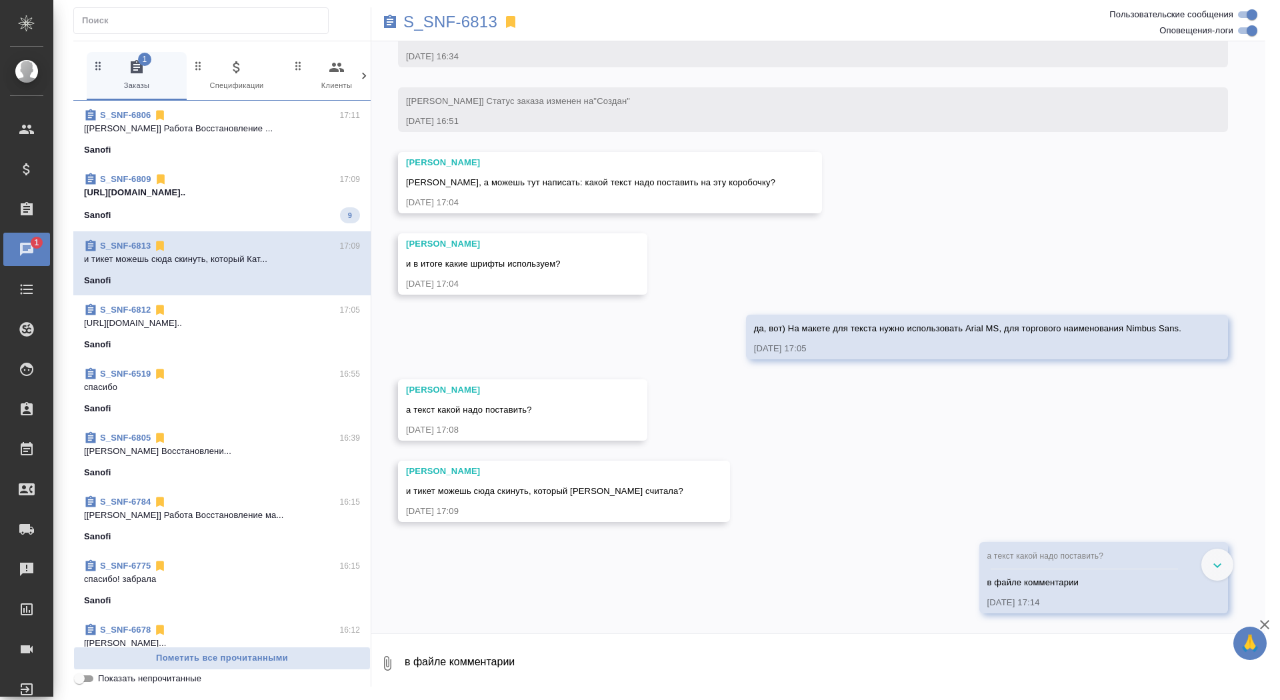
scroll to position [1336, 0]
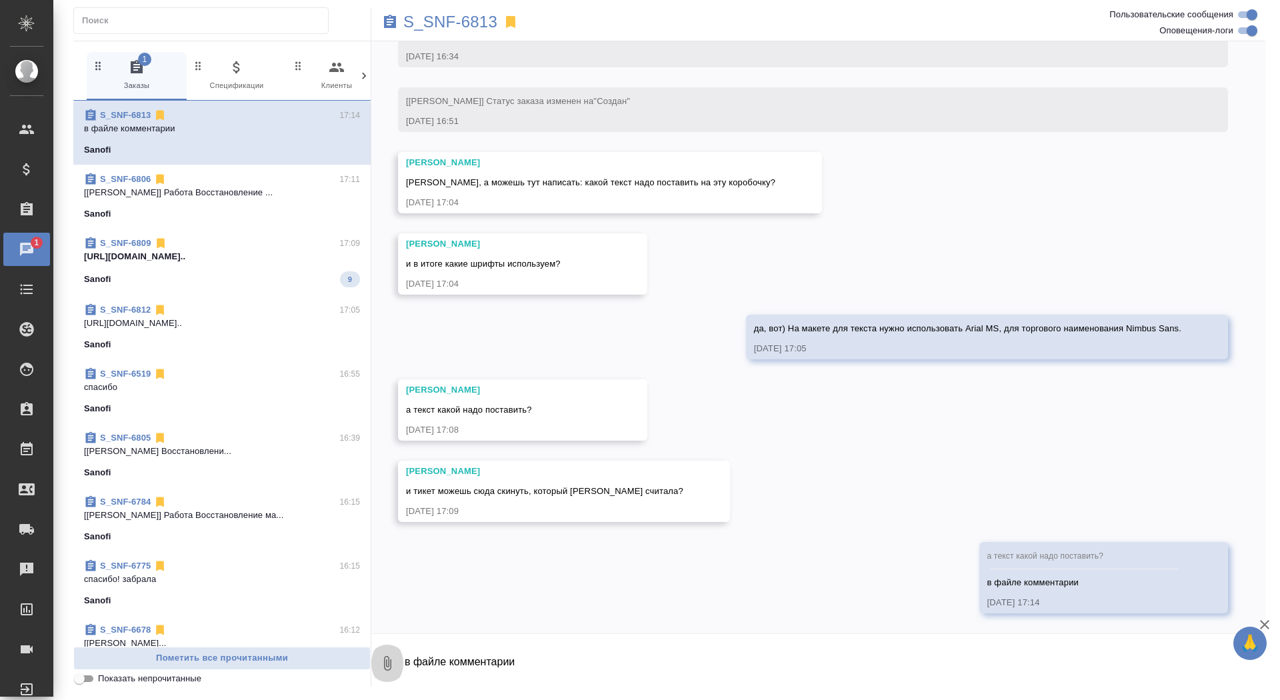
click at [385, 667] on icon "button" at bounding box center [387, 664] width 16 height 16
click at [340, 590] on span "С локального диска" at bounding box center [288, 591] width 156 height 17
click at [0, 0] on input "С локального диска" at bounding box center [0, 0] width 0 height 0
click at [371, 641] on button "1" at bounding box center [387, 663] width 32 height 45
click at [902, 674] on div at bounding box center [640, 350] width 1280 height 700
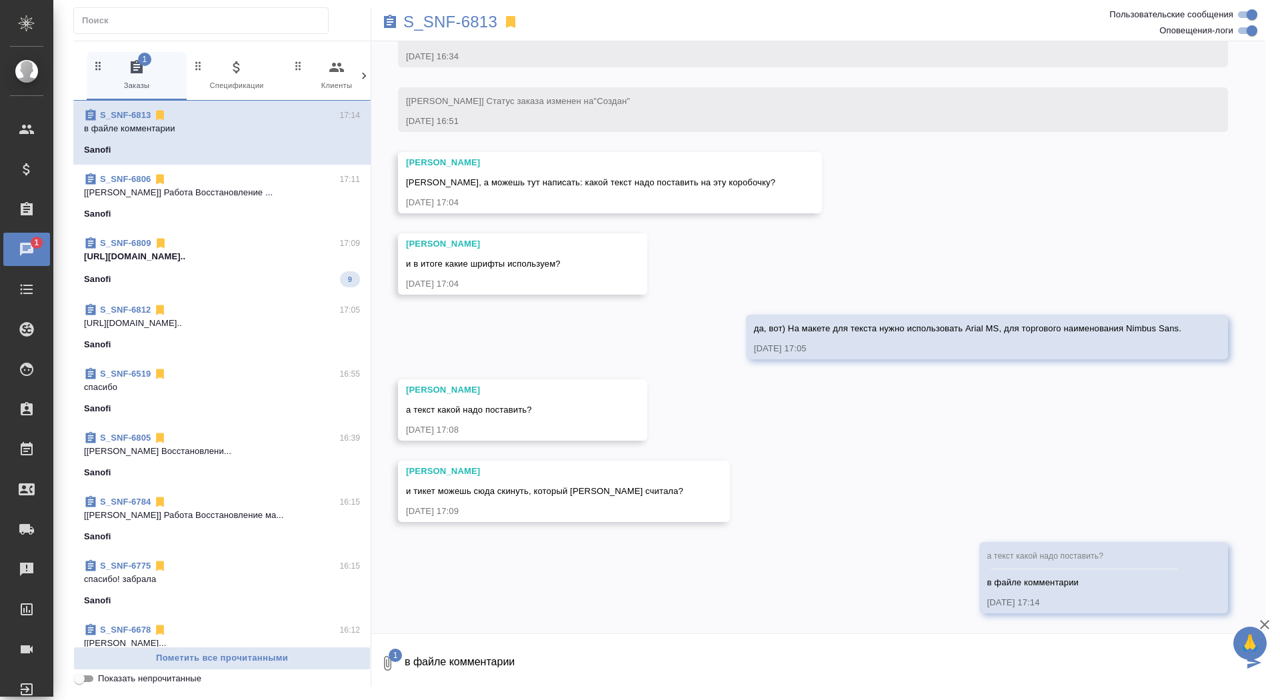
click at [902, 664] on textarea "в файле комментарии" at bounding box center [823, 663] width 840 height 45
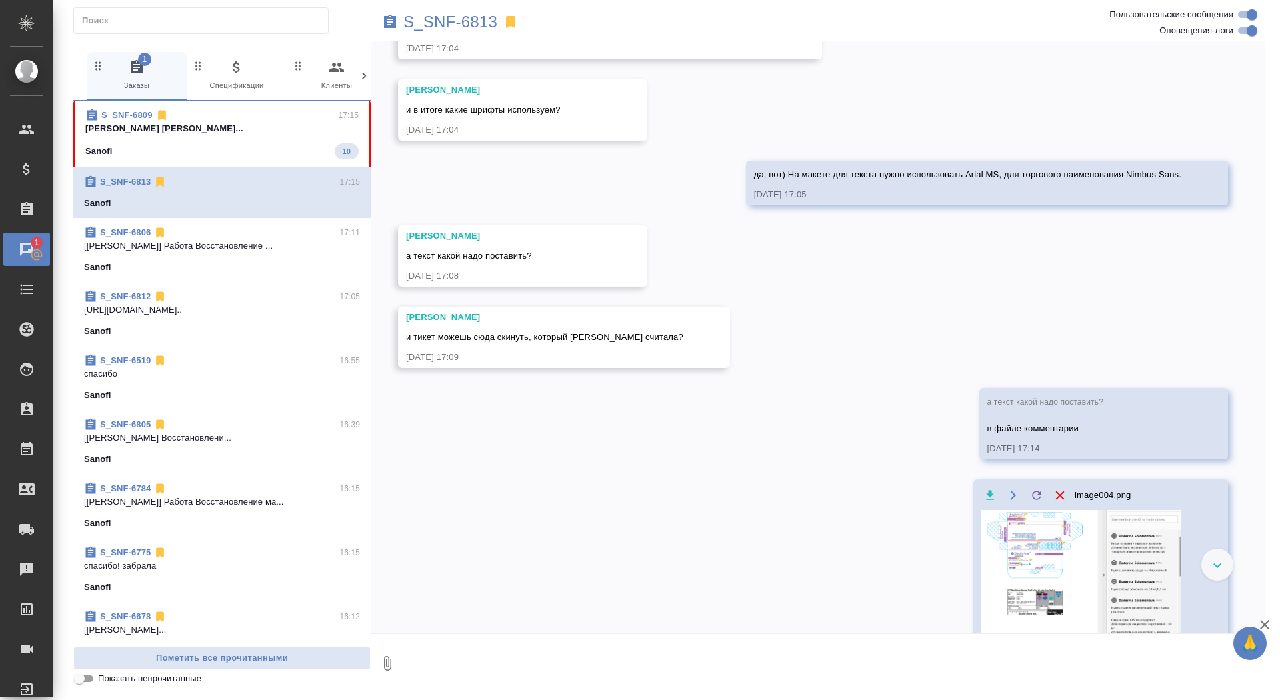
scroll to position [1555, 0]
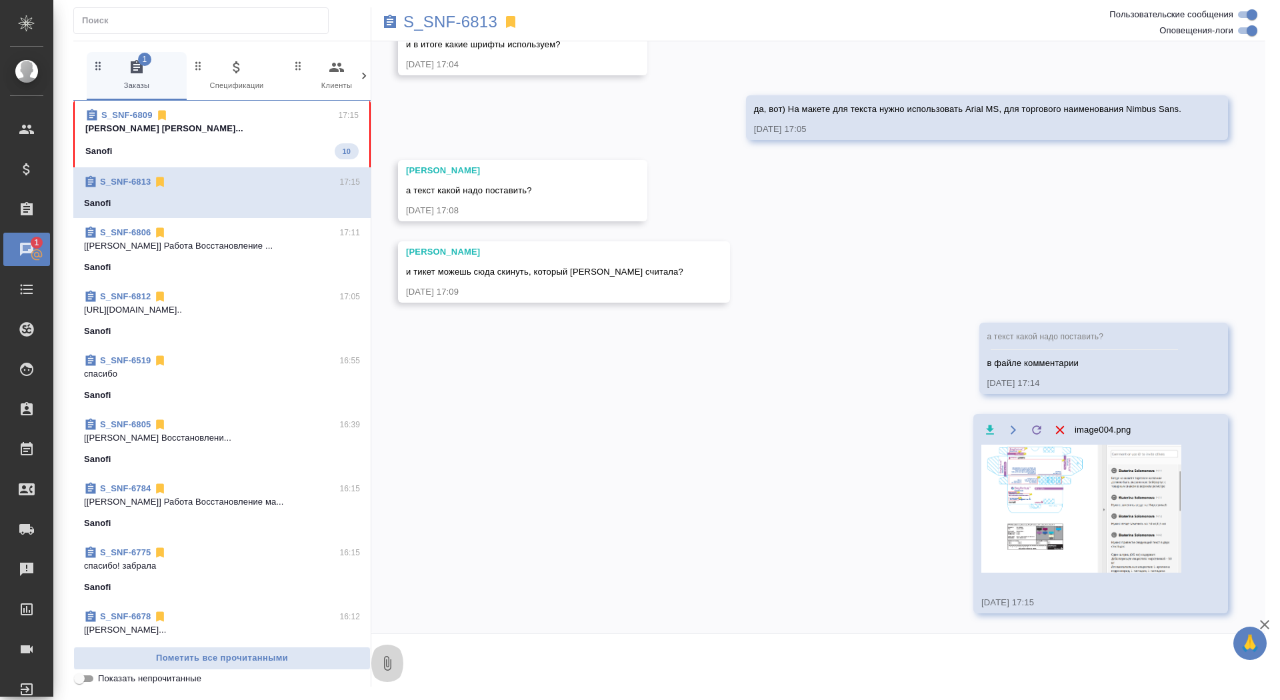
click at [388, 671] on icon "button" at bounding box center [387, 664] width 16 height 16
click at [333, 593] on span "С локального диска" at bounding box center [288, 591] width 156 height 17
click at [0, 0] on input "С локального диска" at bounding box center [0, 0] width 0 height 0
click at [923, 652] on textarea at bounding box center [823, 663] width 840 height 45
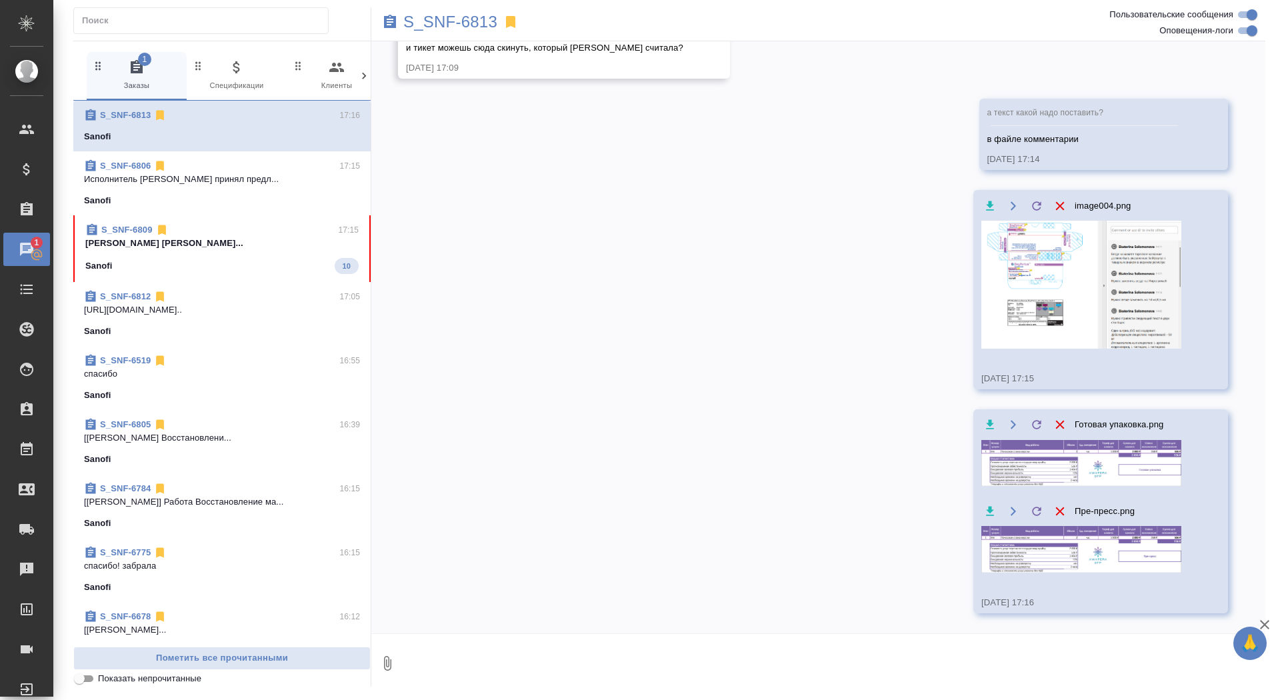
click at [317, 193] on span "S_SNF-6806 17:15 Исполнитель Мыльцына Марина принял предл... Sanofi" at bounding box center [222, 183] width 276 height 48
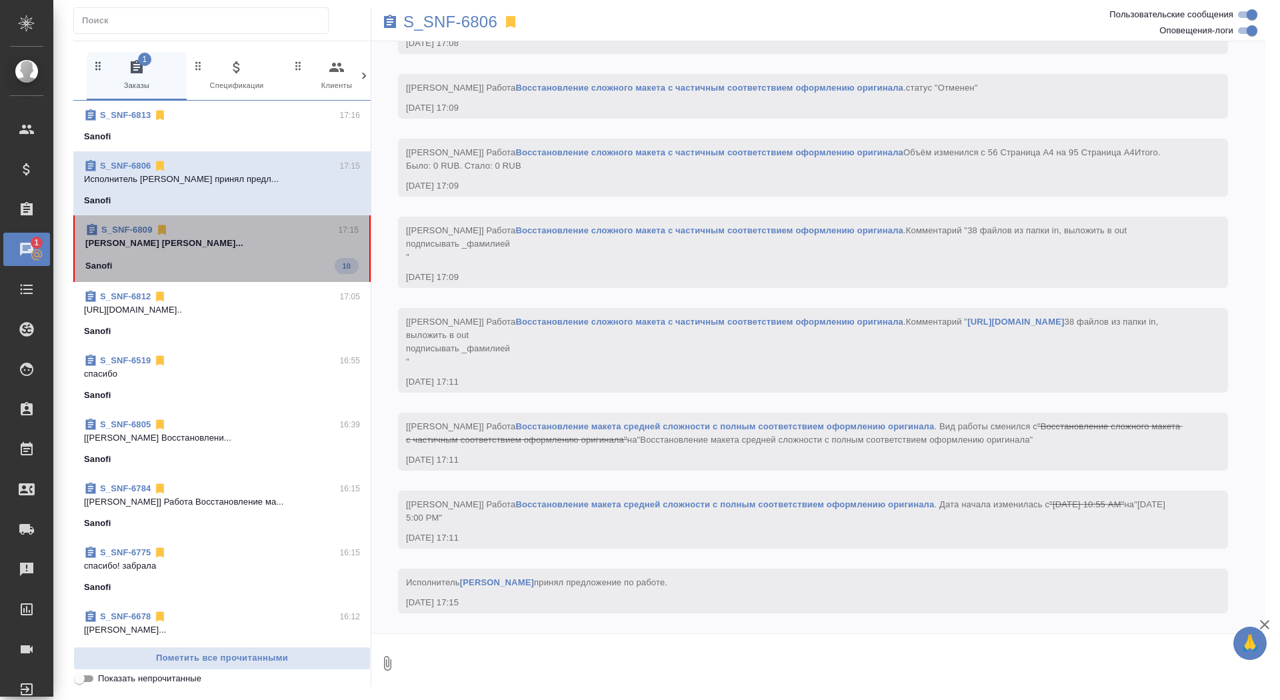
click at [312, 241] on p "Сайдашева Диляра Горшкова Валентина разв..." at bounding box center [221, 243] width 273 height 13
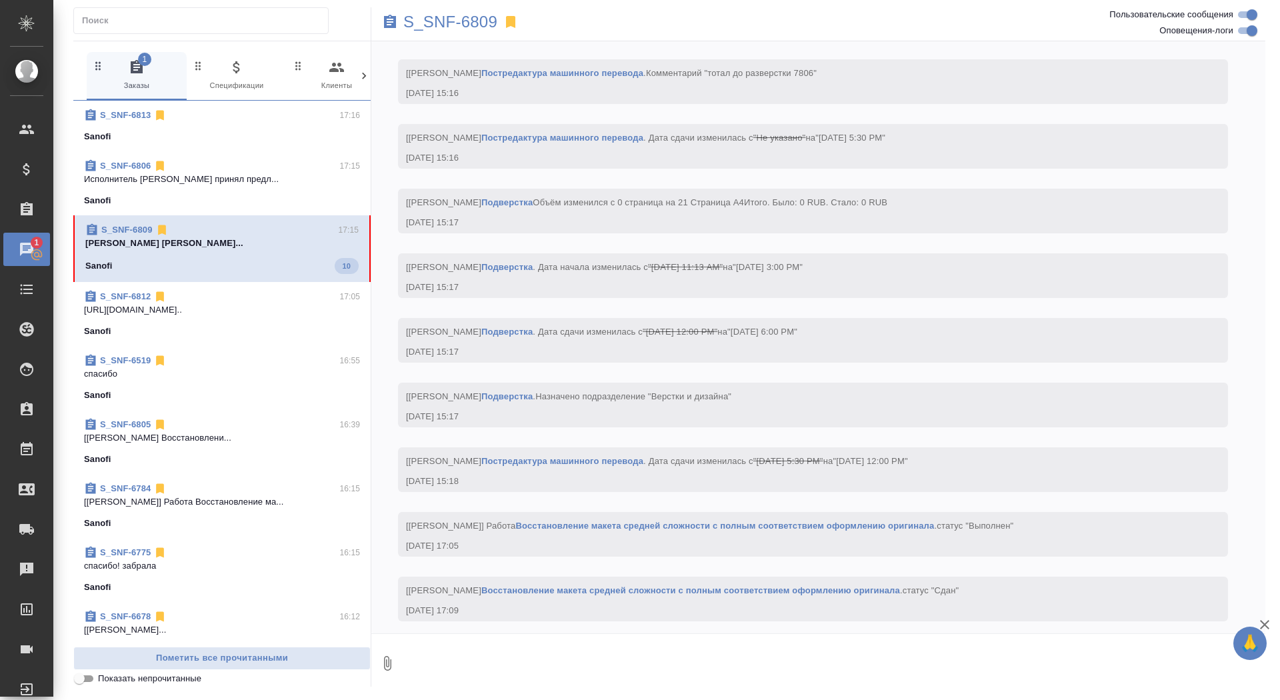
scroll to position [3635, 0]
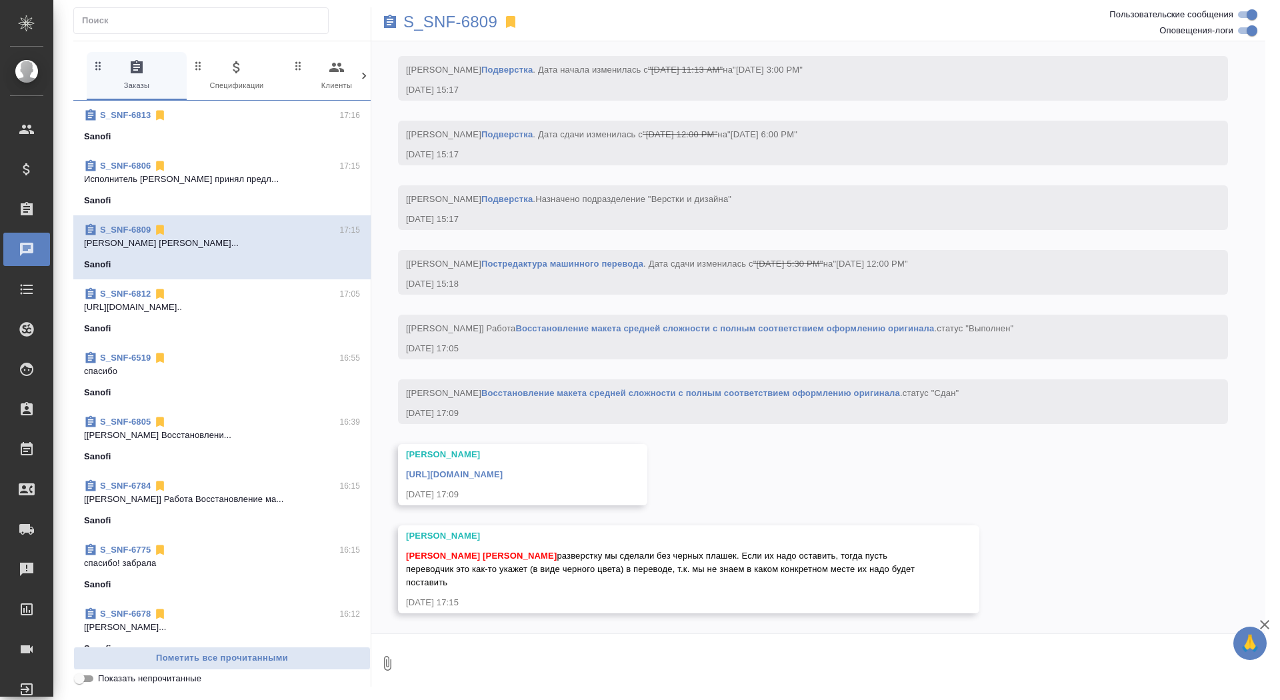
click at [571, 665] on textarea at bounding box center [834, 663] width 862 height 45
type textarea "я"
type textarea "увидела Валя пока занята)"
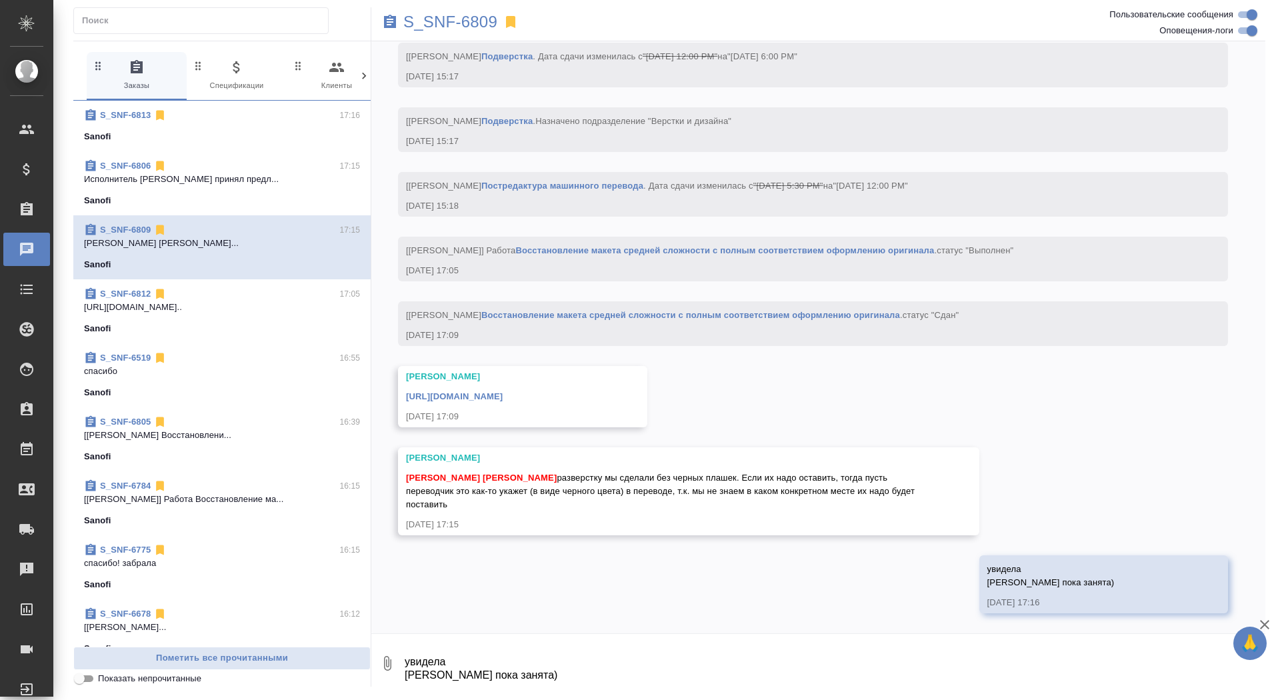
scroll to position [3713, 0]
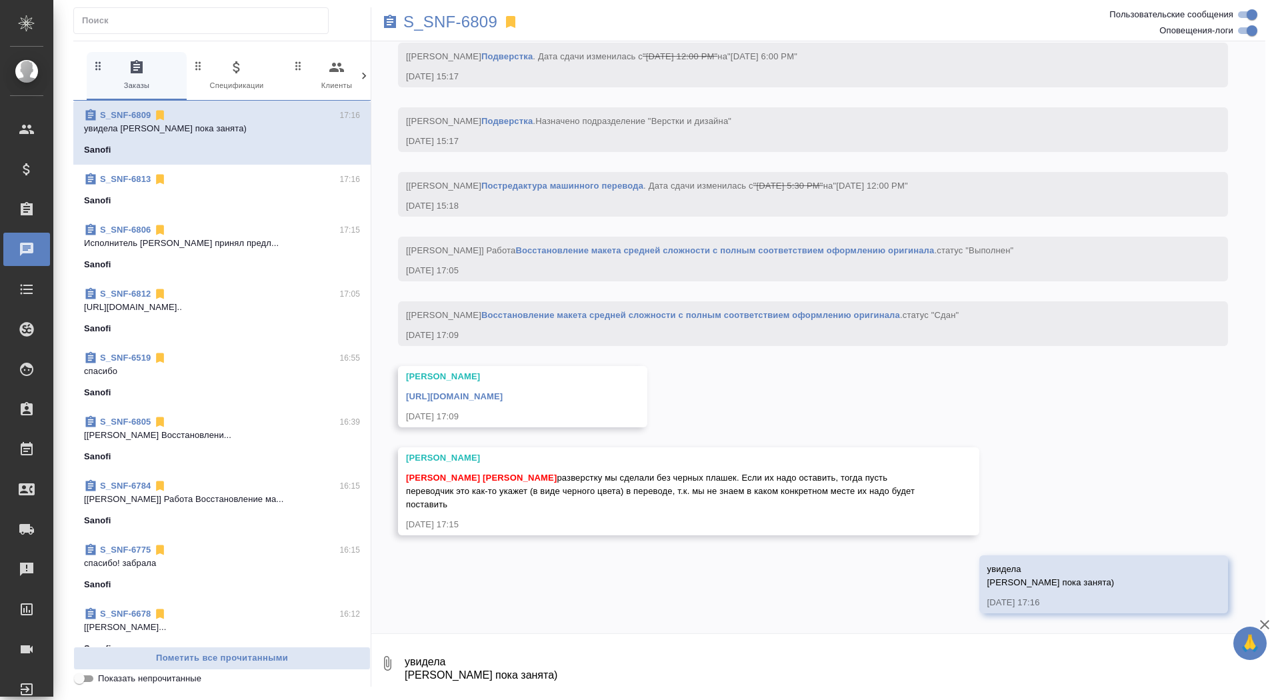
click at [268, 181] on div "S_SNF-6813 17:16" at bounding box center [222, 179] width 276 height 13
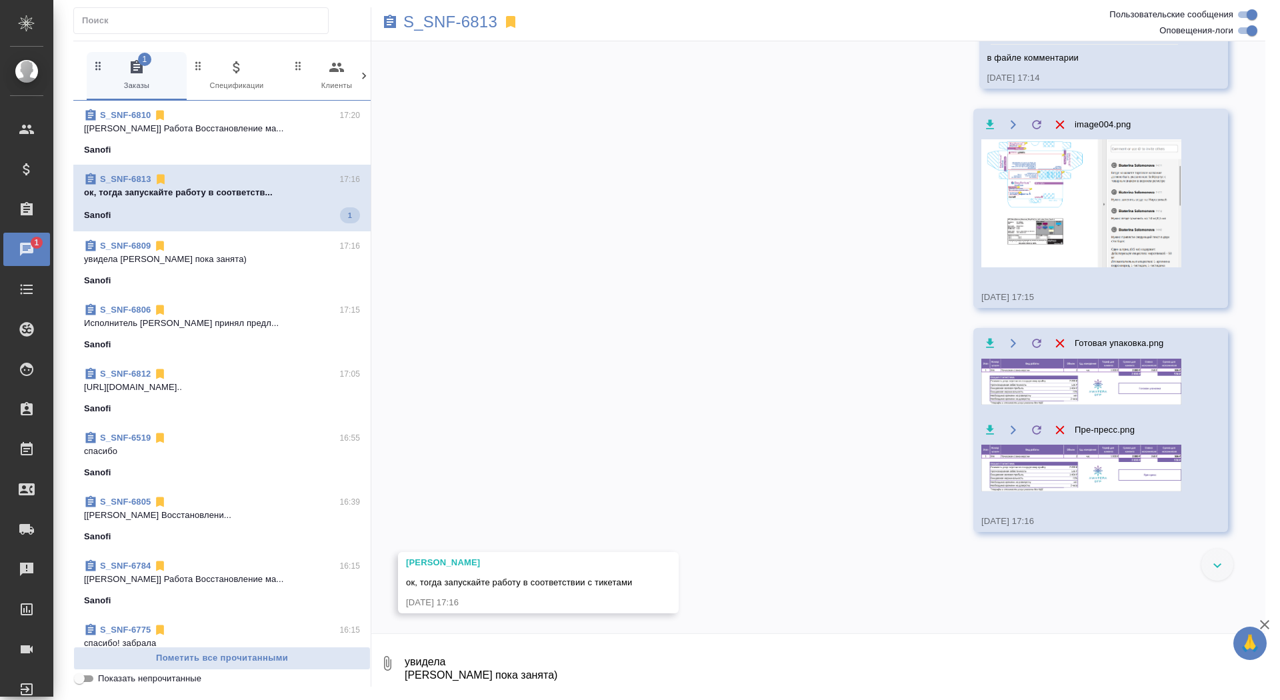
scroll to position [1861, 0]
click at [463, 652] on textarea "увидела Валя пока занята)" at bounding box center [834, 663] width 862 height 45
type textarea "пон, спасибо!"
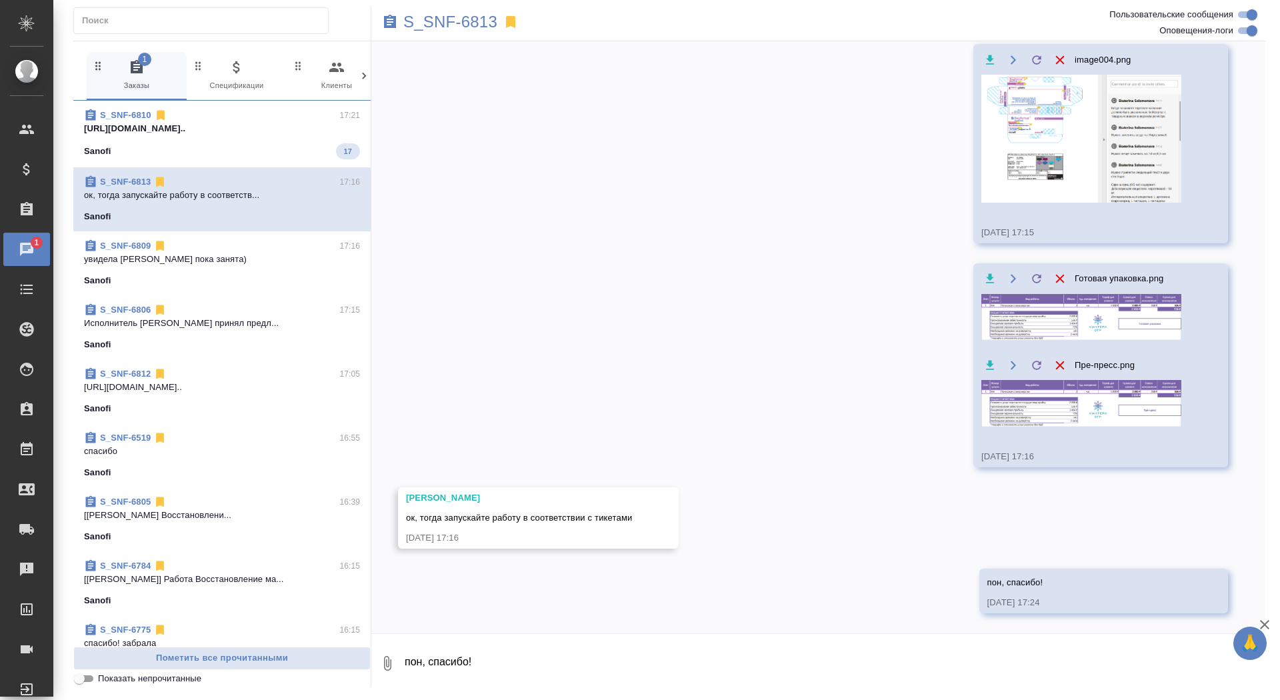
scroll to position [1925, 0]
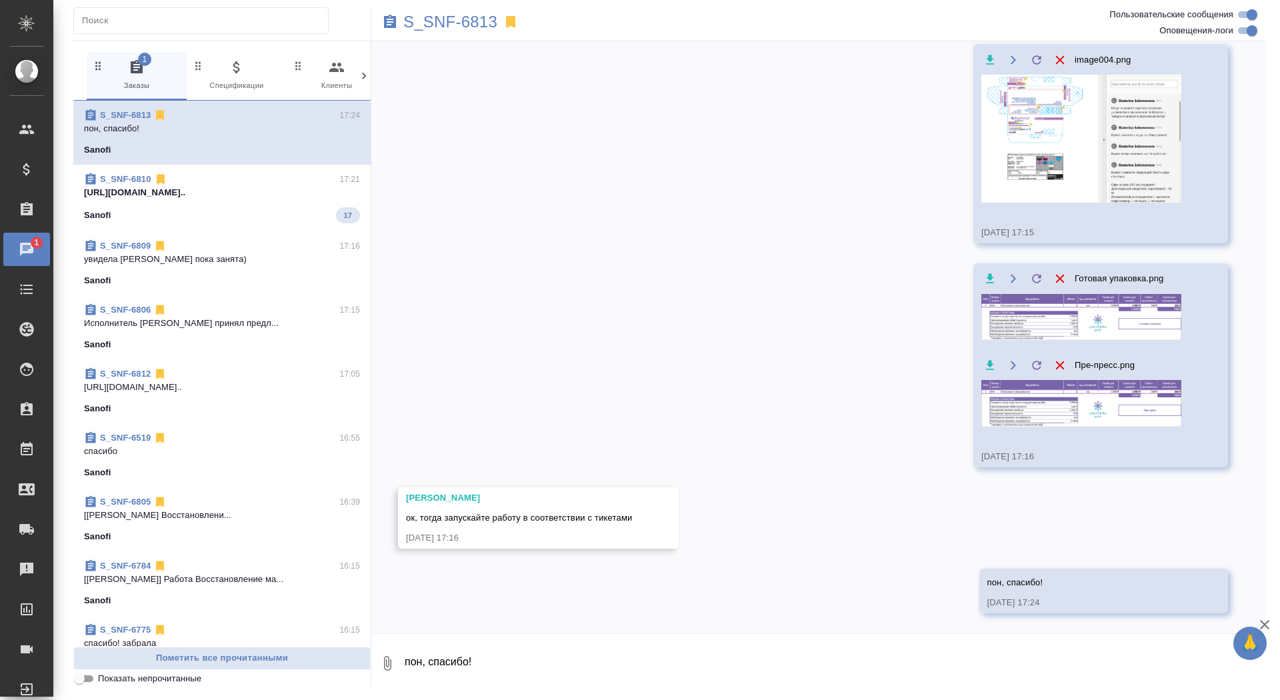
click at [1036, 325] on img at bounding box center [1082, 317] width 200 height 46
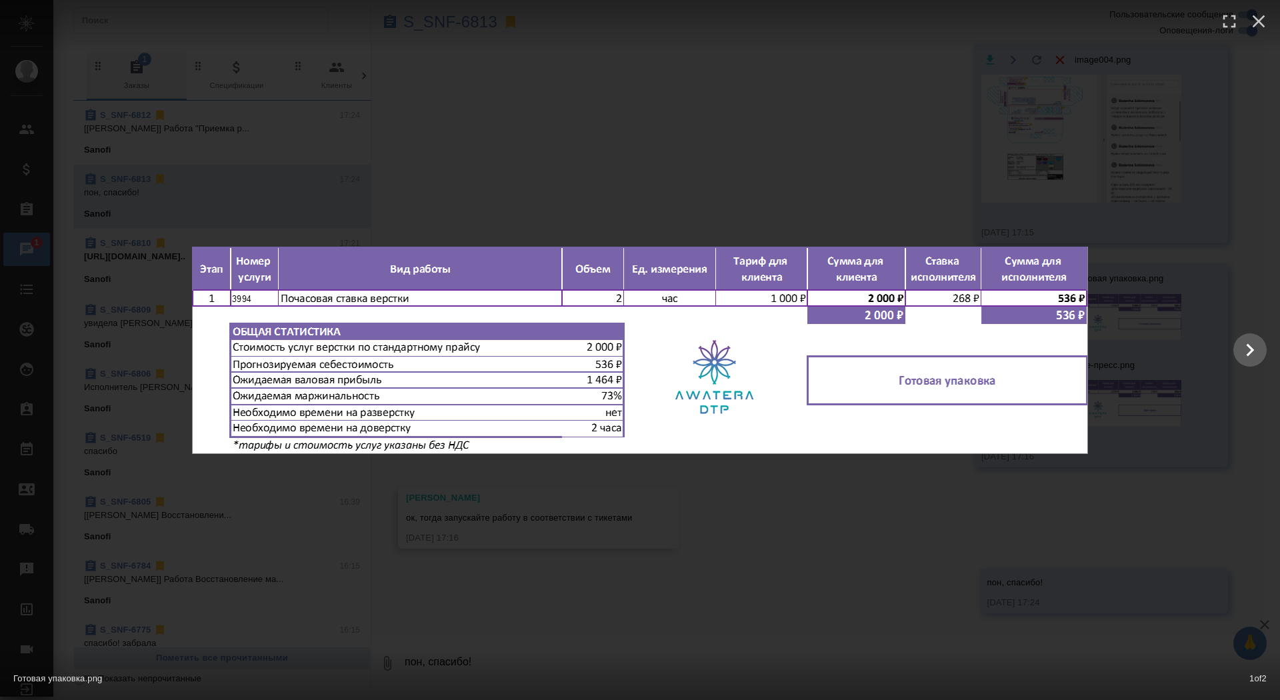
click at [786, 125] on div "Готовая упаковка.png 1 of 2" at bounding box center [640, 350] width 1280 height 700
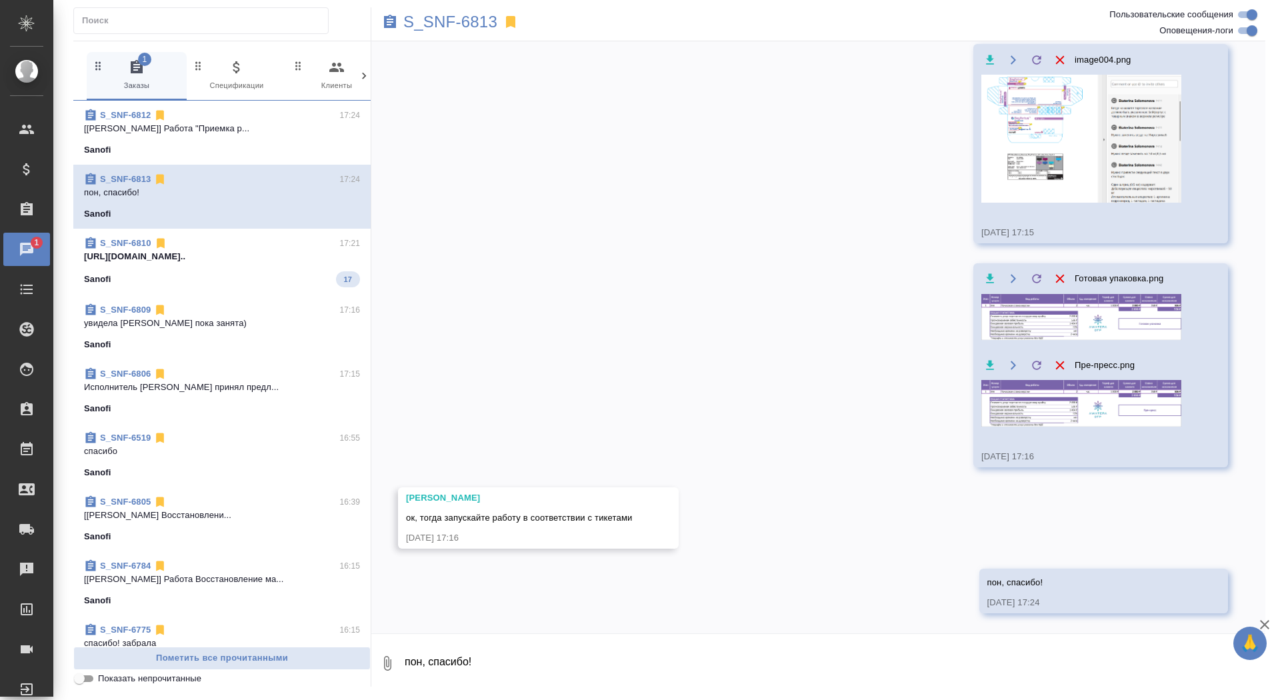
click at [1010, 311] on img at bounding box center [1082, 317] width 200 height 46
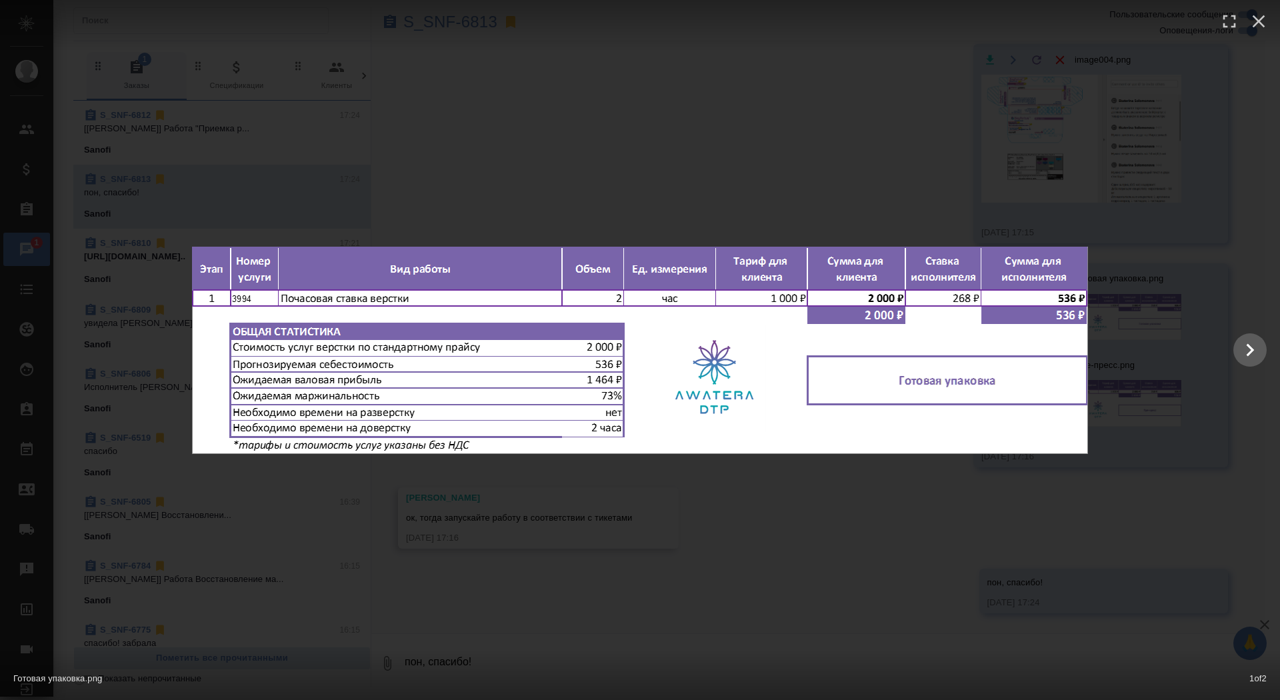
click at [495, 558] on div "Готовая упаковка.png 1 of 2" at bounding box center [640, 350] width 1280 height 700
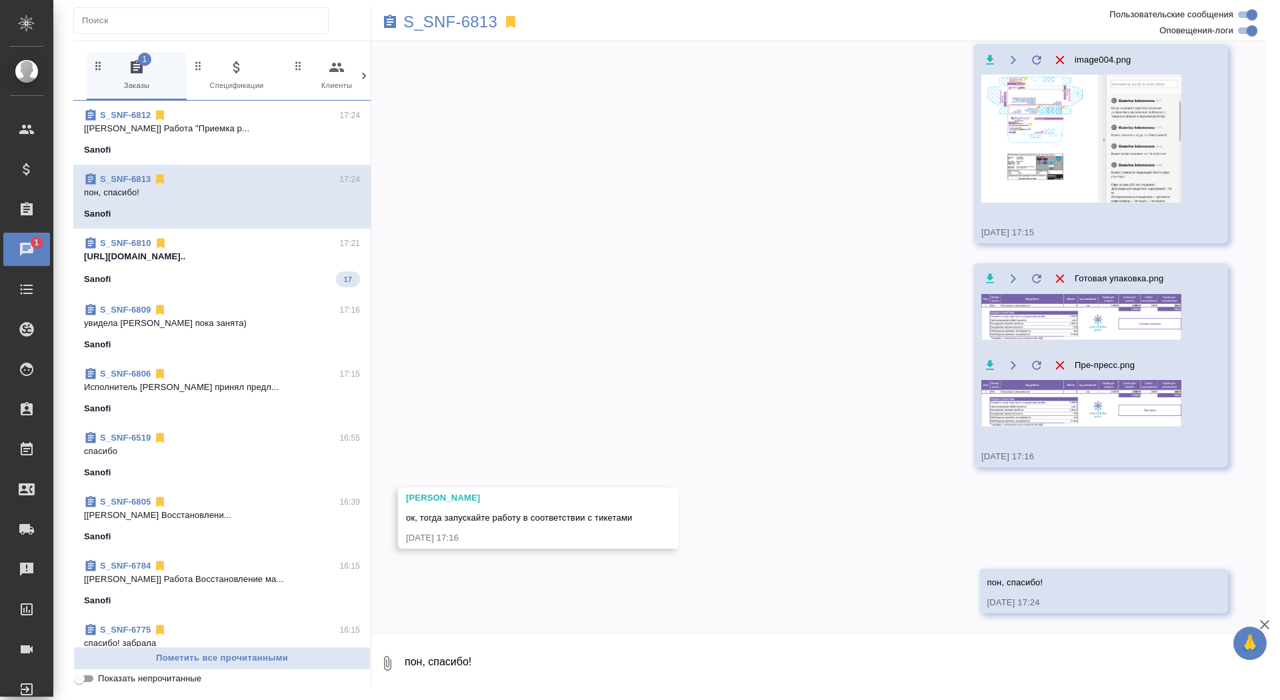
click at [492, 654] on textarea "пон, спасибо!" at bounding box center [834, 663] width 862 height 45
click at [1059, 275] on icon "button" at bounding box center [1060, 278] width 15 height 15
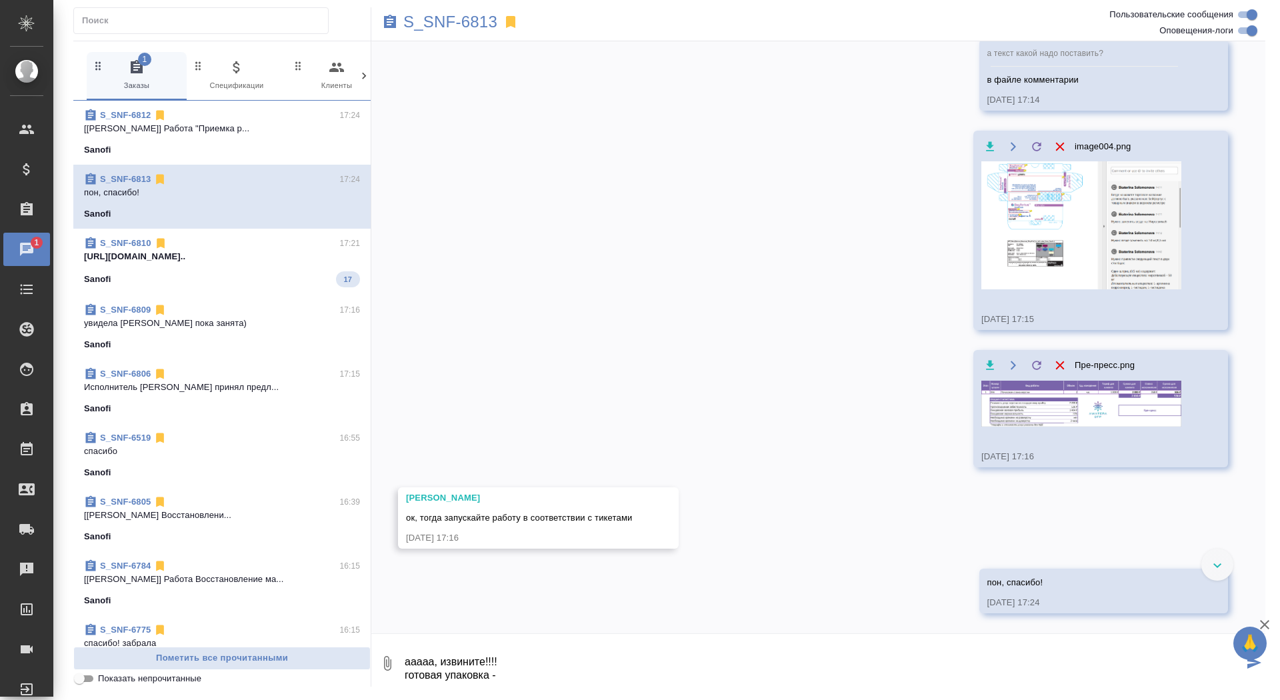
scroll to position [1838, 0]
drag, startPoint x: 523, startPoint y: 684, endPoint x: 364, endPoint y: 644, distance: 163.8
click at [364, 644] on div "1 Заказы 0 Спецификации 0 Клиенты 0 Входящие 0 Тендеры 0 Исполнители 0 Подбор и…" at bounding box center [669, 364] width 1192 height 646
click at [385, 658] on icon "button" at bounding box center [387, 664] width 16 height 16
click at [345, 589] on span "С локального диска" at bounding box center [288, 591] width 156 height 17
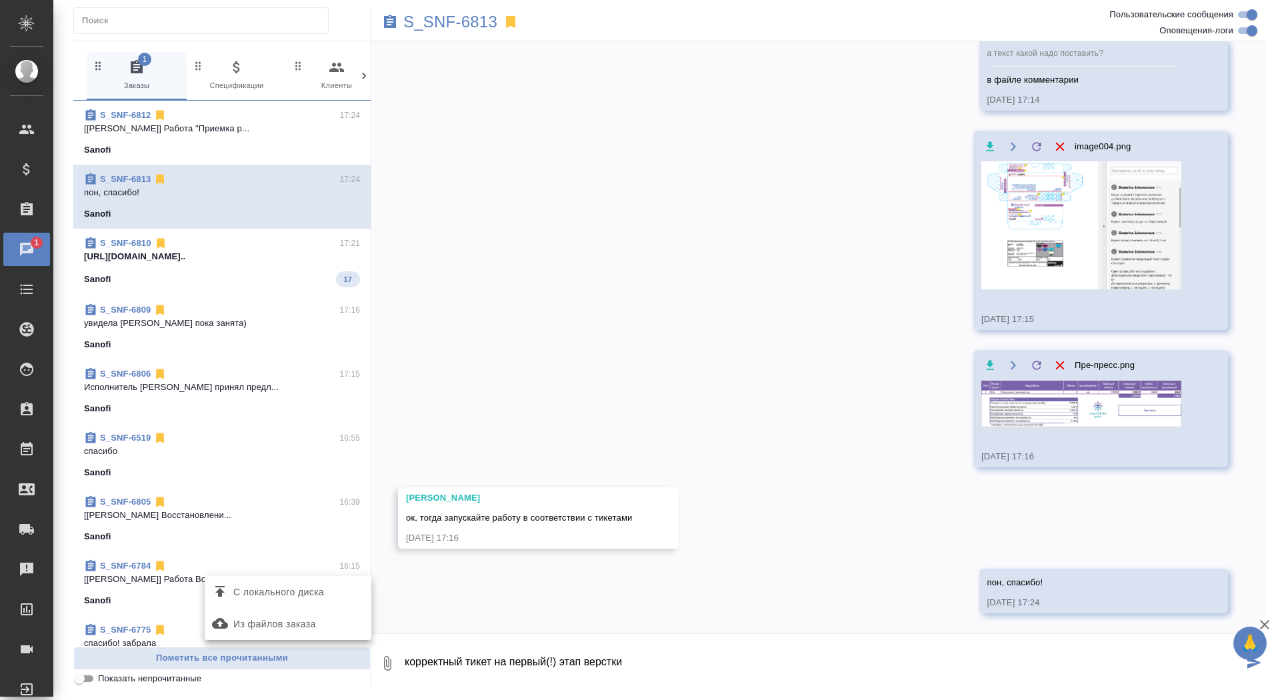
click at [0, 0] on input "С локального диска" at bounding box center [0, 0] width 0 height 0
click at [713, 673] on textarea "корректный тикет на первый(!) этап верстки" at bounding box center [823, 663] width 840 height 45
type textarea "корректный тикет на первый(!) этап верстки"
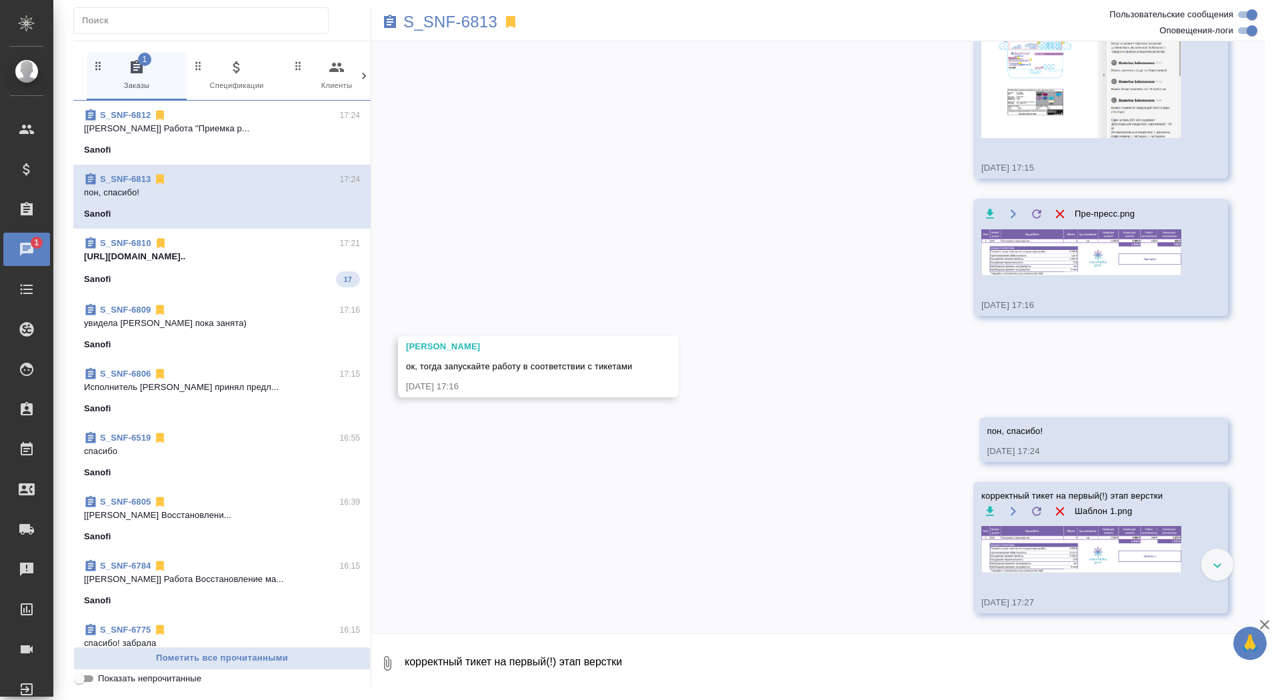
scroll to position [1943, 0]
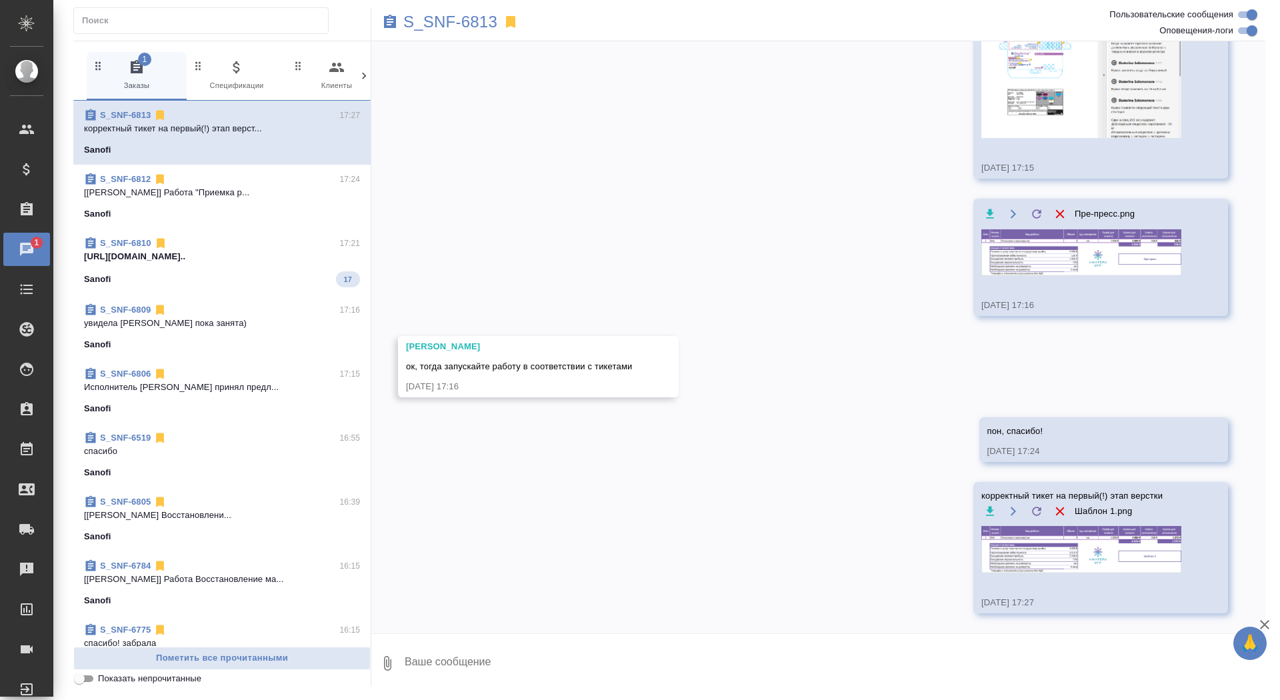
click at [1039, 572] on img at bounding box center [1082, 549] width 200 height 46
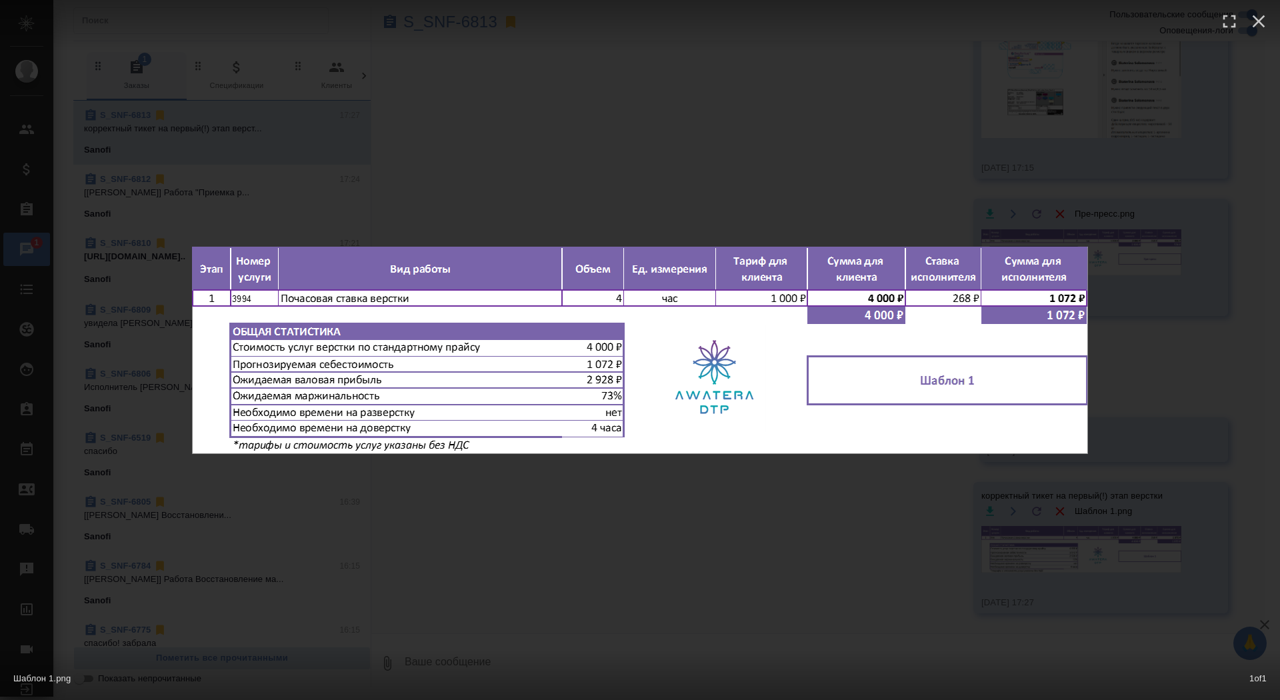
click at [828, 535] on div "Шаблон 1.png 1 of 1" at bounding box center [640, 350] width 1280 height 700
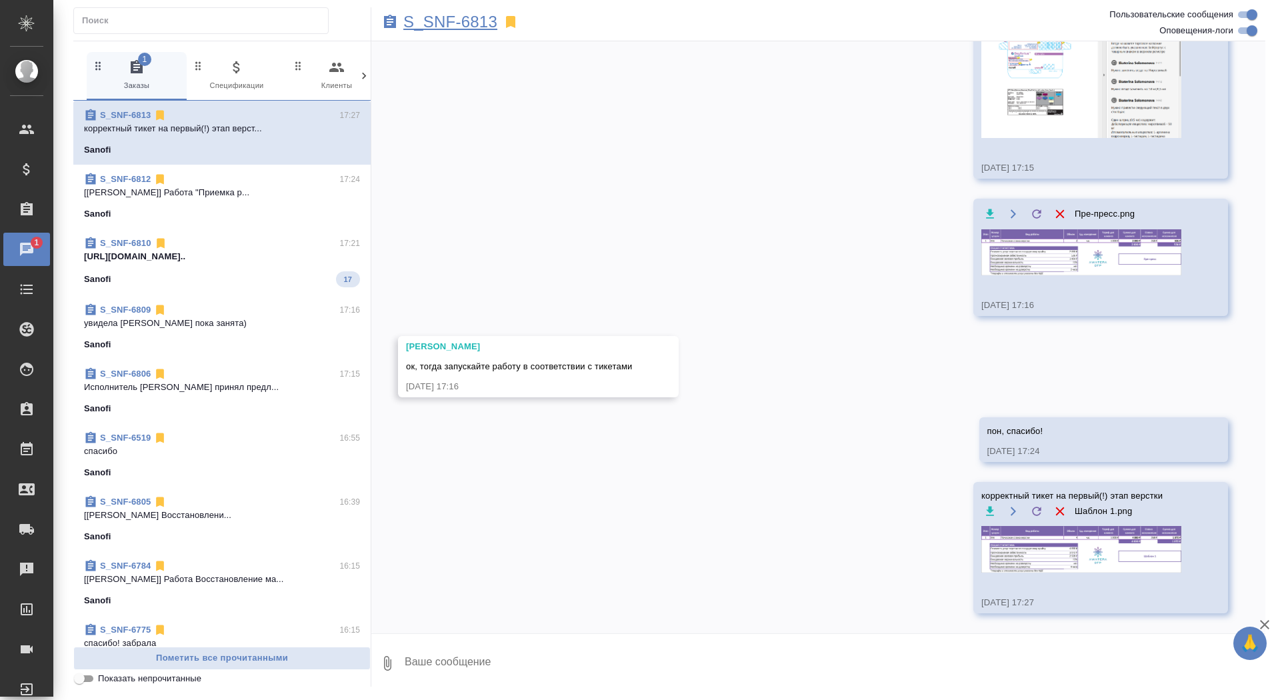
click at [459, 23] on p "S_SNF-6813" at bounding box center [450, 21] width 94 height 13
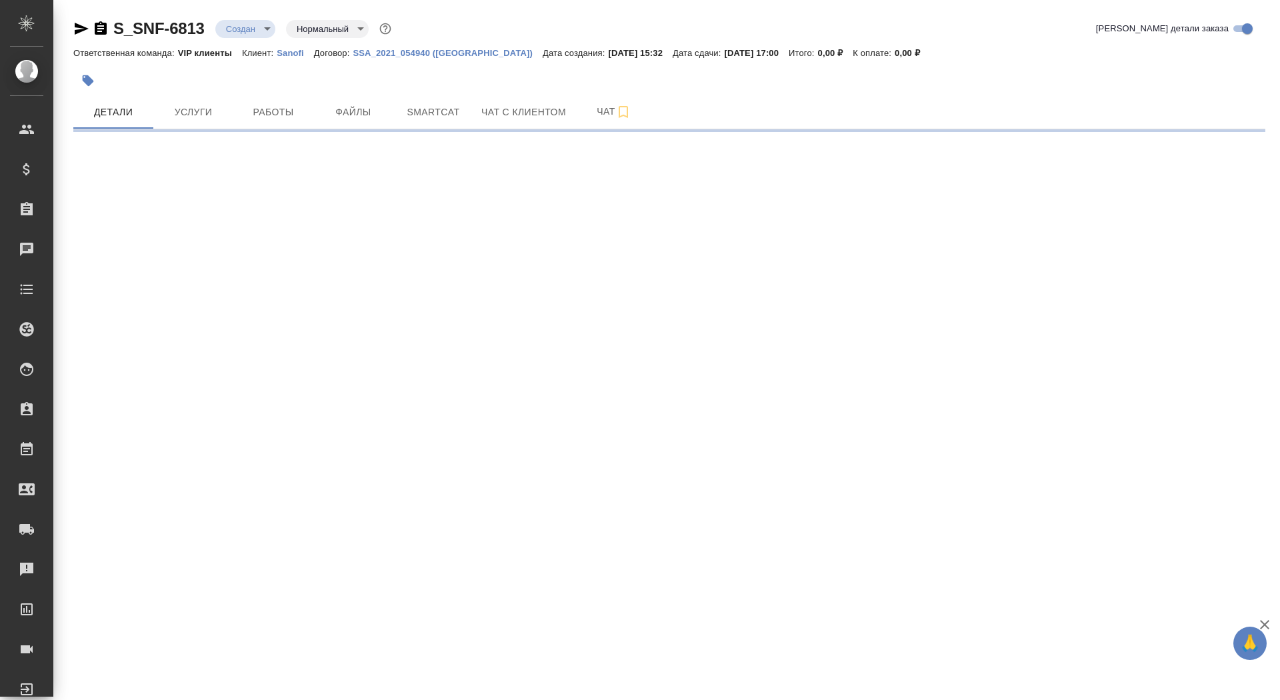
select select "RU"
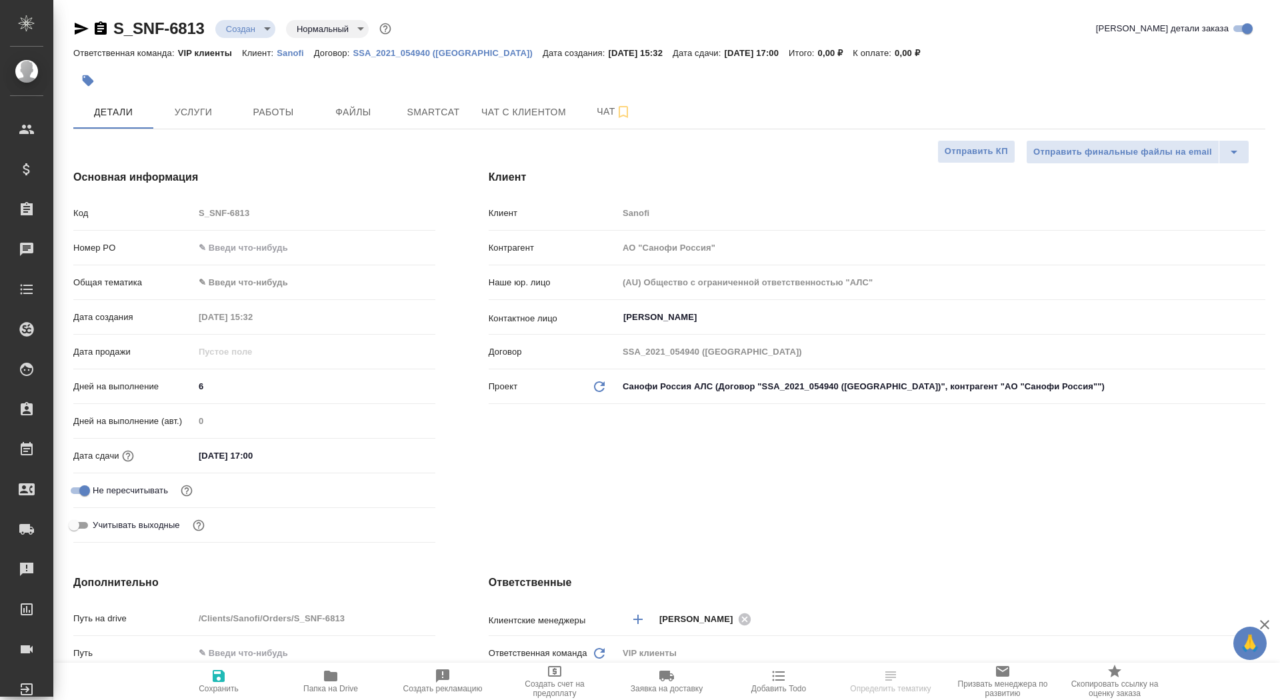
type textarea "x"
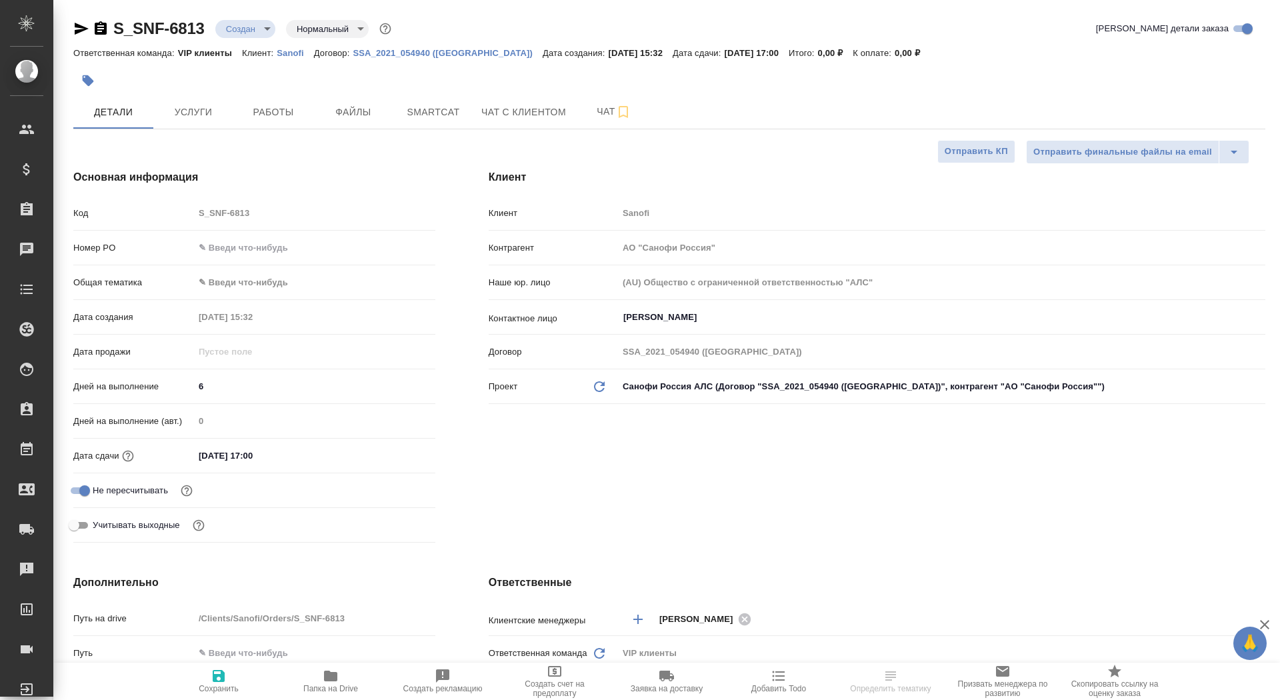
type textarea "x"
click at [217, 127] on button "Услуги" at bounding box center [193, 111] width 80 height 33
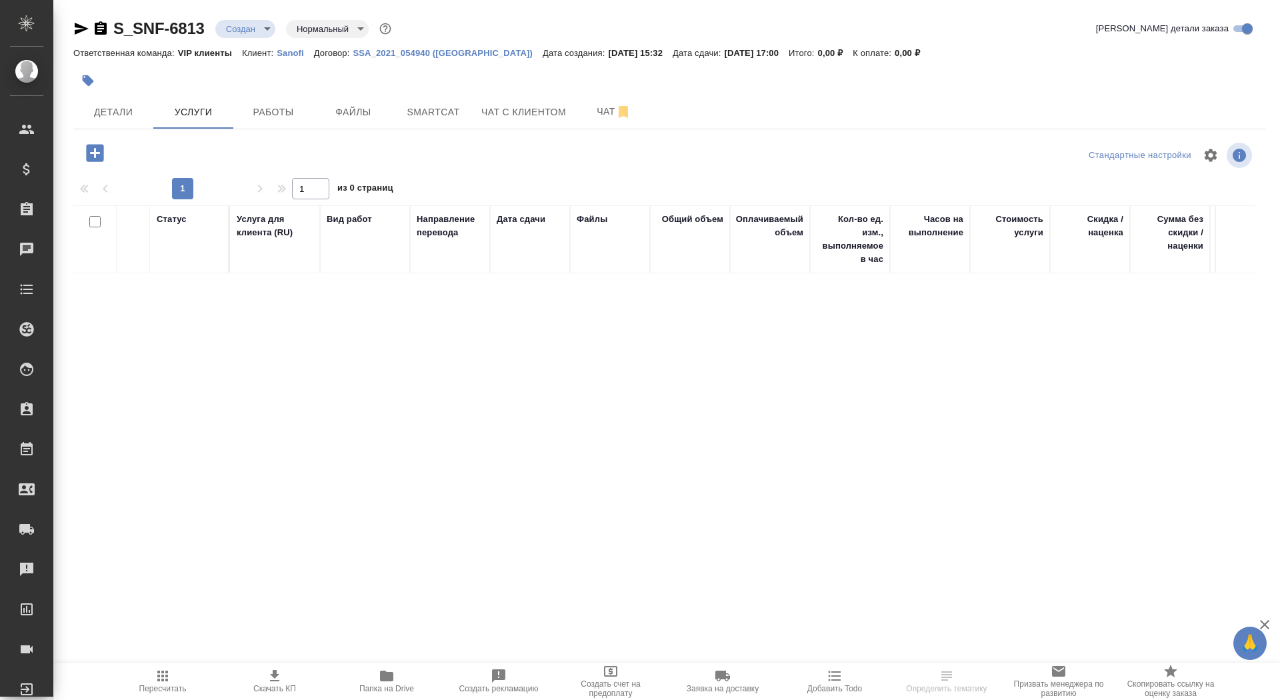
click at [97, 157] on icon "button" at bounding box center [94, 152] width 17 height 17
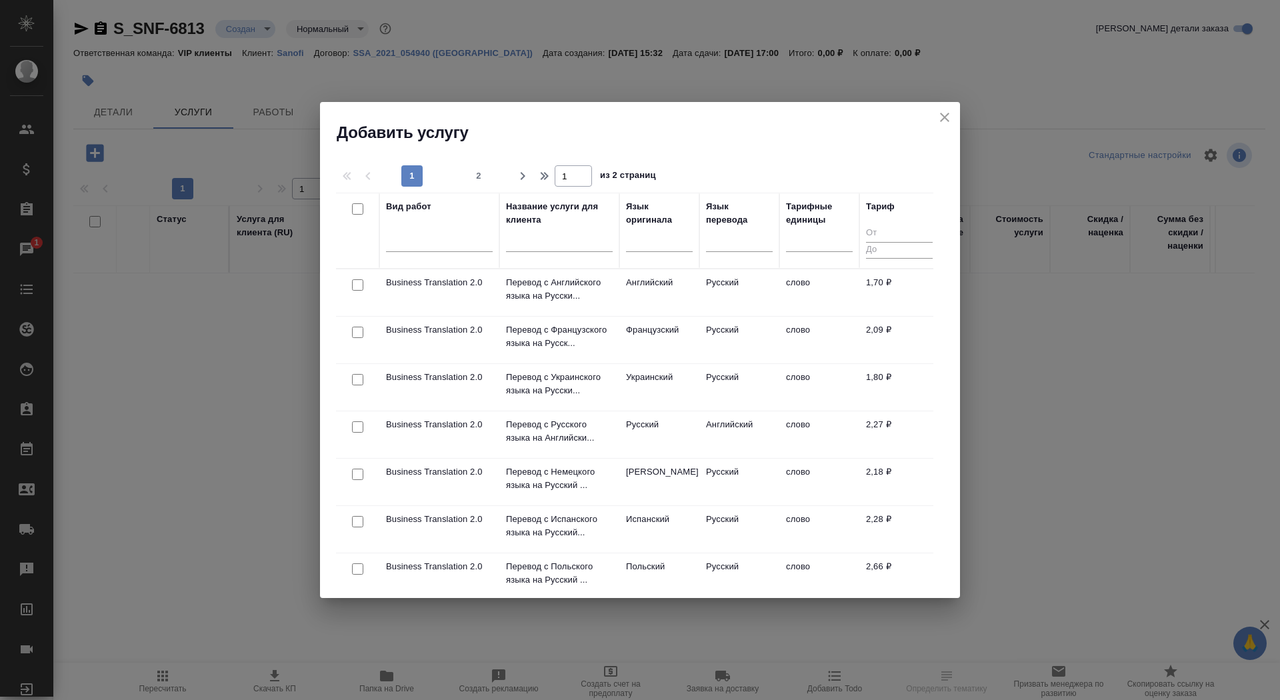
click at [535, 235] on input "text" at bounding box center [559, 243] width 107 height 17
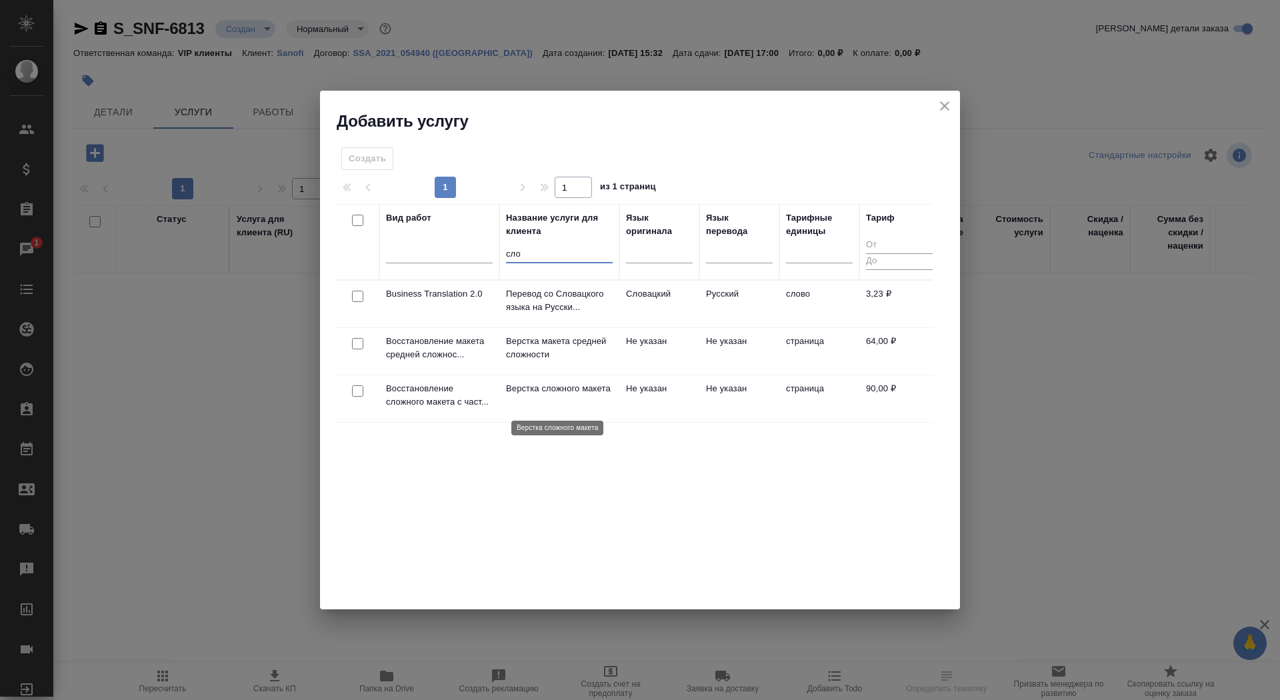
type input "сло"
click at [586, 395] on p "Верстка сложного макета" at bounding box center [559, 388] width 107 height 13
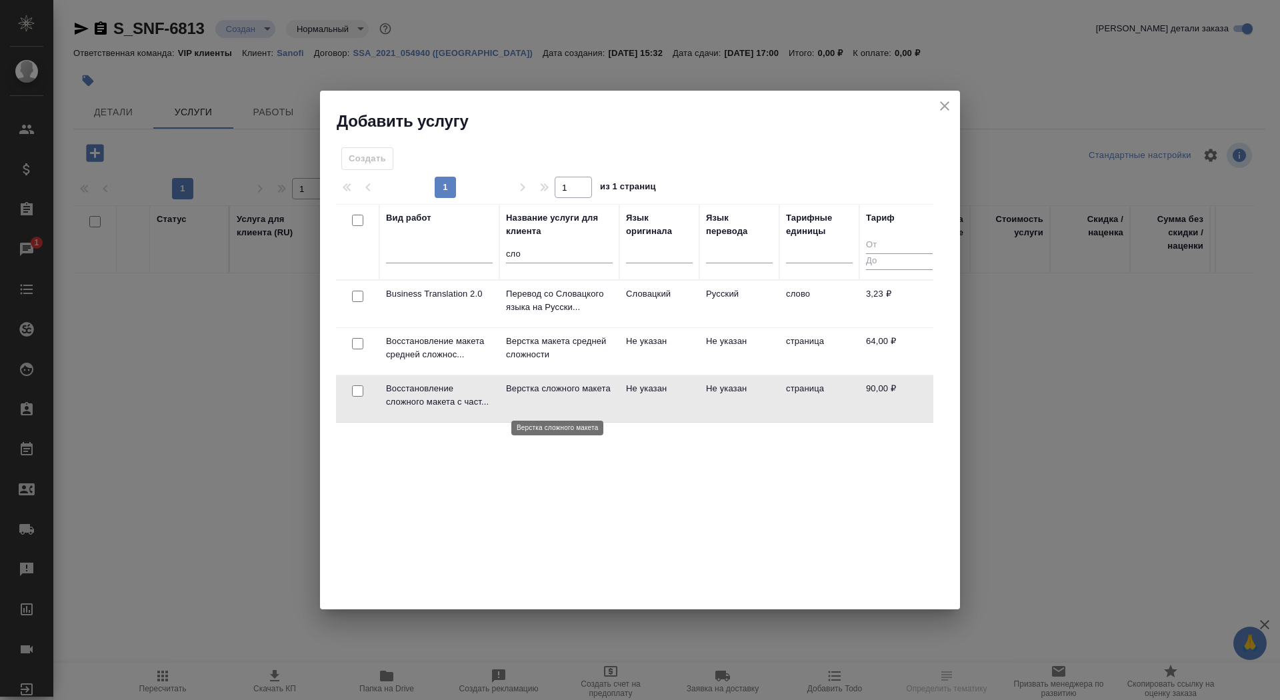
click at [586, 395] on p "Верстка сложного макета" at bounding box center [559, 388] width 107 height 13
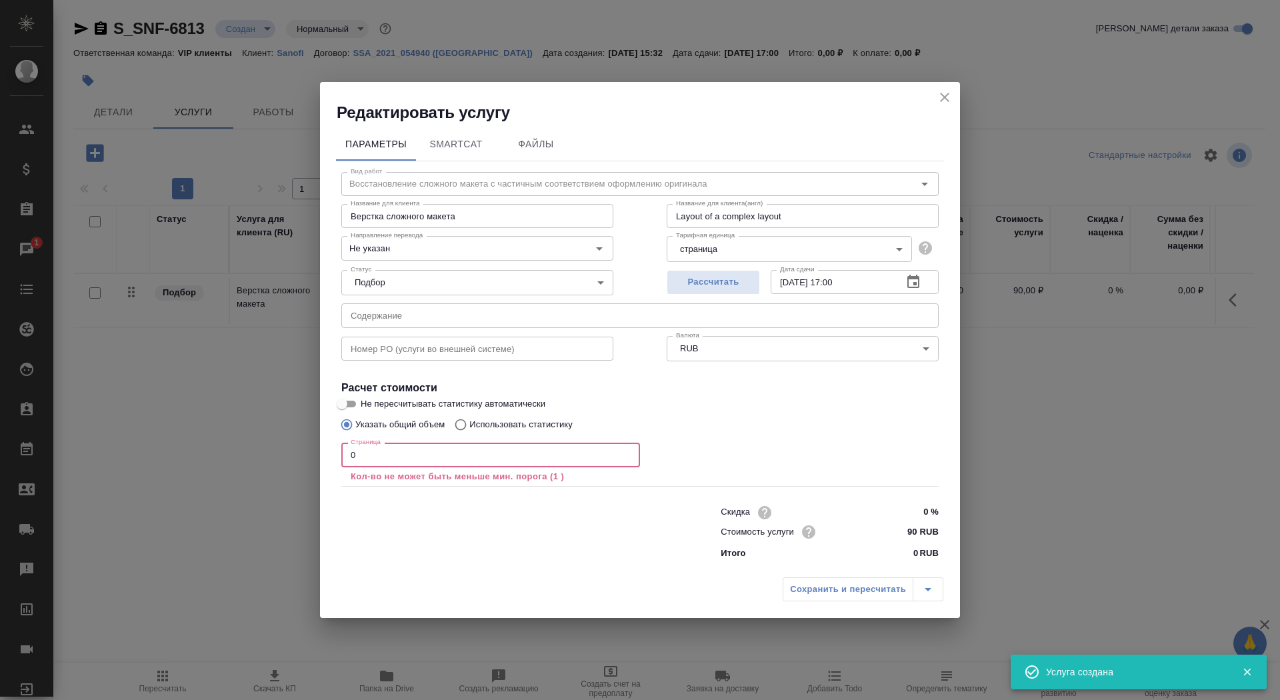
click at [447, 458] on input "0" at bounding box center [490, 455] width 299 height 24
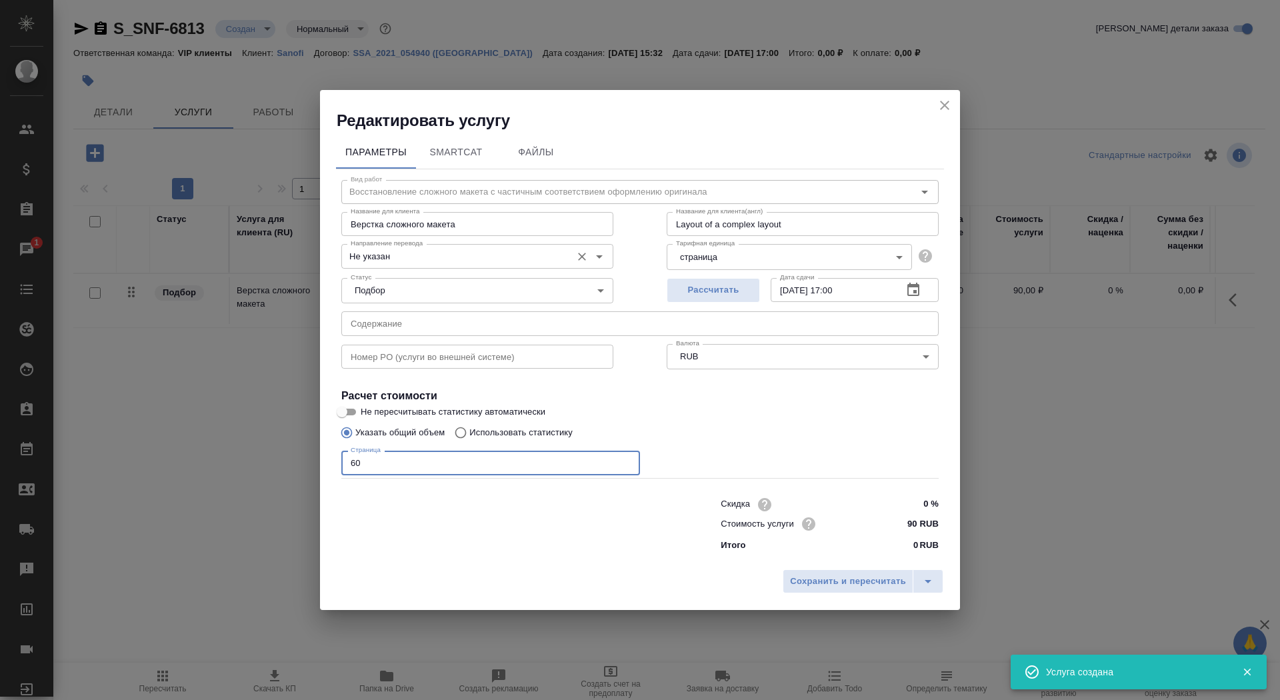
type input "60"
click at [401, 256] on input "Не указан" at bounding box center [454, 256] width 219 height 16
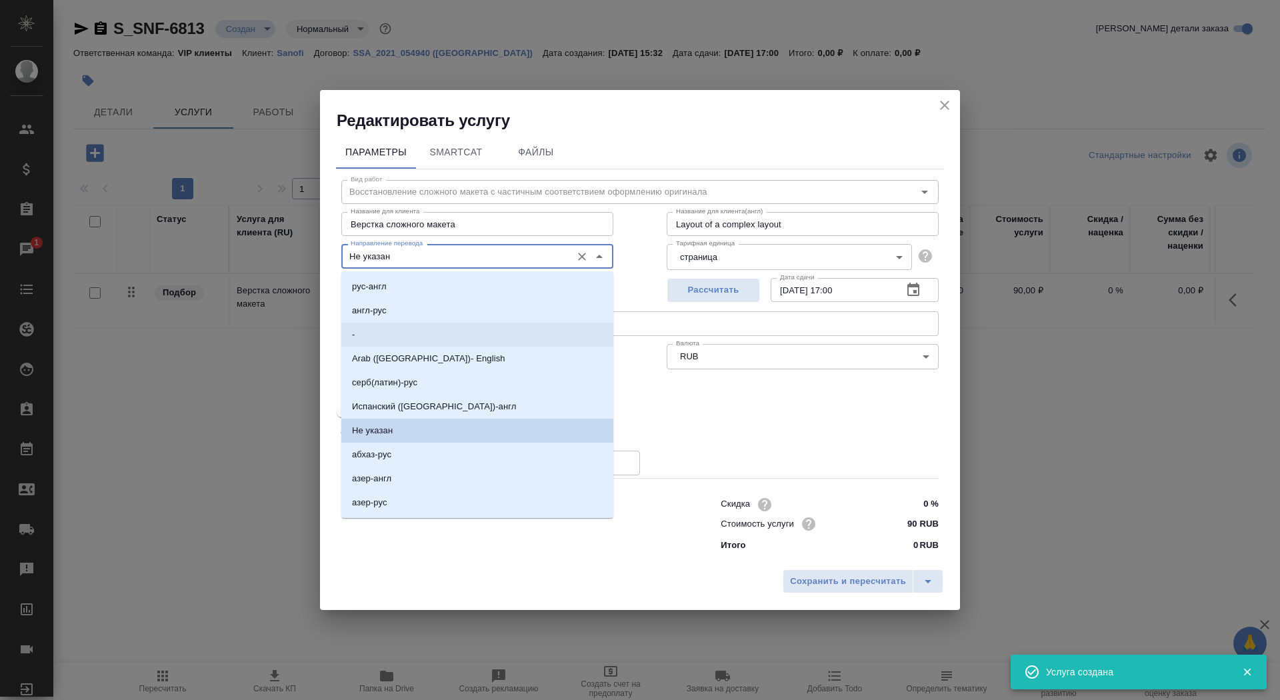
click at [403, 332] on li "-" at bounding box center [477, 335] width 272 height 24
type input "-"
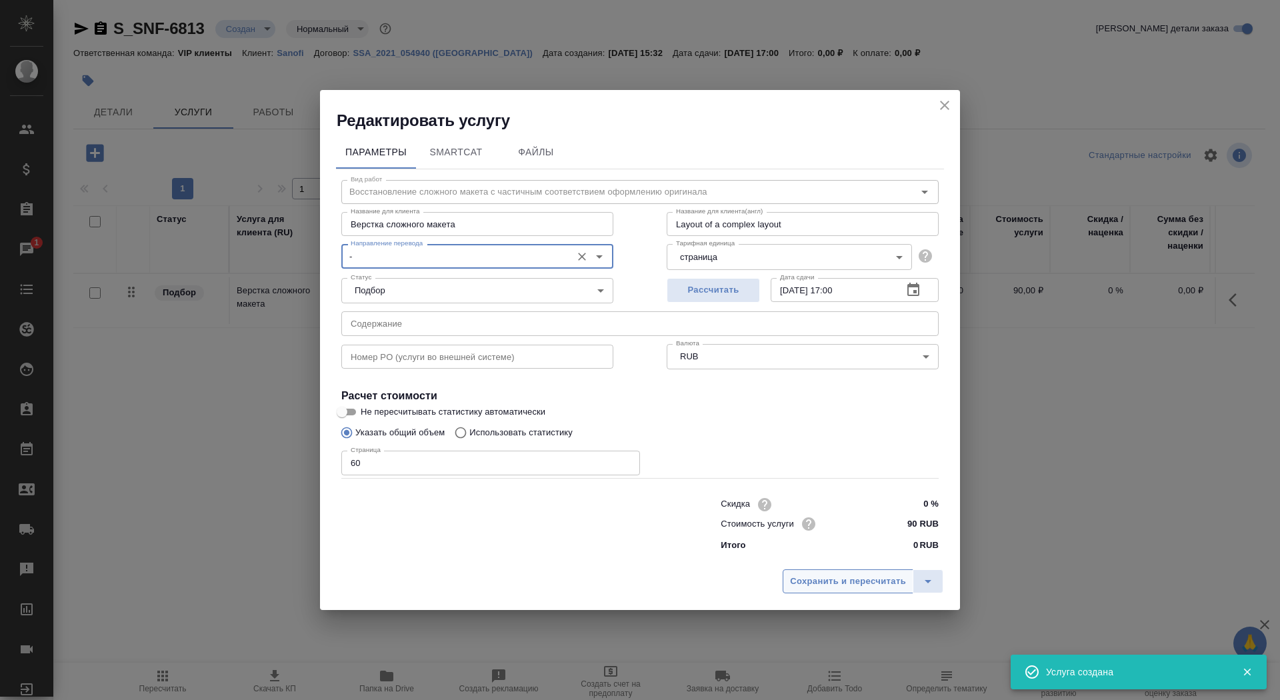
click at [838, 577] on span "Сохранить и пересчитать" at bounding box center [848, 581] width 116 height 15
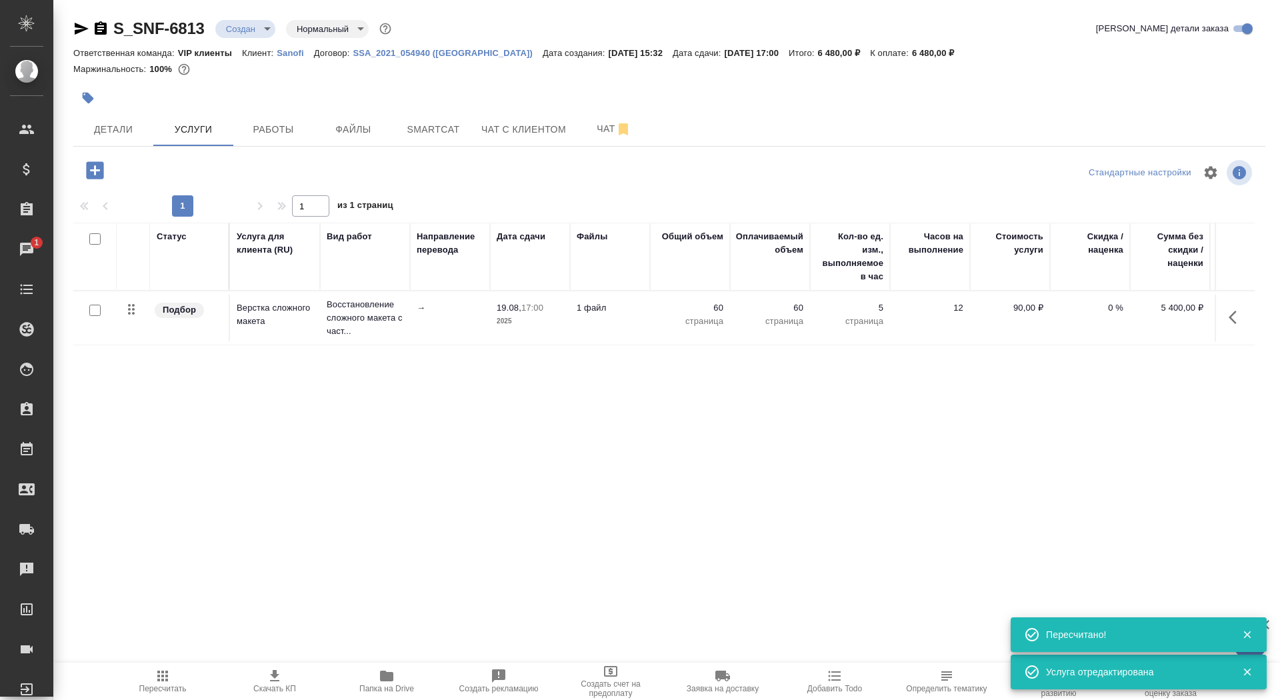
scroll to position [0, 75]
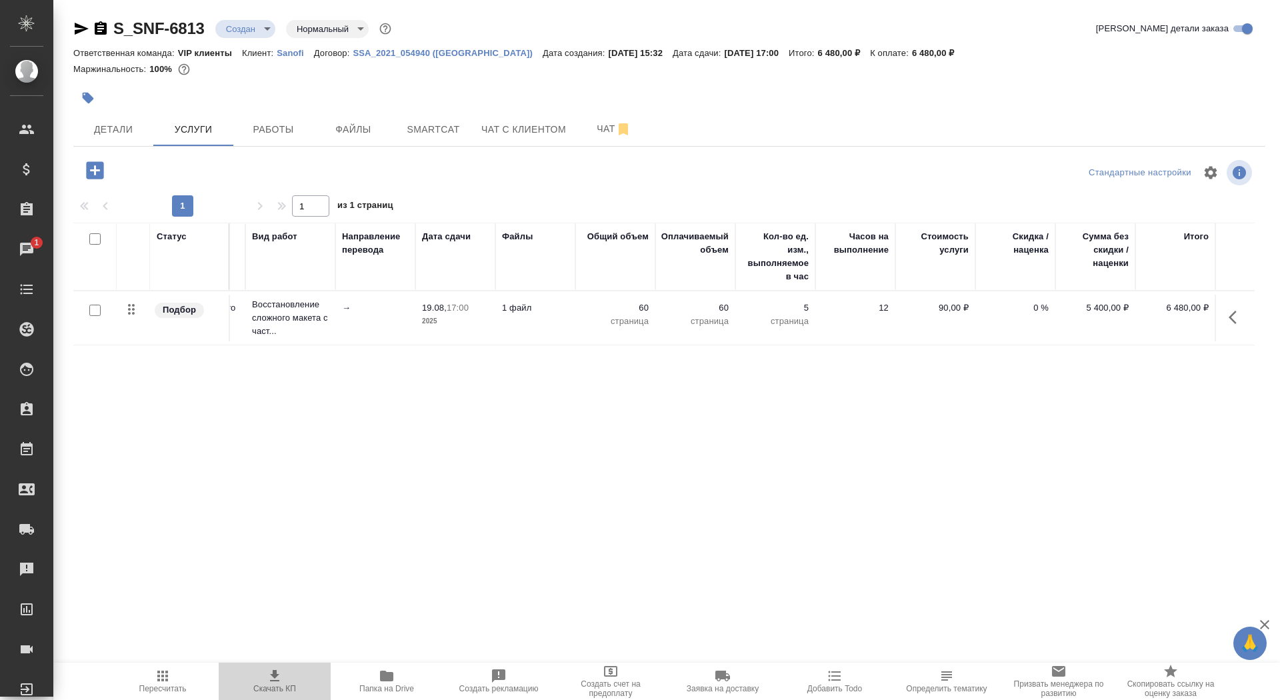
click at [271, 683] on icon "button" at bounding box center [275, 676] width 16 height 16
click at [100, 133] on span "Детали" at bounding box center [113, 129] width 64 height 17
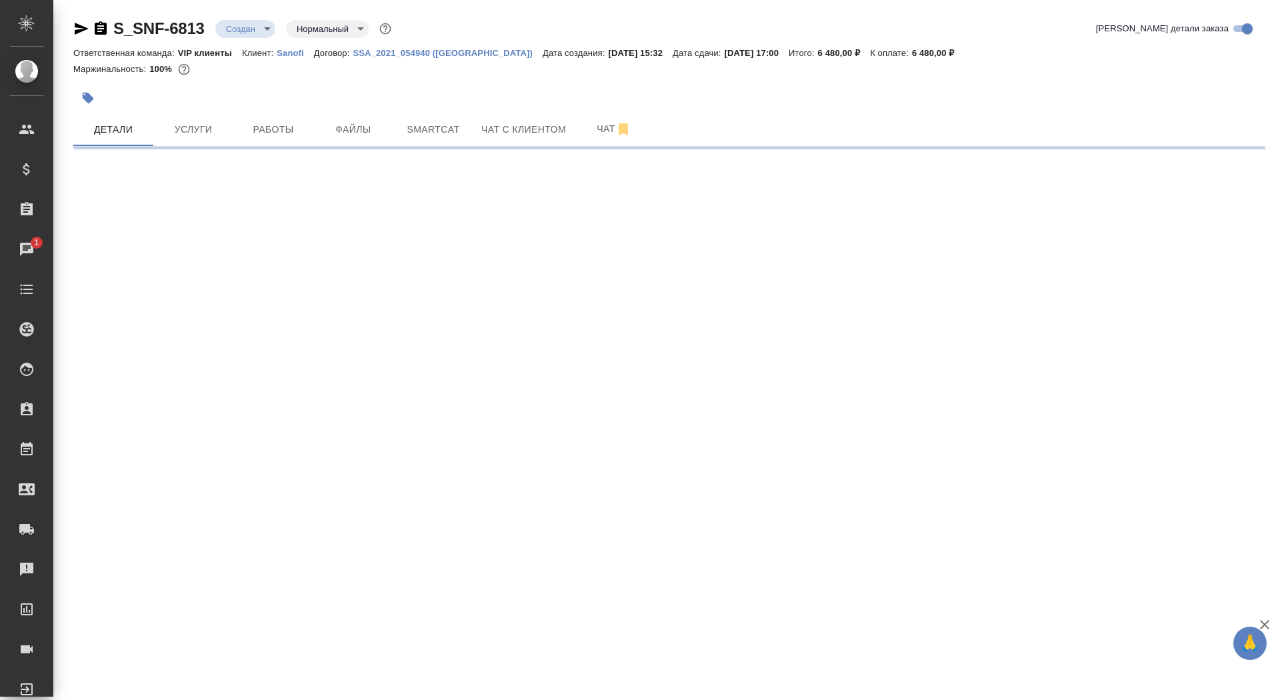
select select "RU"
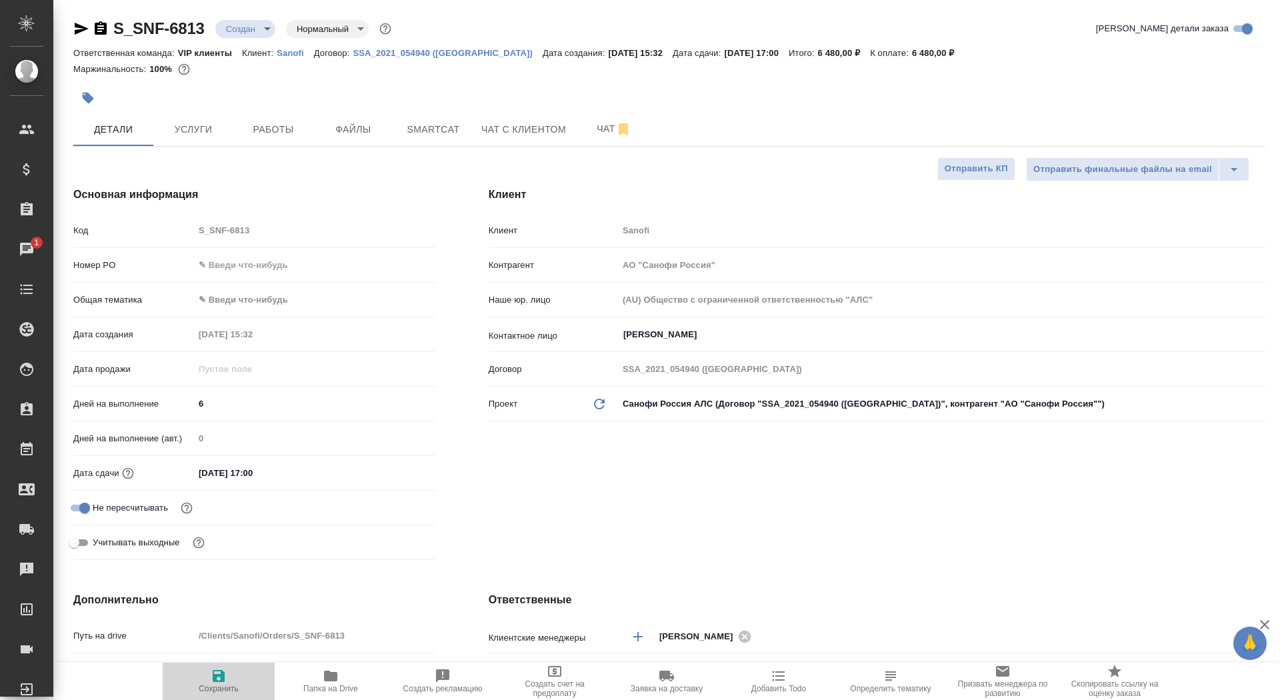
click at [242, 688] on span "Сохранить" at bounding box center [219, 680] width 96 height 25
type textarea "x"
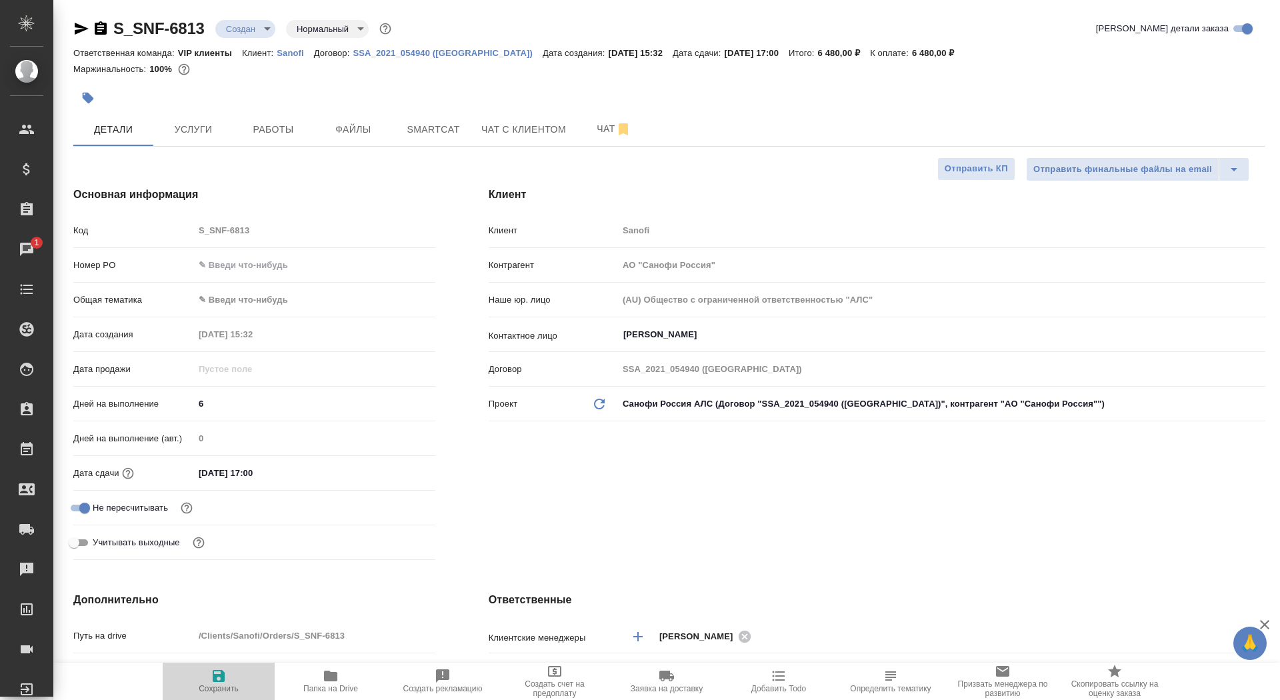
type textarea "x"
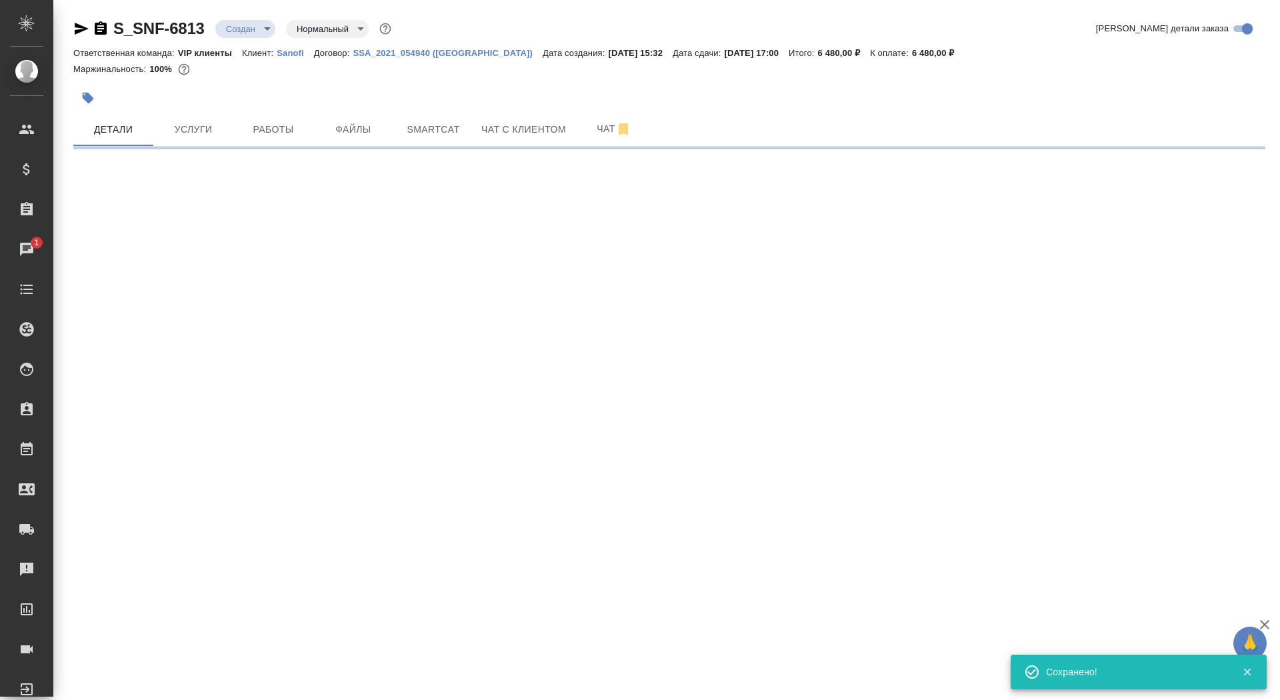
select select "RU"
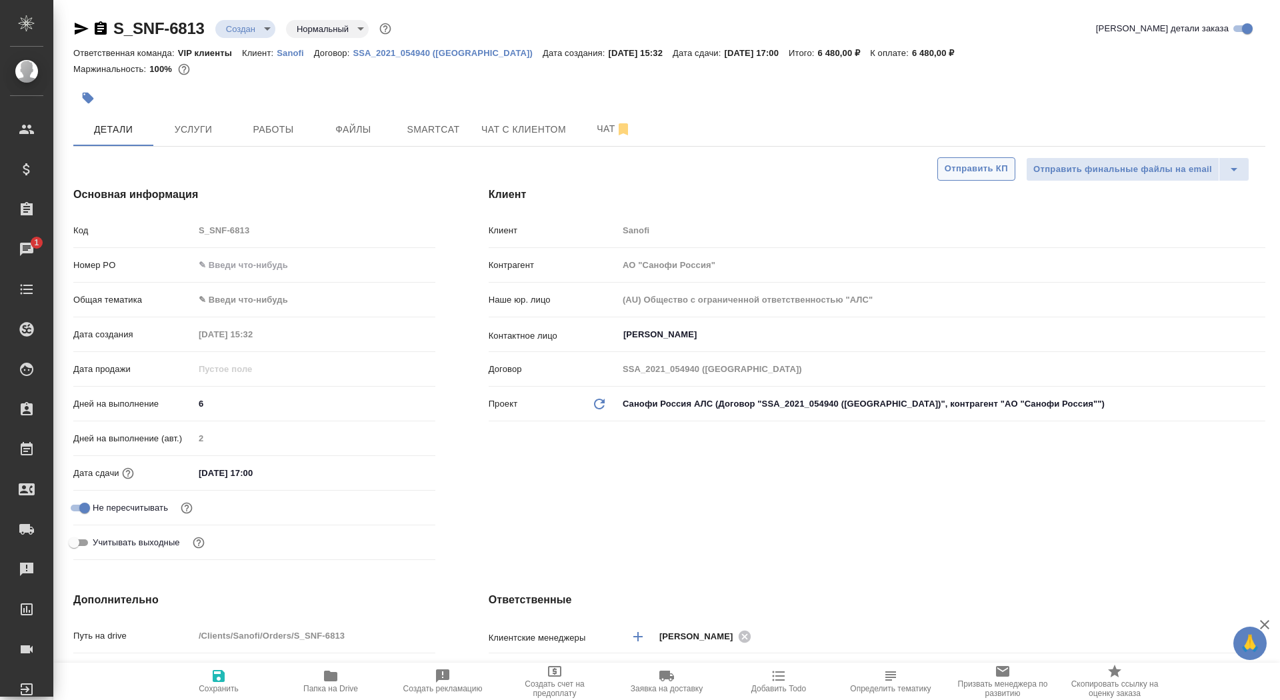
click at [970, 164] on span "Отправить КП" at bounding box center [976, 168] width 63 height 15
type textarea "x"
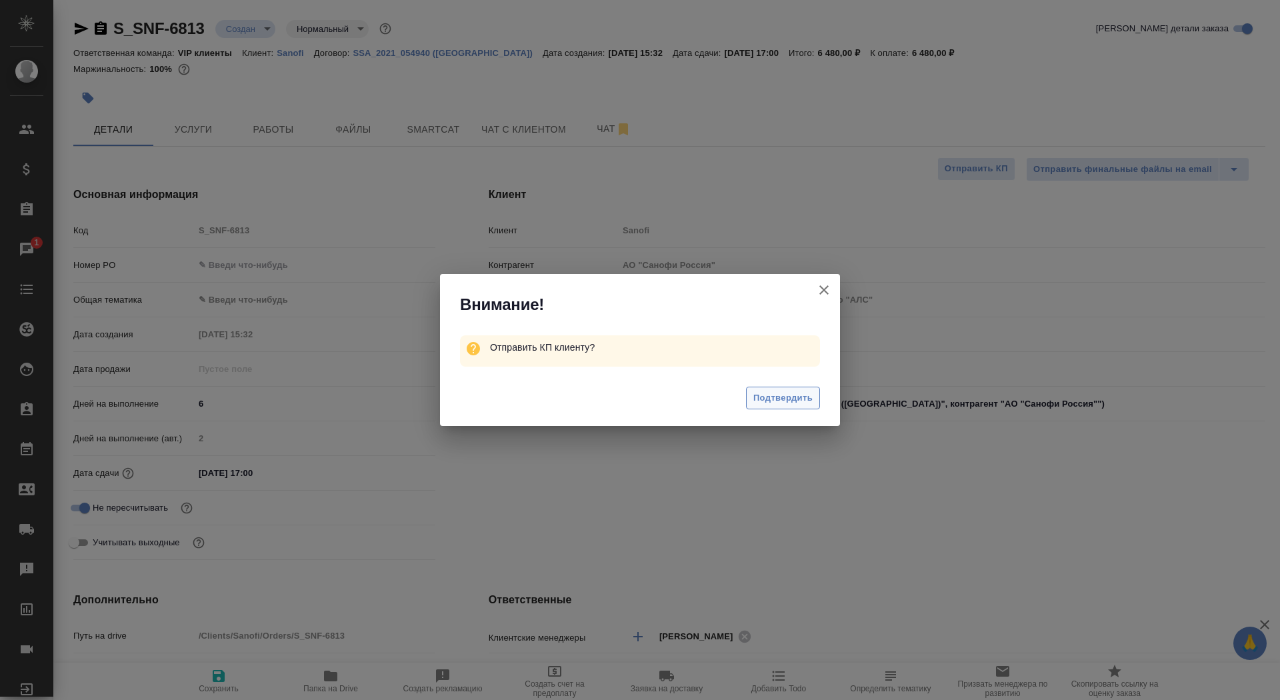
click at [780, 394] on span "Подтвердить" at bounding box center [783, 398] width 59 height 15
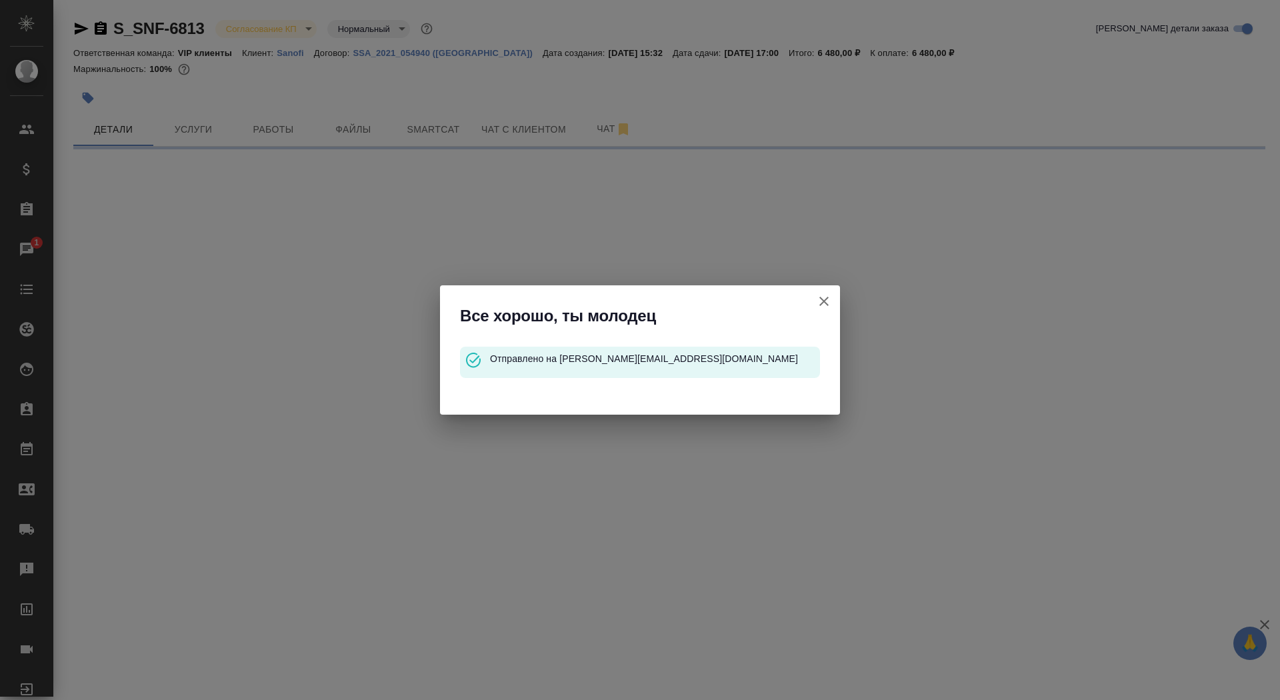
select select "RU"
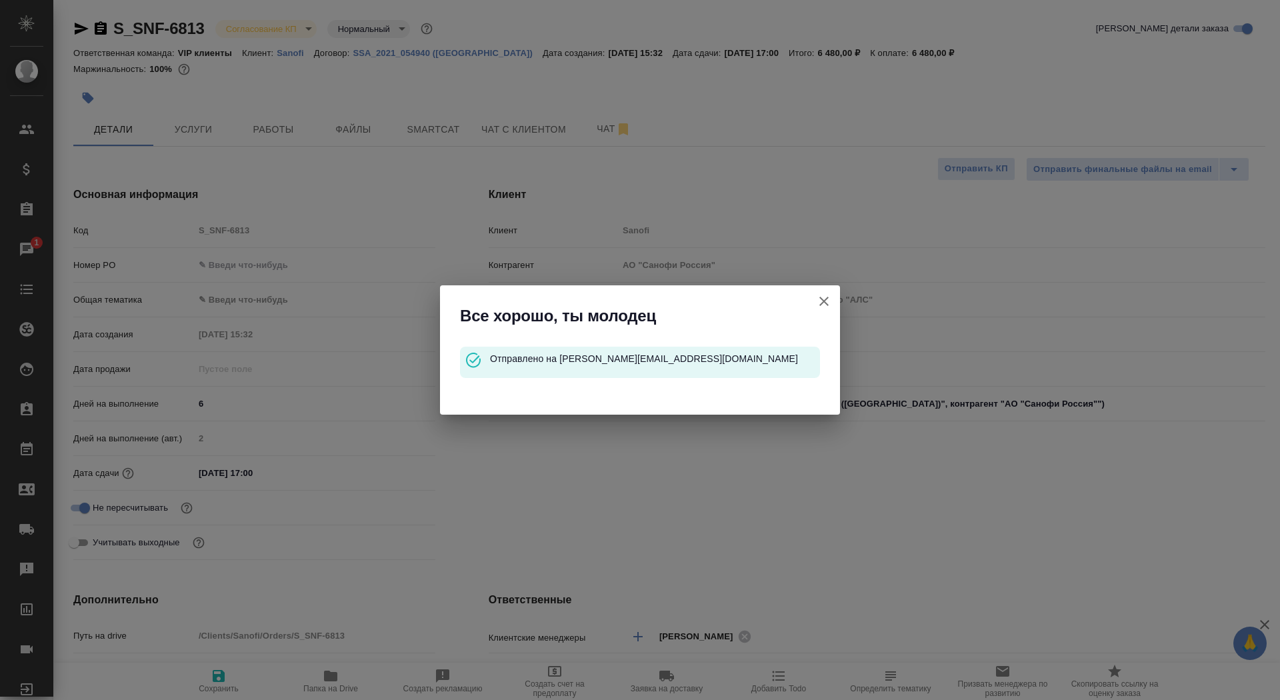
click at [823, 294] on icon "button" at bounding box center [824, 301] width 16 height 16
type textarea "x"
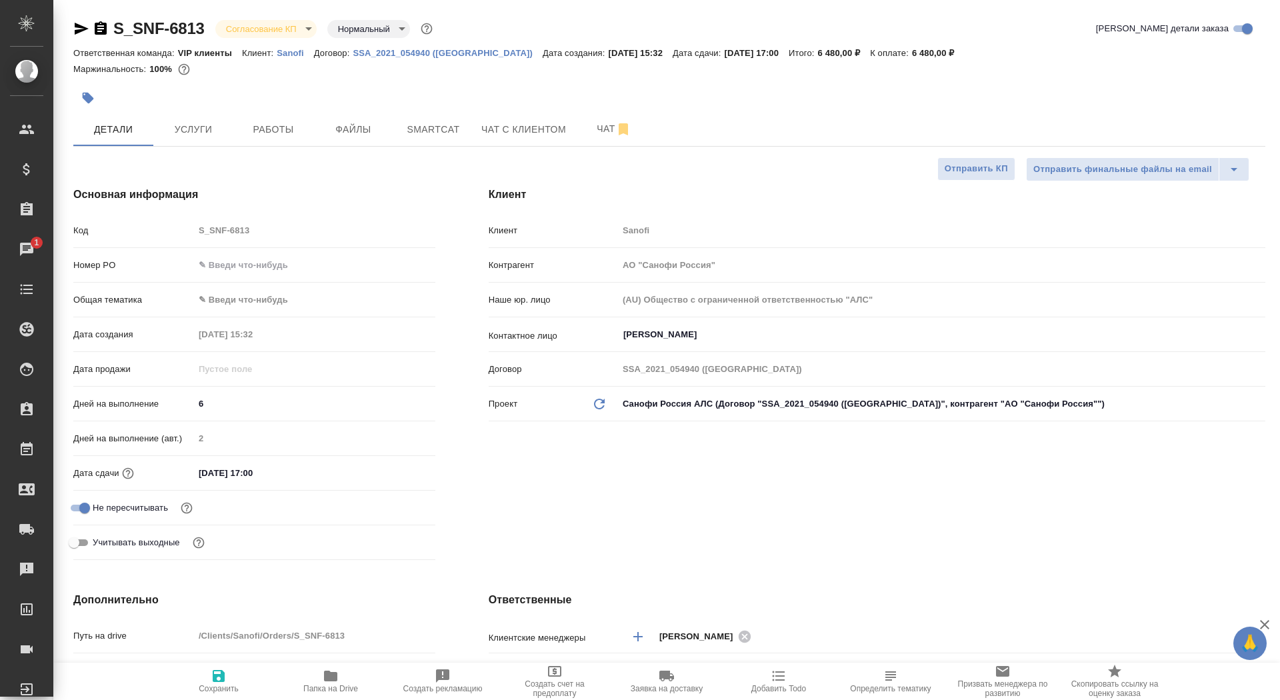
type textarea "x"
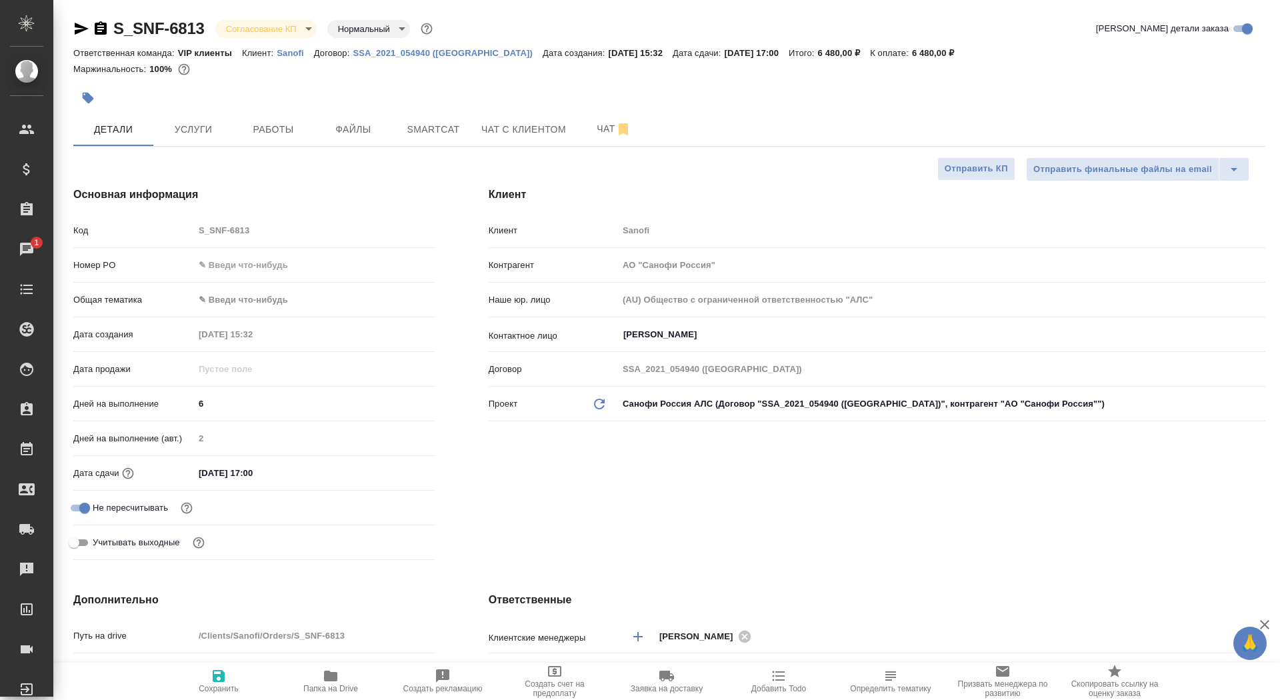
type textarea "x"
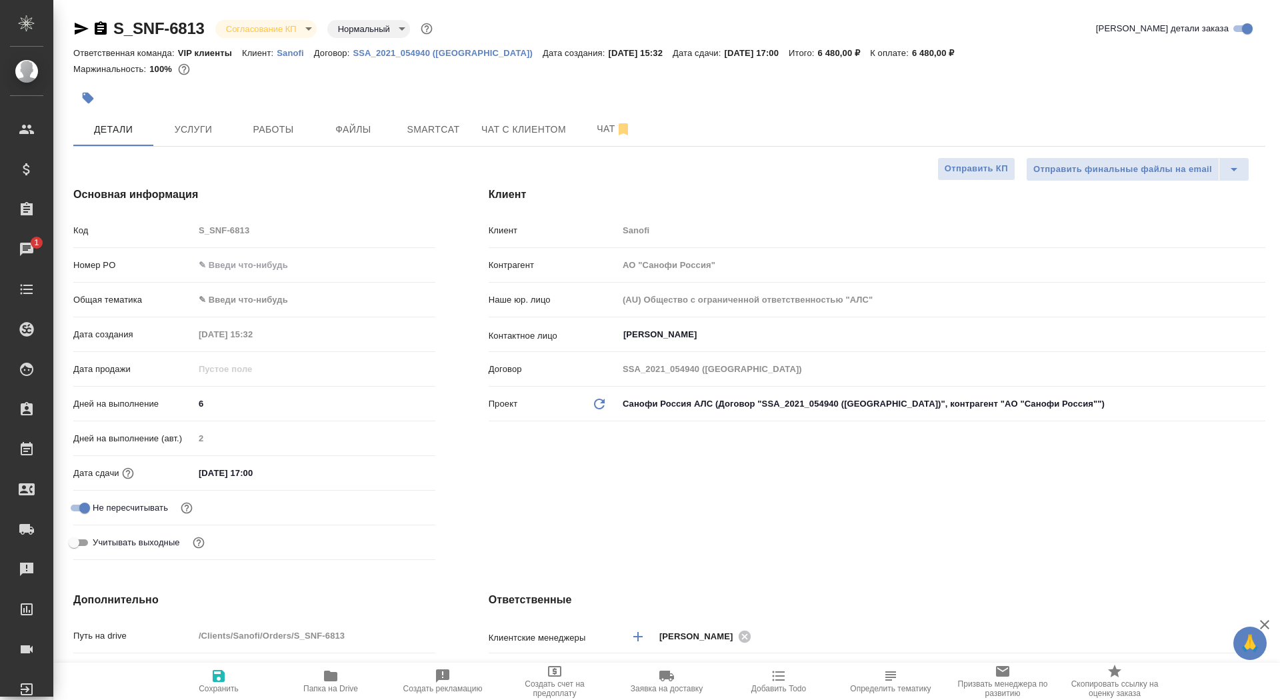
type textarea "x"
click at [101, 29] on icon "button" at bounding box center [101, 27] width 12 height 13
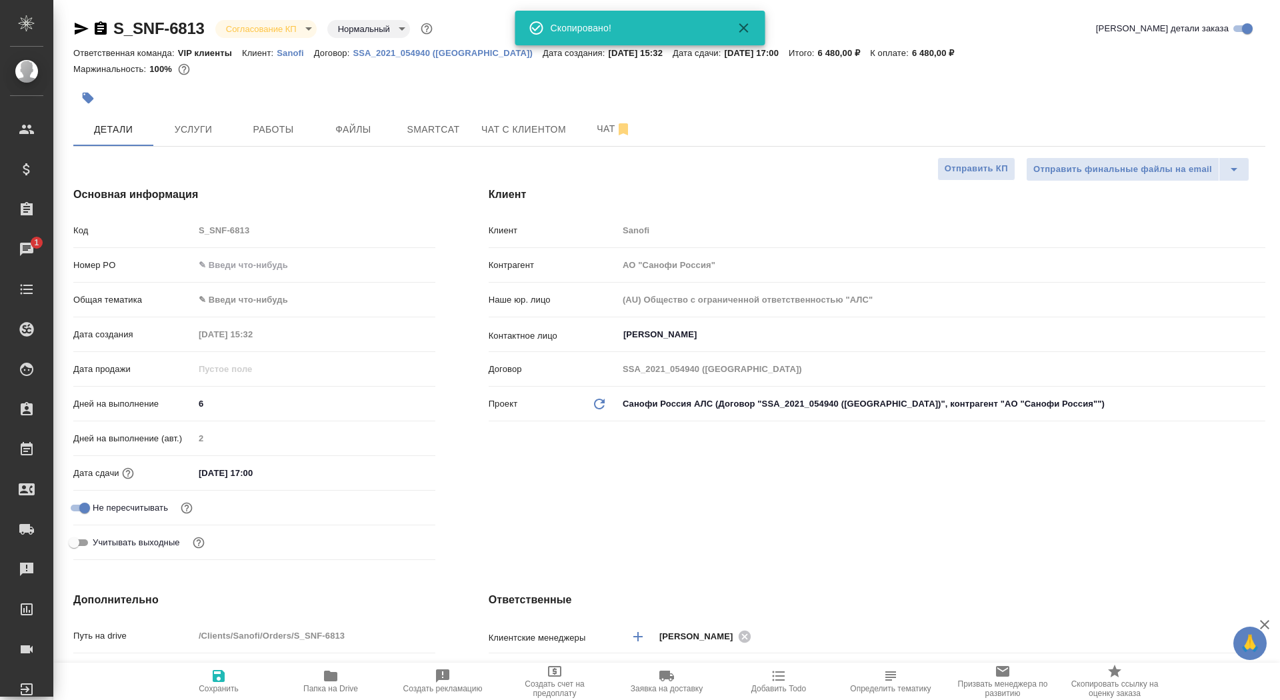
type textarea "x"
